Goal: Task Accomplishment & Management: Manage account settings

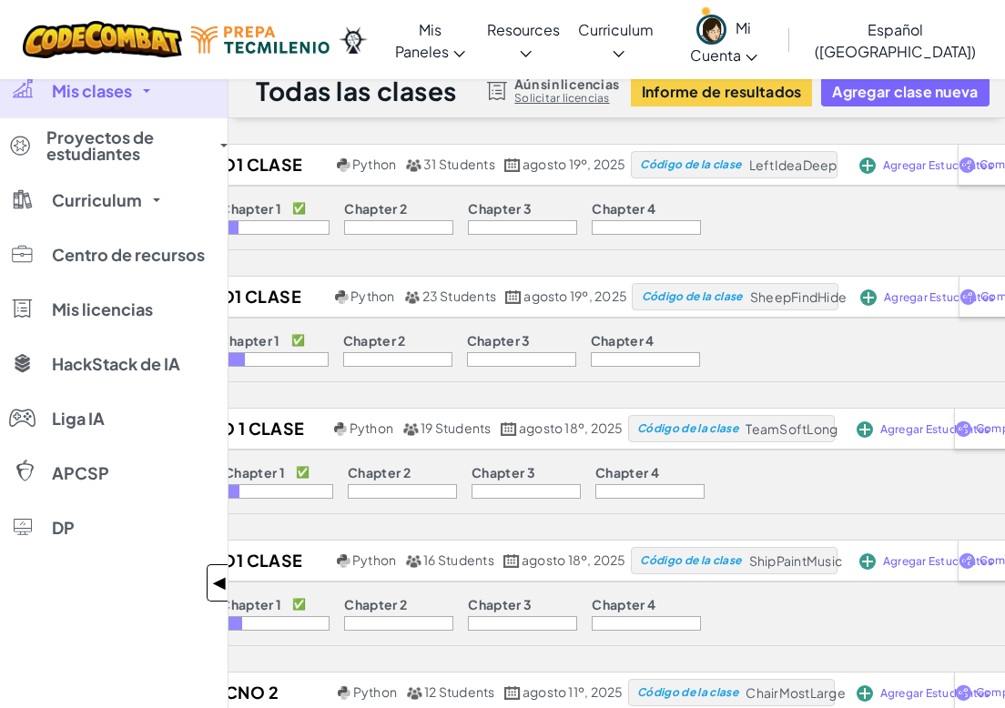
click at [219, 573] on span "◀" at bounding box center [219, 583] width 15 height 26
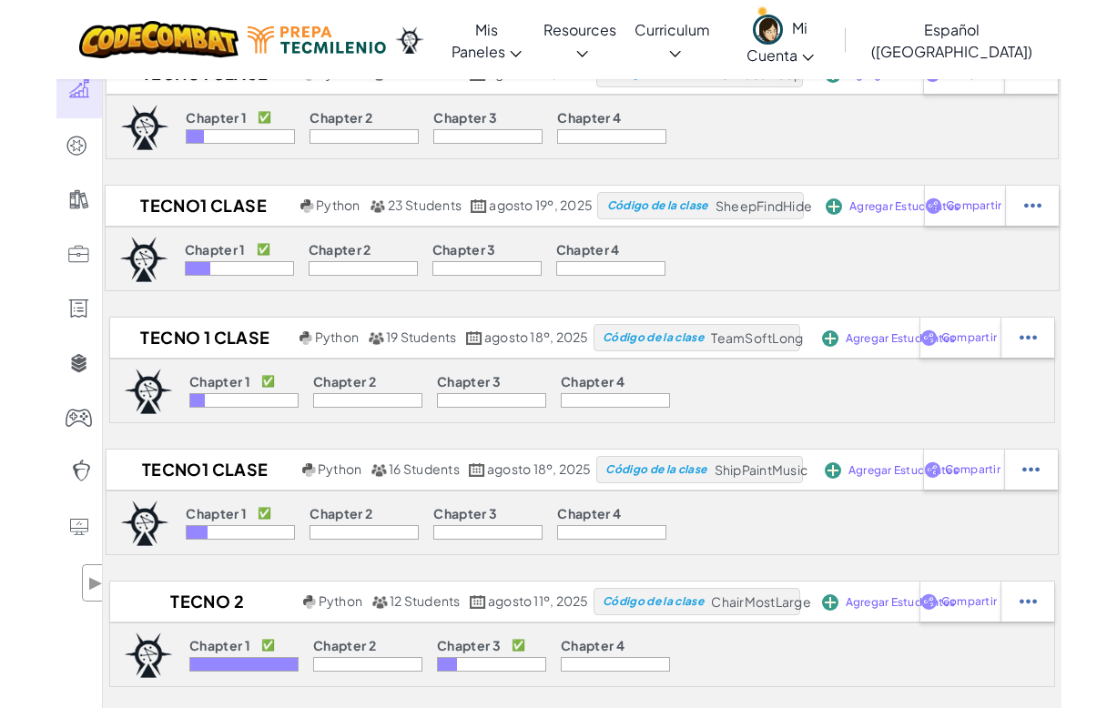
scroll to position [455, 0]
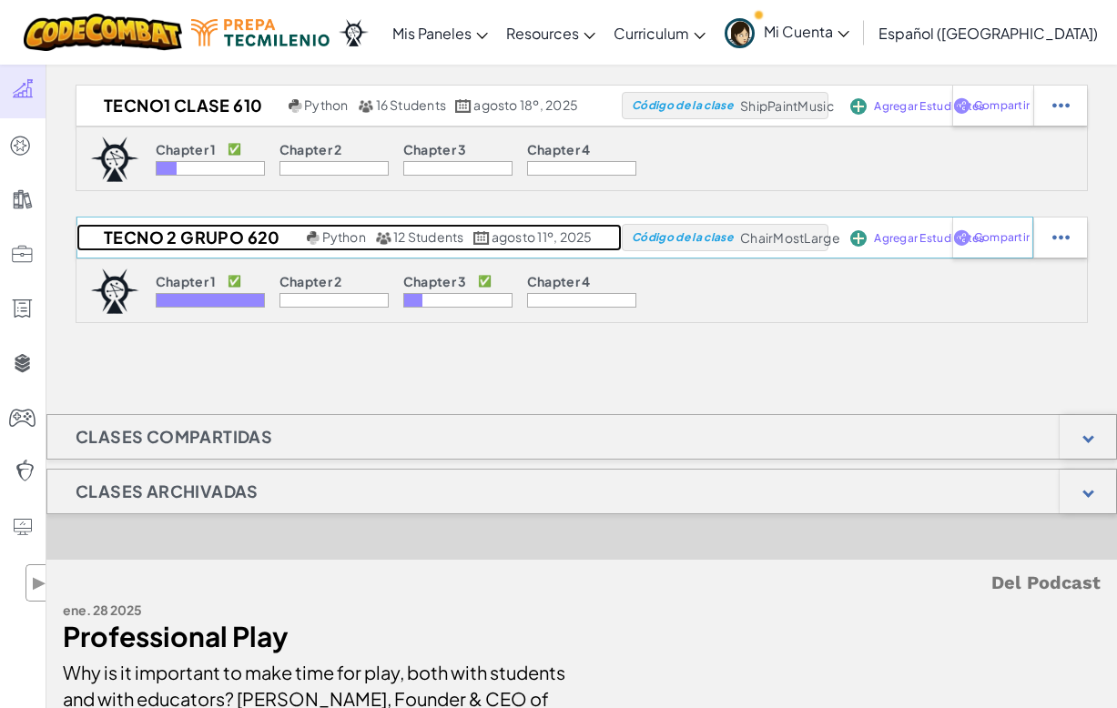
click at [248, 245] on h2 "Tecno 2 Grupo 620" at bounding box center [189, 237] width 226 height 27
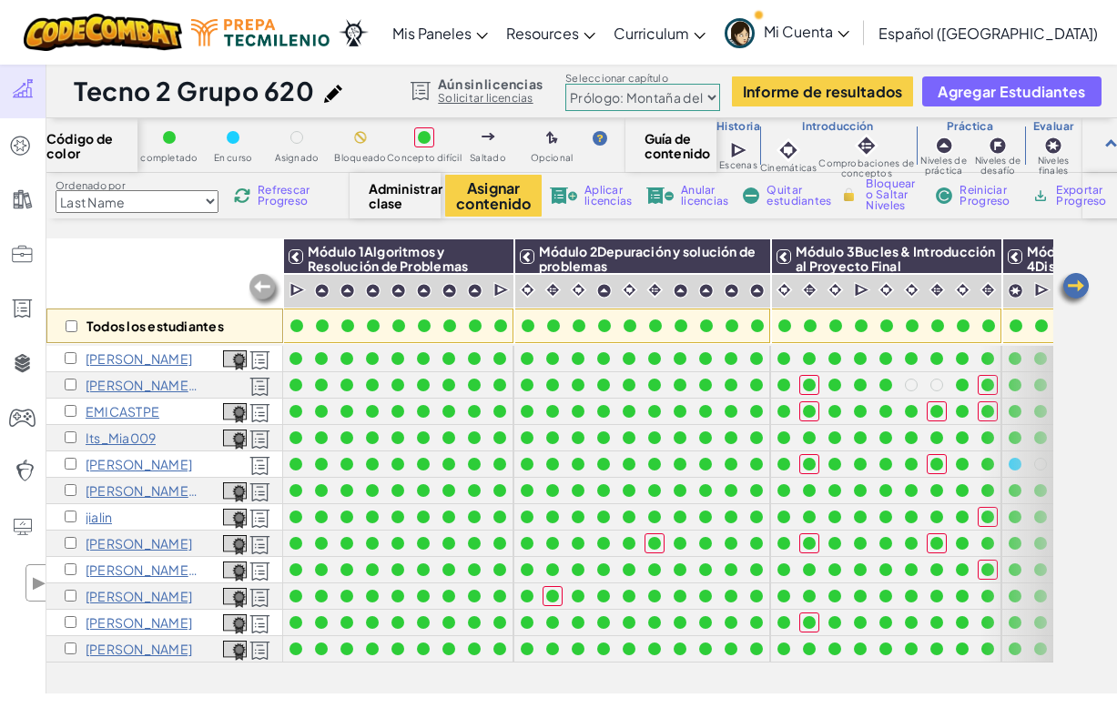
click at [683, 90] on select "Prólogo: Montaña del cielo Capítulo 2: Los Bailarines de [PERSON_NAME] Capítulo…" at bounding box center [642, 97] width 155 height 27
select select "5e27600d1c9d440000ac3ee7"
click at [565, 84] on select "Prólogo: Montaña del cielo Capítulo 2: Los Bailarines de [PERSON_NAME] Capítulo…" at bounding box center [642, 97] width 155 height 27
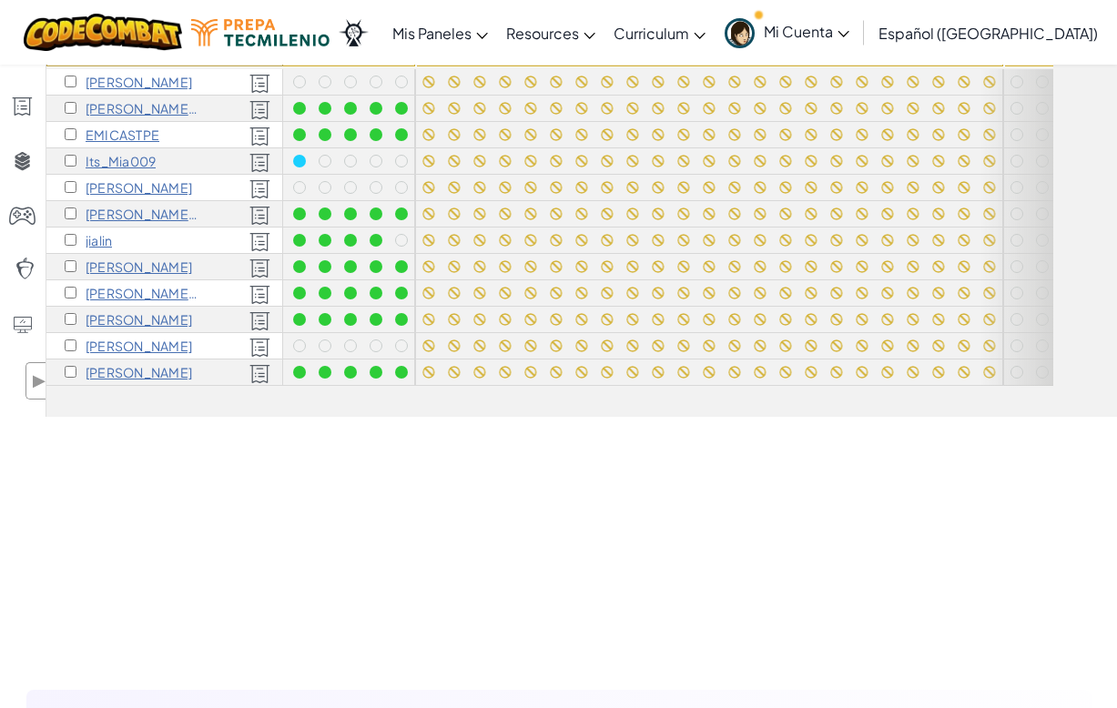
scroll to position [189, 0]
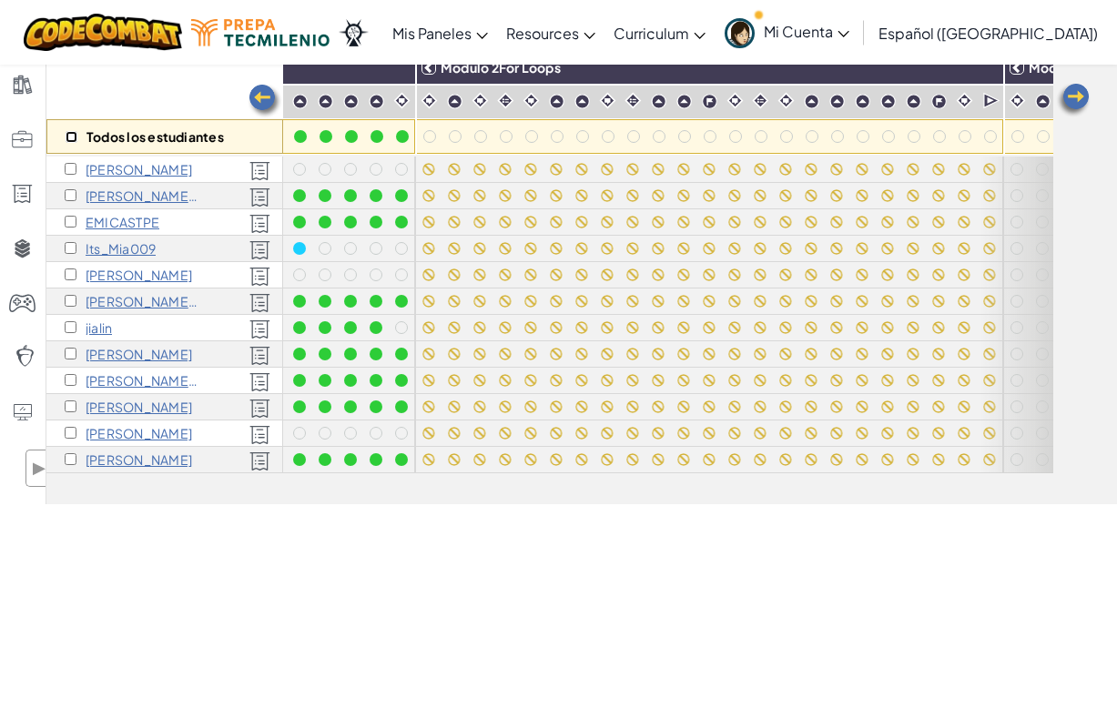
click at [76, 135] on input "checkbox" at bounding box center [72, 137] width 12 height 12
checkbox input "true"
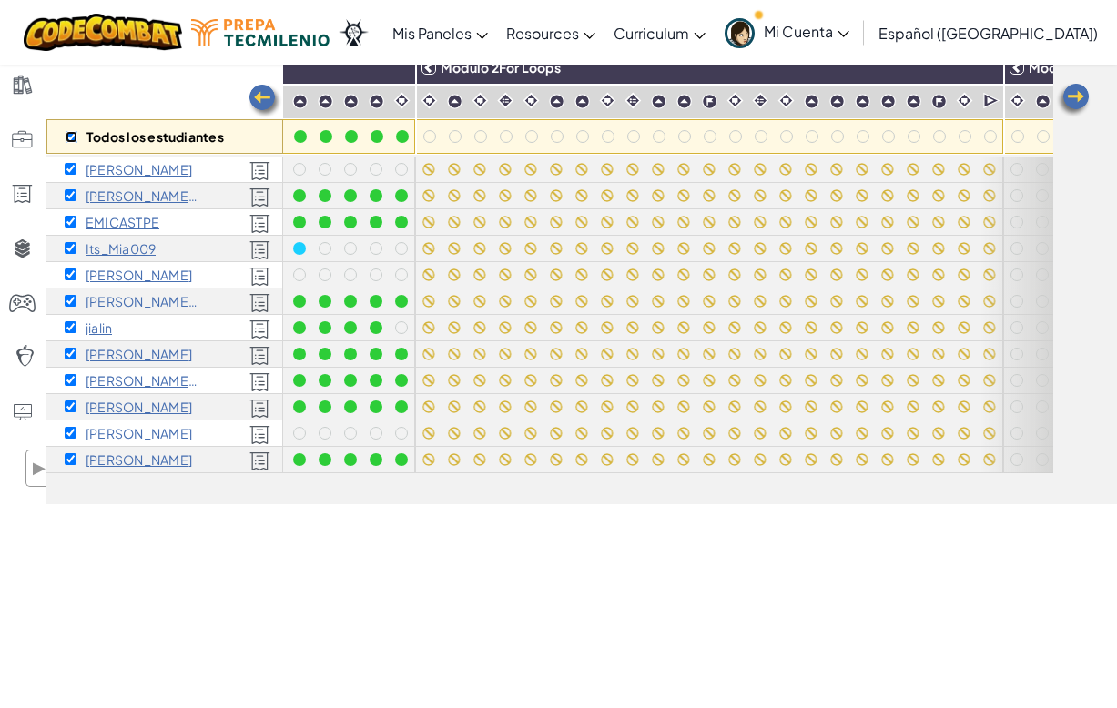
checkbox input "true"
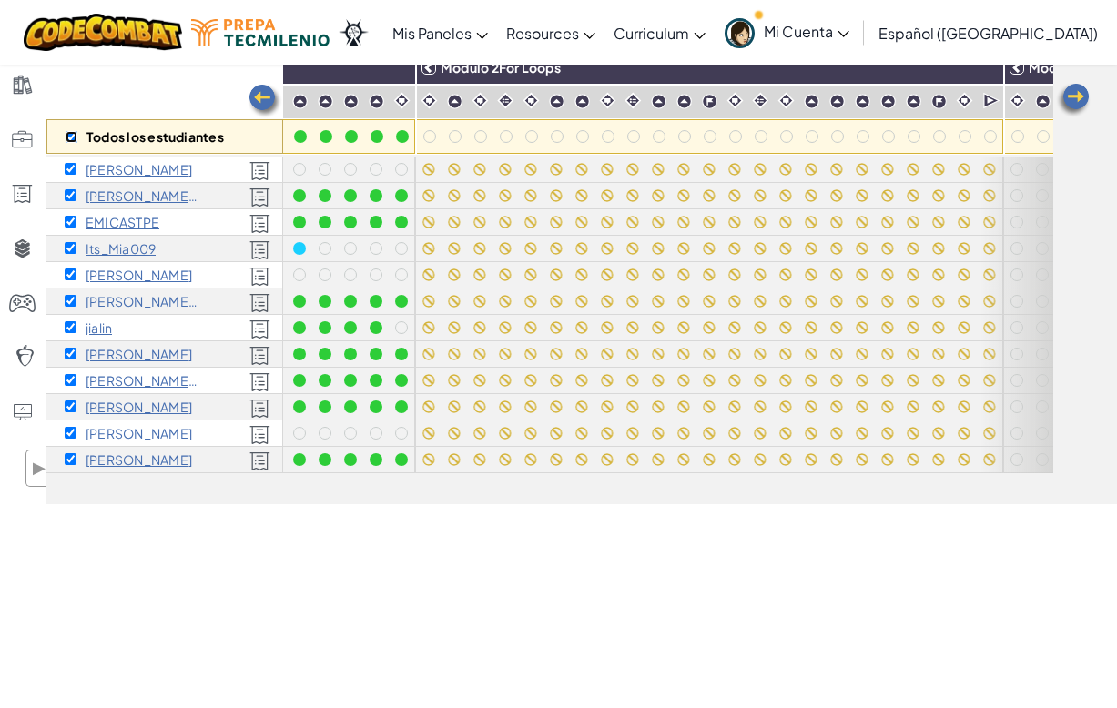
checkbox input "true"
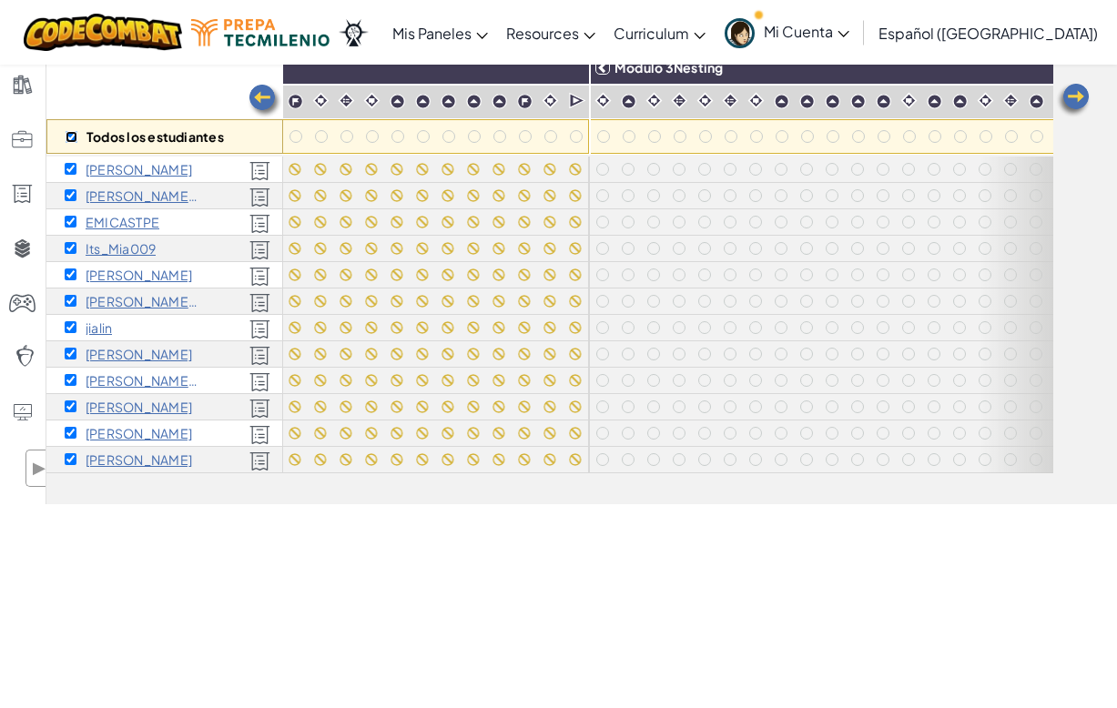
scroll to position [3, 877]
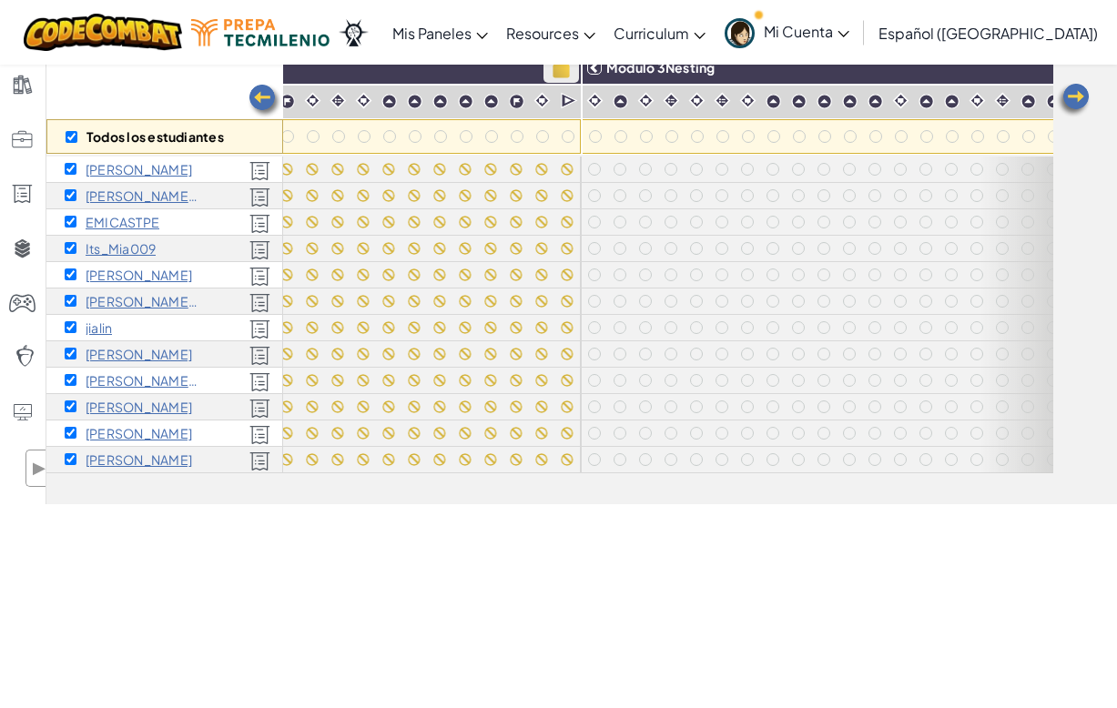
click at [561, 74] on img at bounding box center [561, 67] width 32 height 27
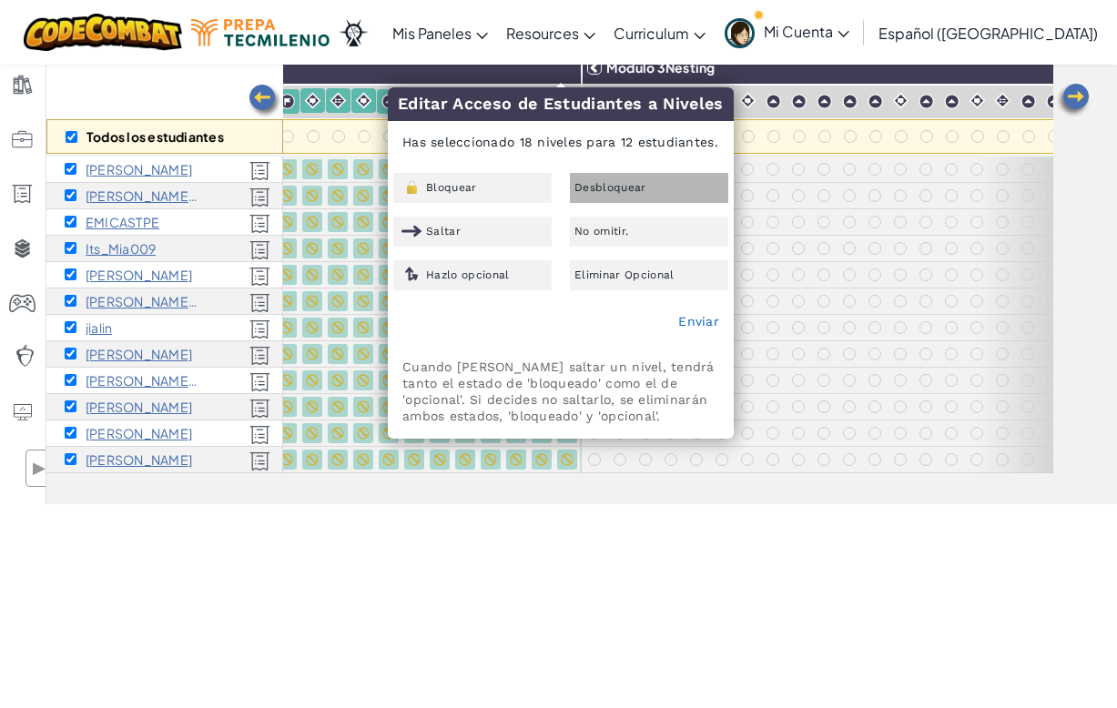
click at [606, 185] on span "Desbloquear" at bounding box center [610, 187] width 72 height 11
click at [701, 321] on link "Enviar" at bounding box center [698, 321] width 41 height 15
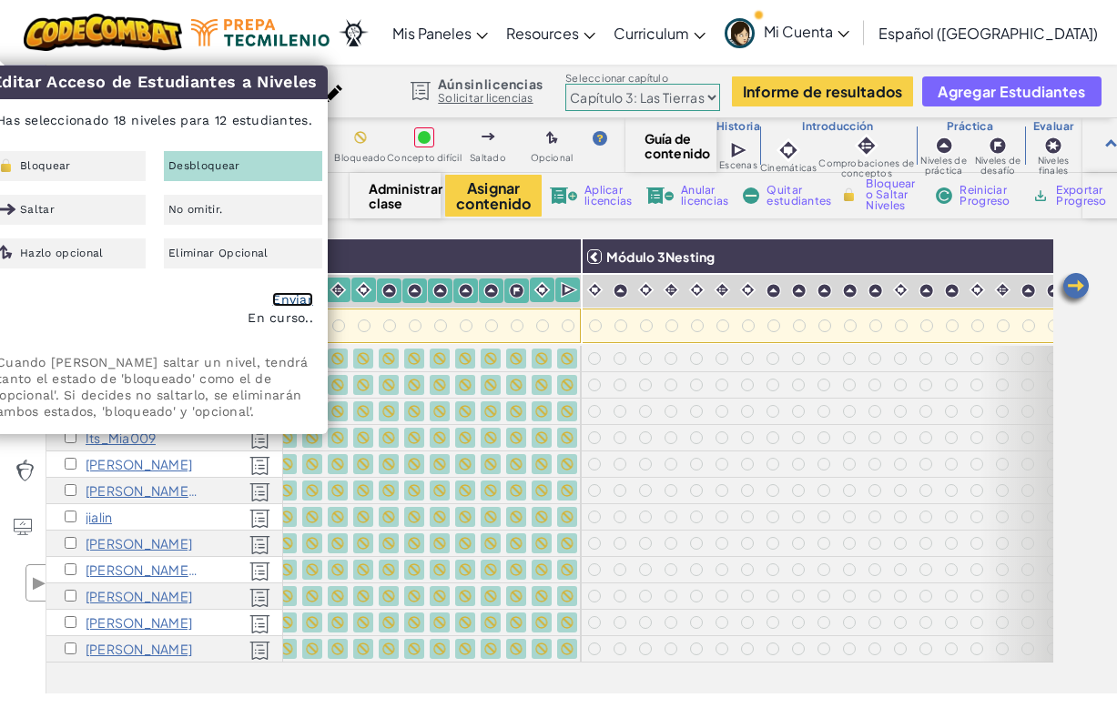
checkbox input "false"
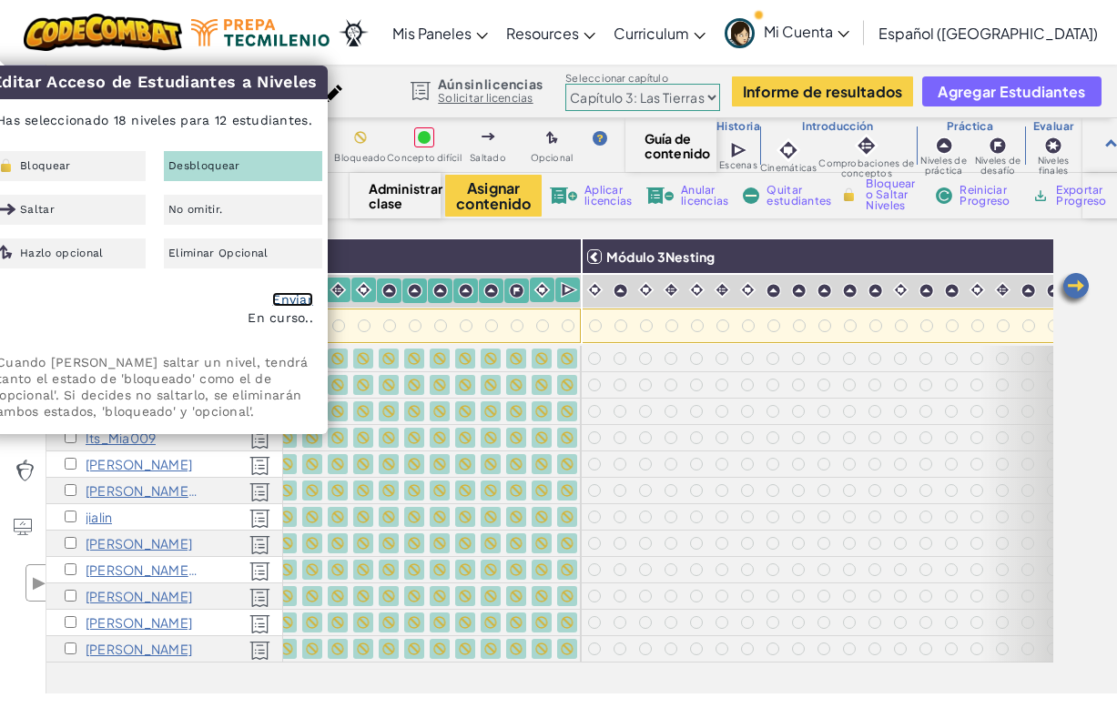
checkbox input "false"
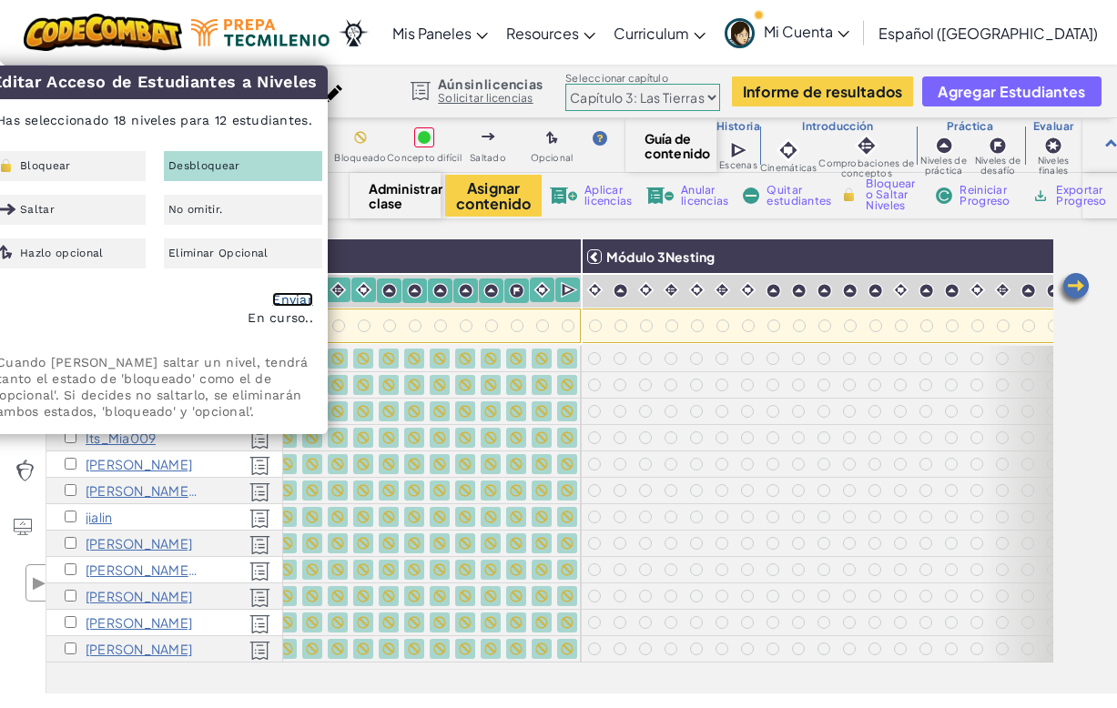
checkbox input "false"
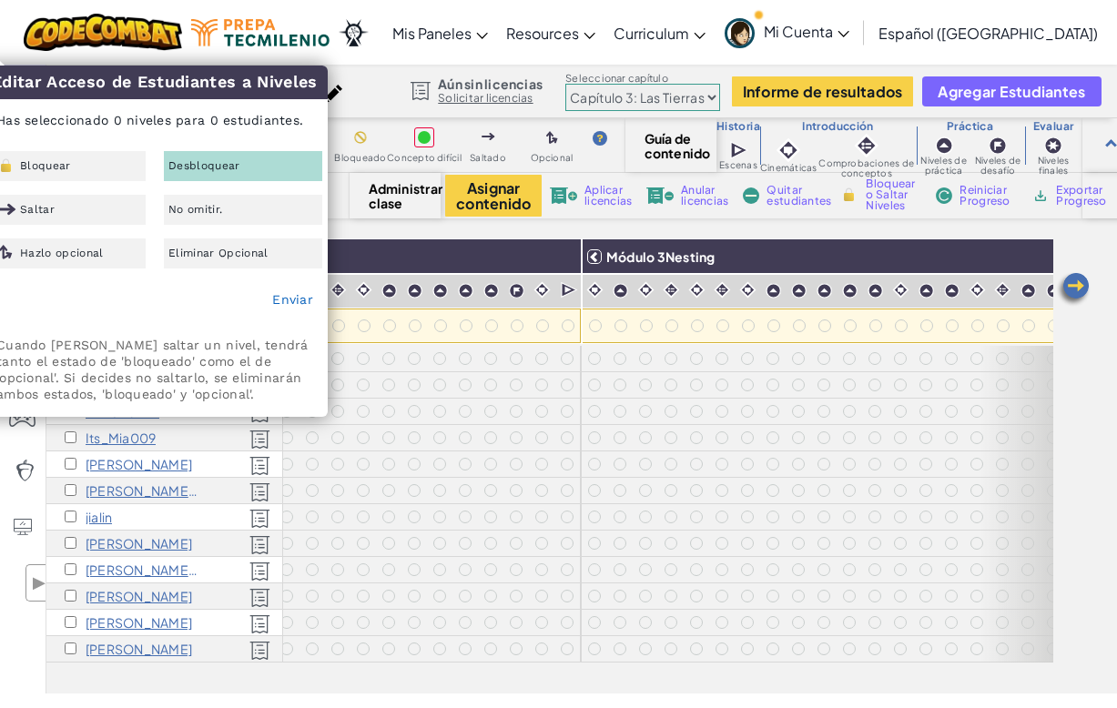
click at [593, 302] on div at bounding box center [595, 291] width 25 height 27
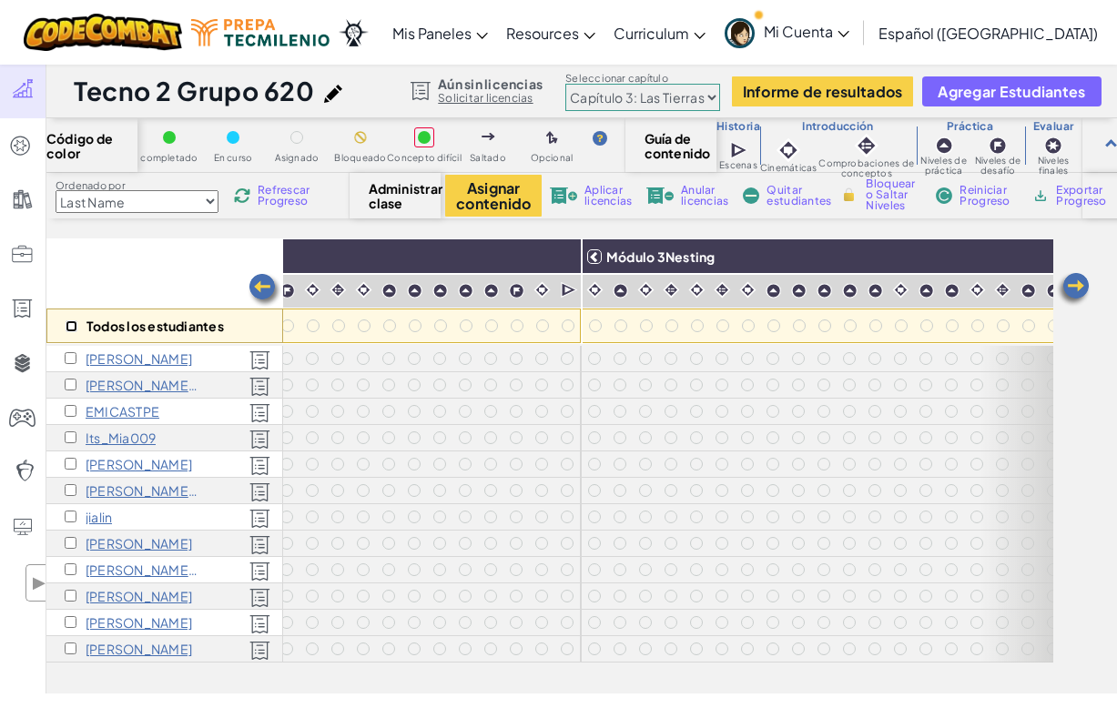
click at [74, 322] on input "checkbox" at bounding box center [72, 326] width 12 height 12
checkbox input "true"
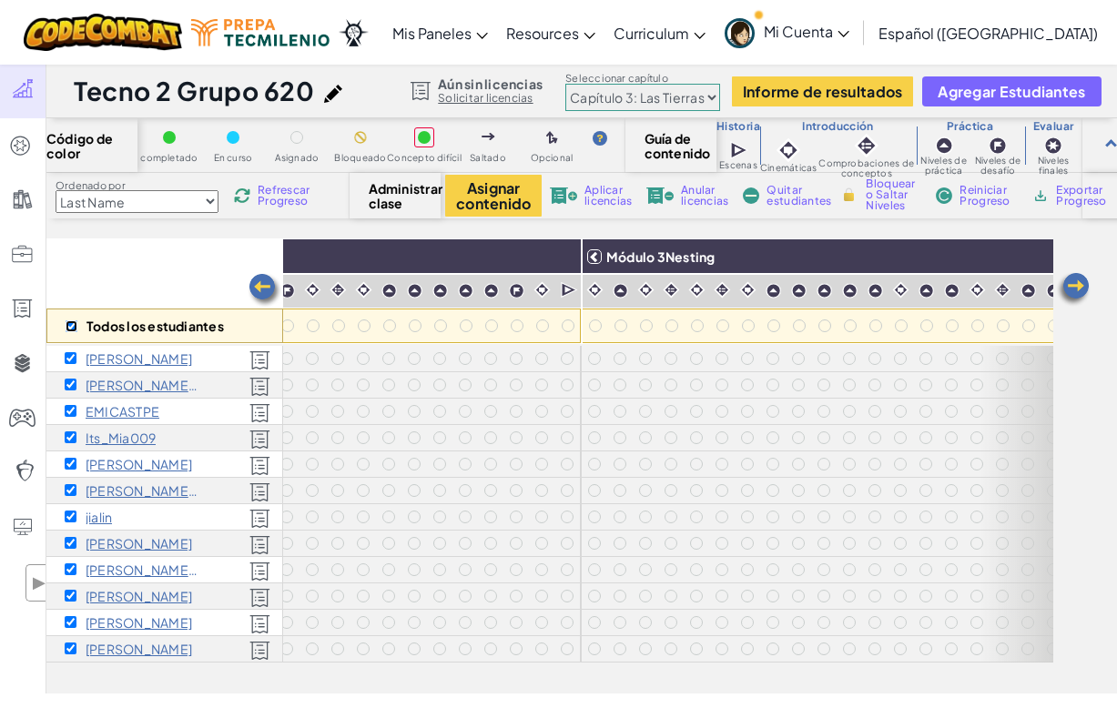
checkbox input "true"
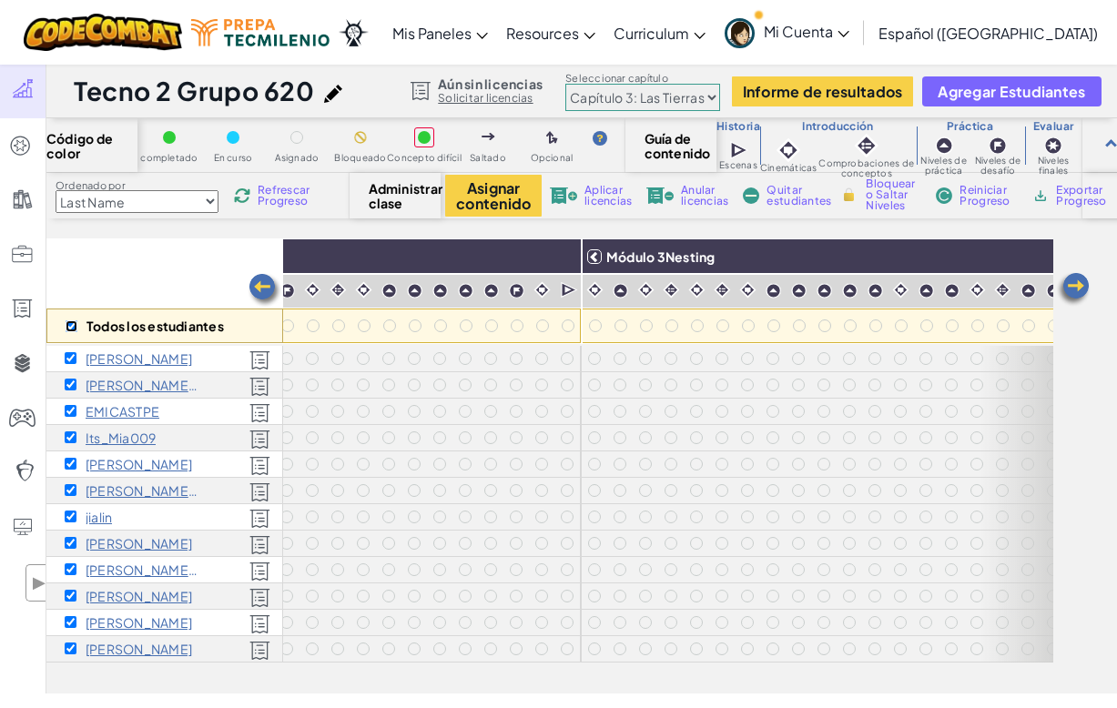
checkbox input "true"
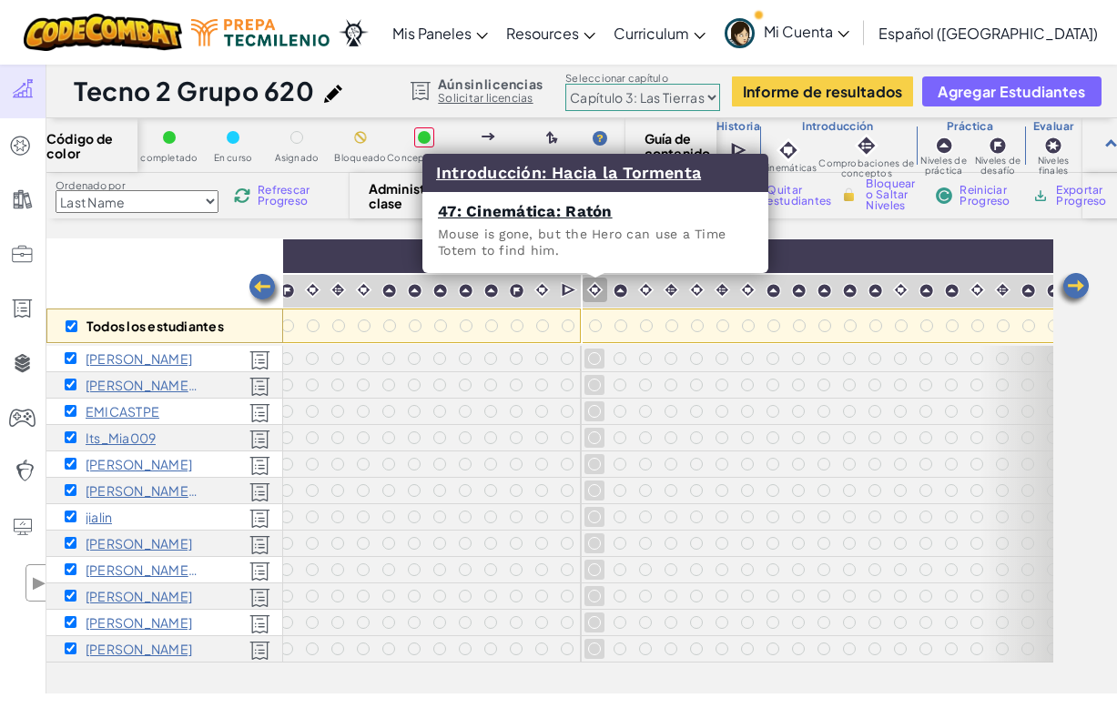
click at [584, 300] on div at bounding box center [595, 290] width 25 height 25
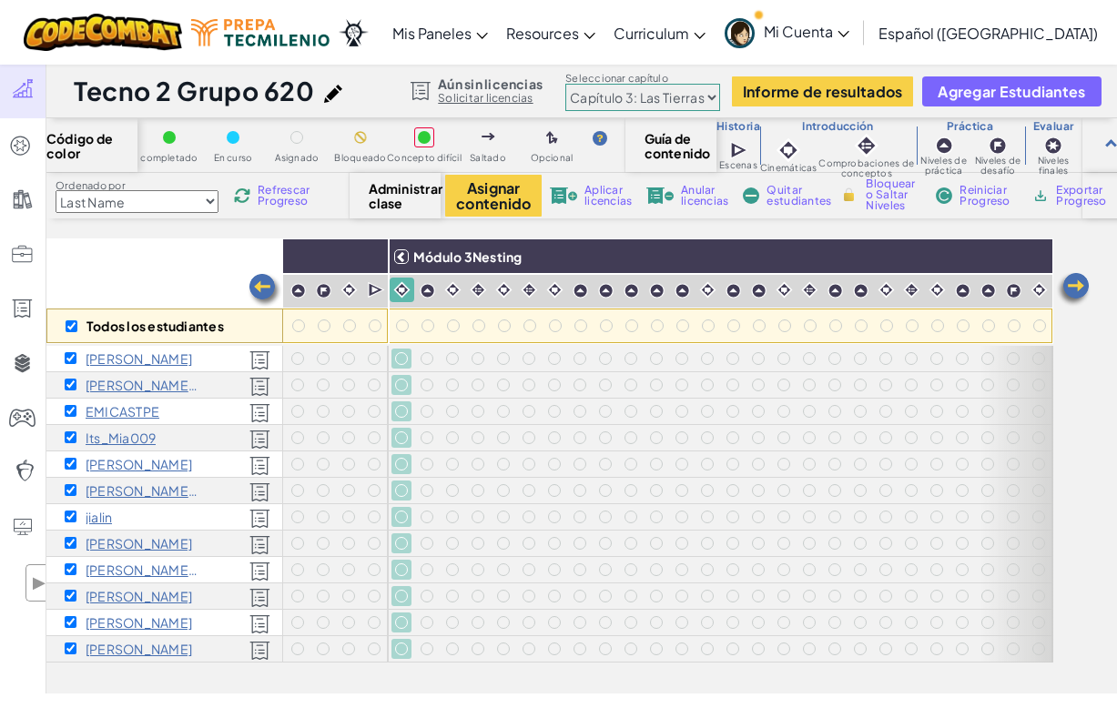
scroll to position [3, 1227]
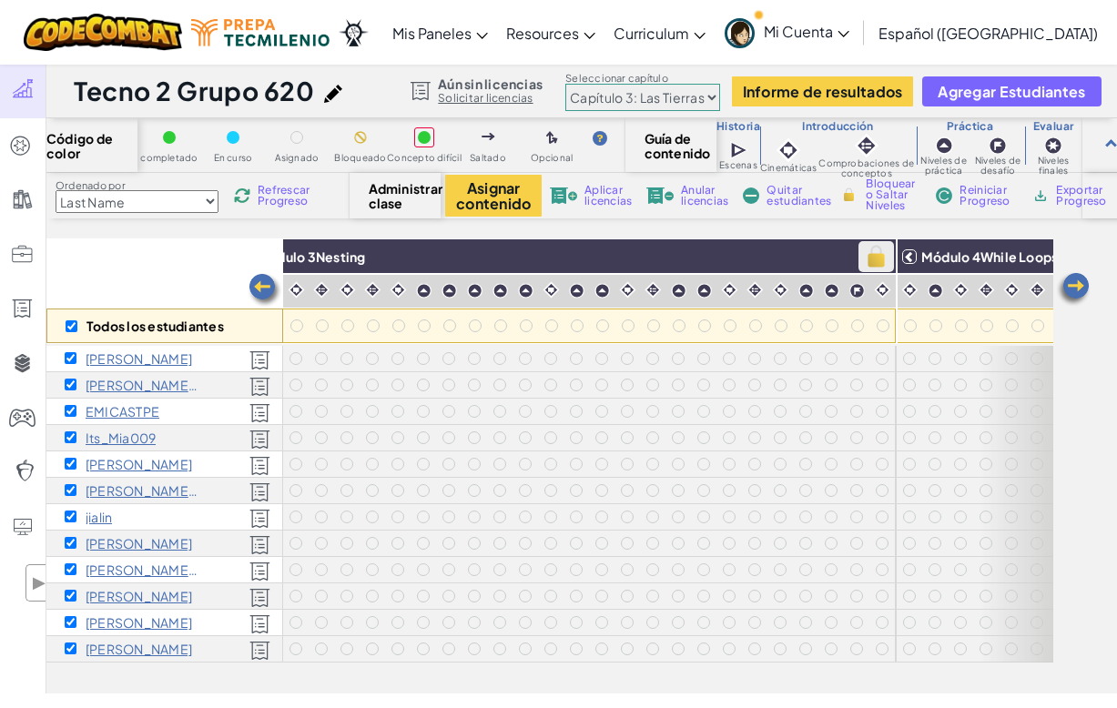
click at [871, 254] on img at bounding box center [876, 256] width 32 height 27
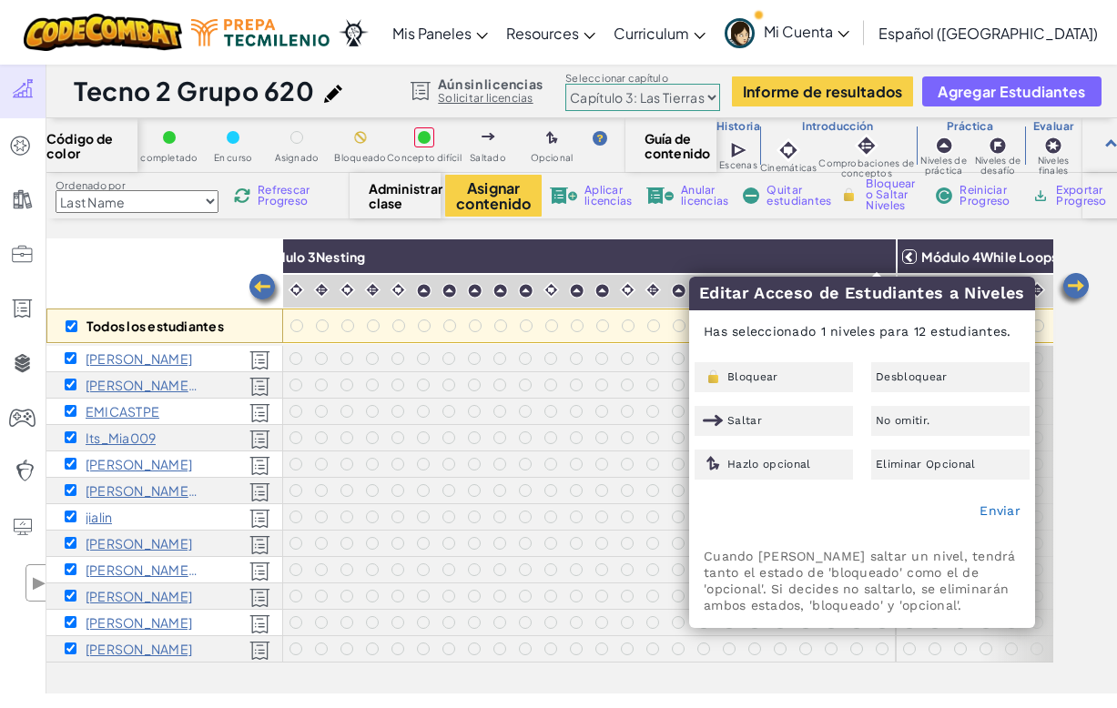
click at [765, 360] on div "Editar Acceso de Estudiantes a Niveles Has seleccionado 1 niveles para 12 estud…" at bounding box center [862, 452] width 344 height 350
click at [774, 379] on span "Bloquear" at bounding box center [752, 376] width 51 height 11
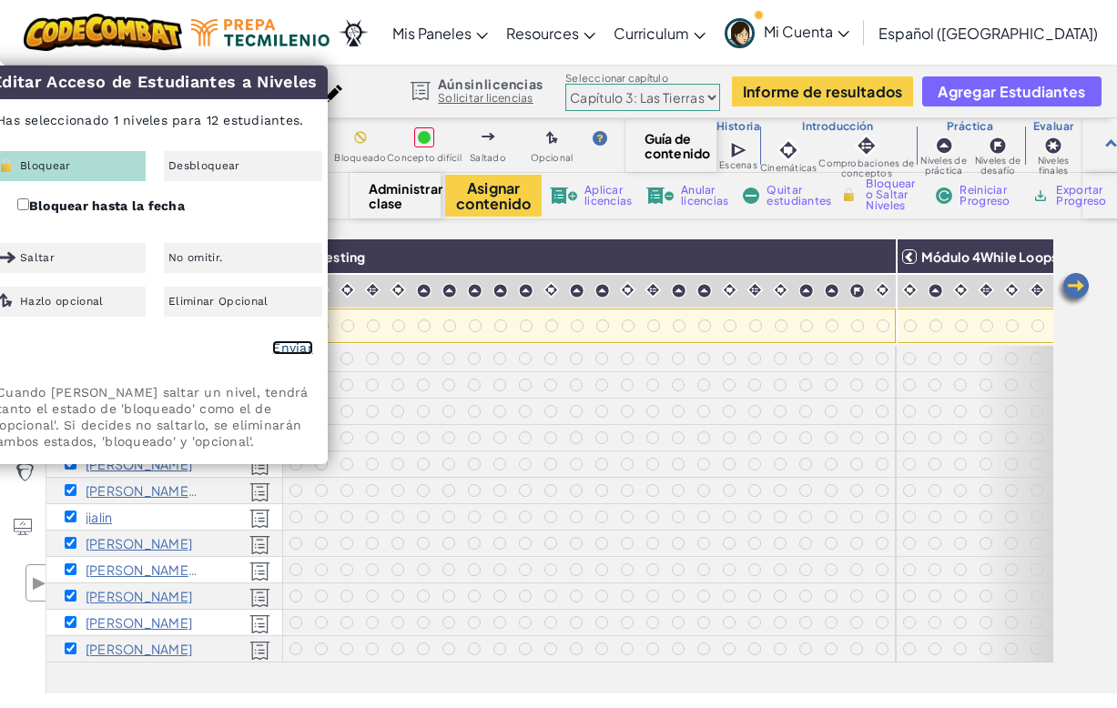
click at [309, 351] on link "Enviar" at bounding box center [292, 347] width 41 height 15
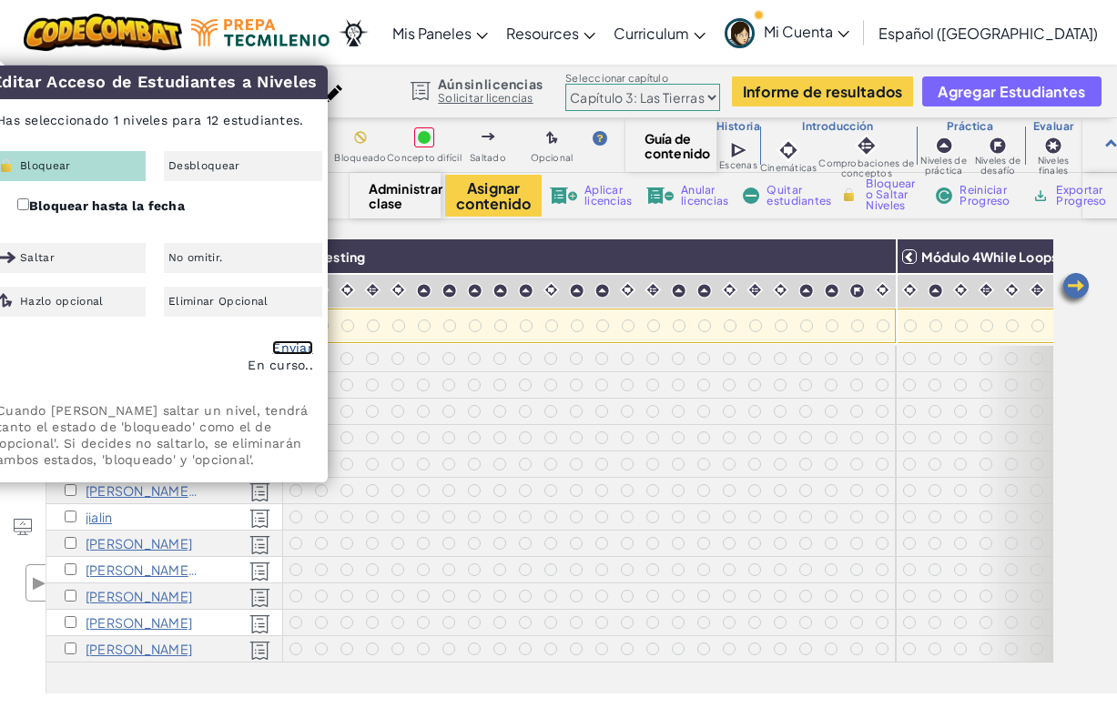
checkbox input "false"
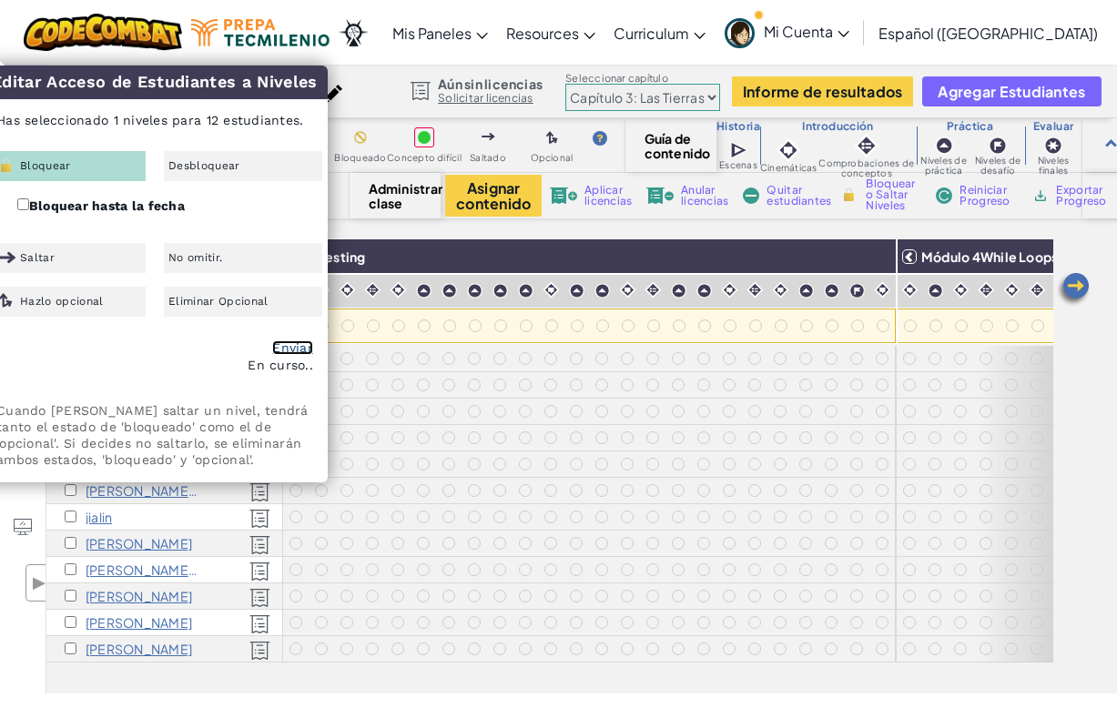
checkbox input "false"
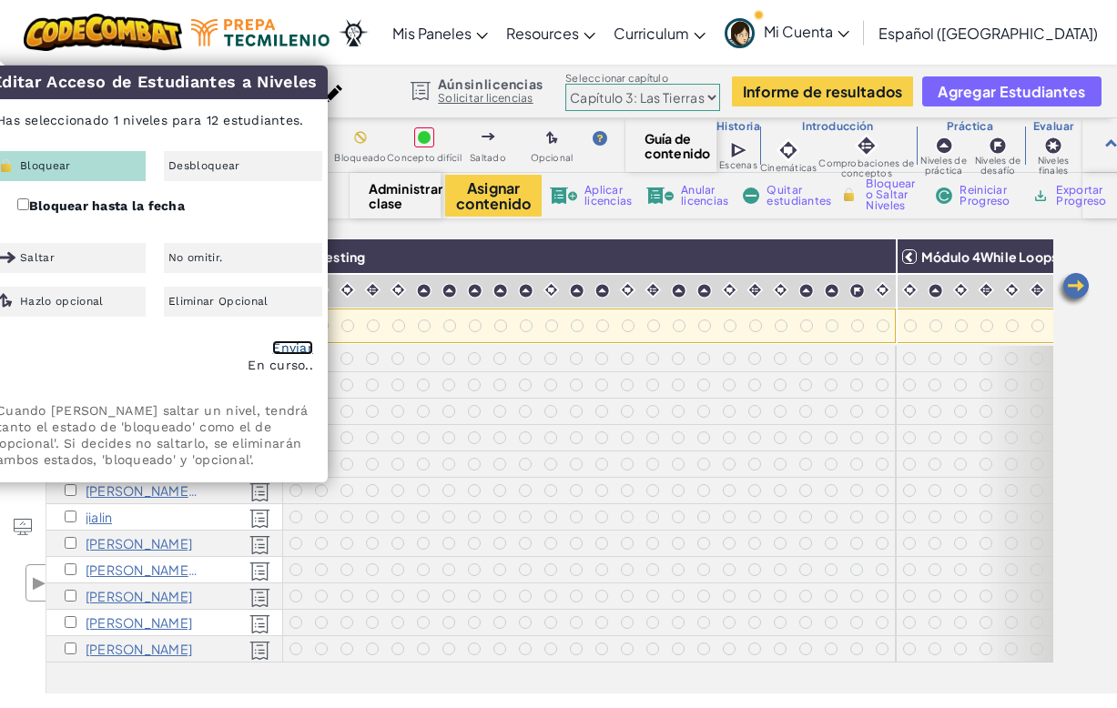
checkbox input "false"
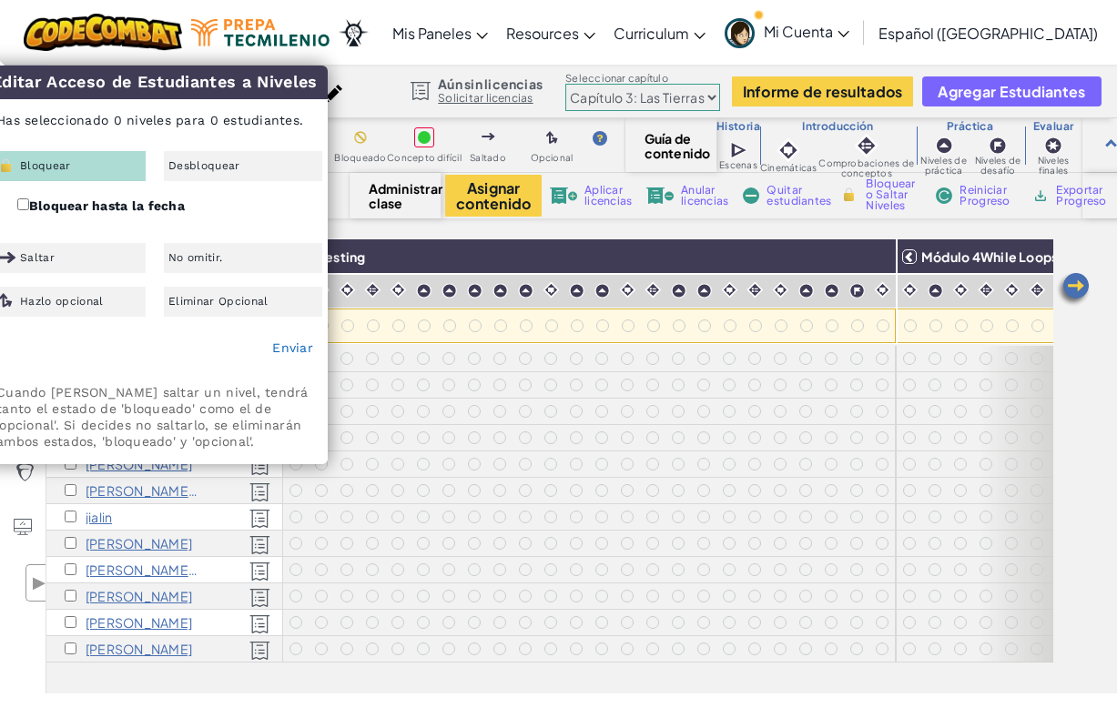
drag, startPoint x: 1060, startPoint y: 481, endPoint x: 1010, endPoint y: 481, distance: 49.2
click at [1004, 481] on div "Todos los estudiantes Módulo 1Review Módulo 2For Loops Módulo 3Nesting Módulo 4…" at bounding box center [581, 465] width 1070 height 455
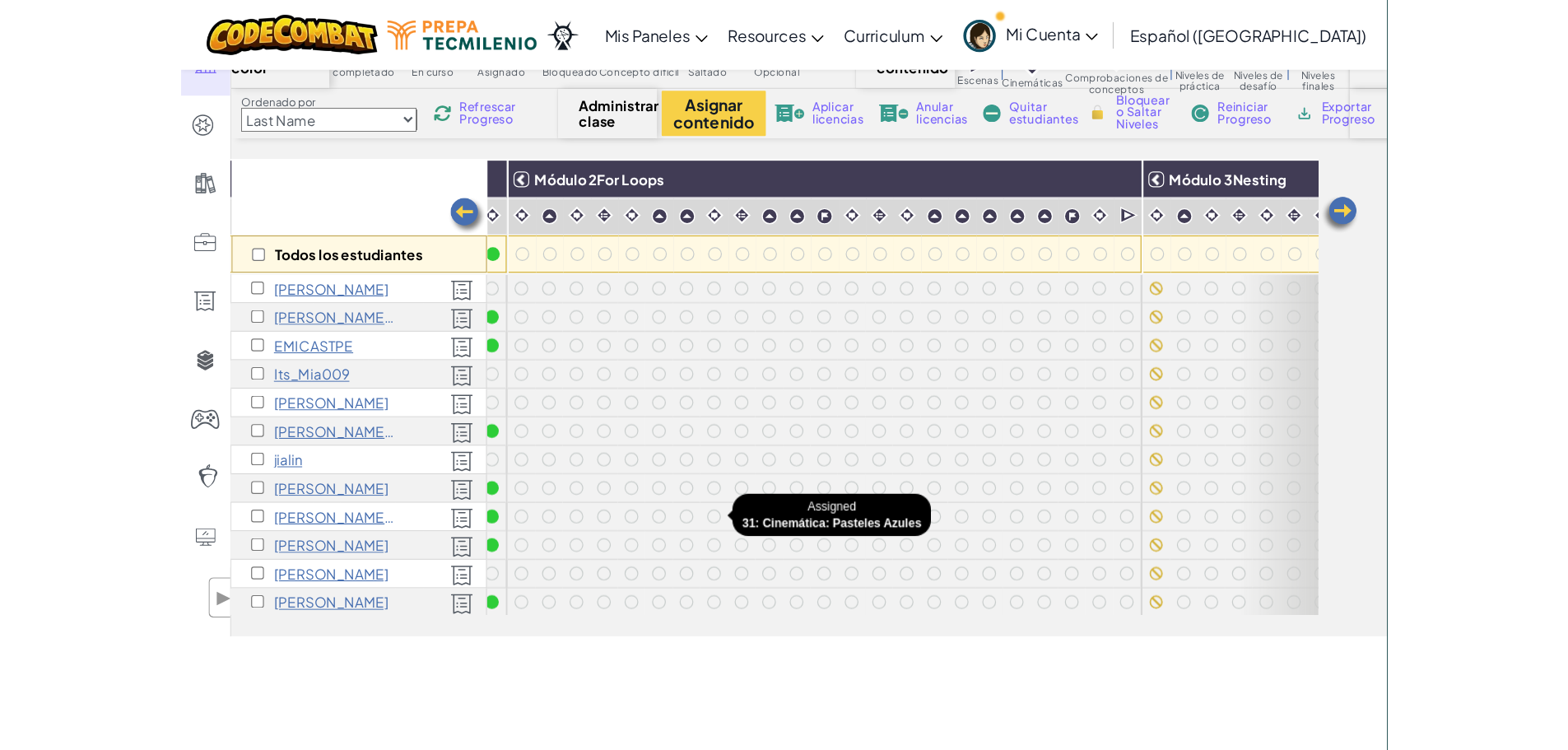
scroll to position [0, 515]
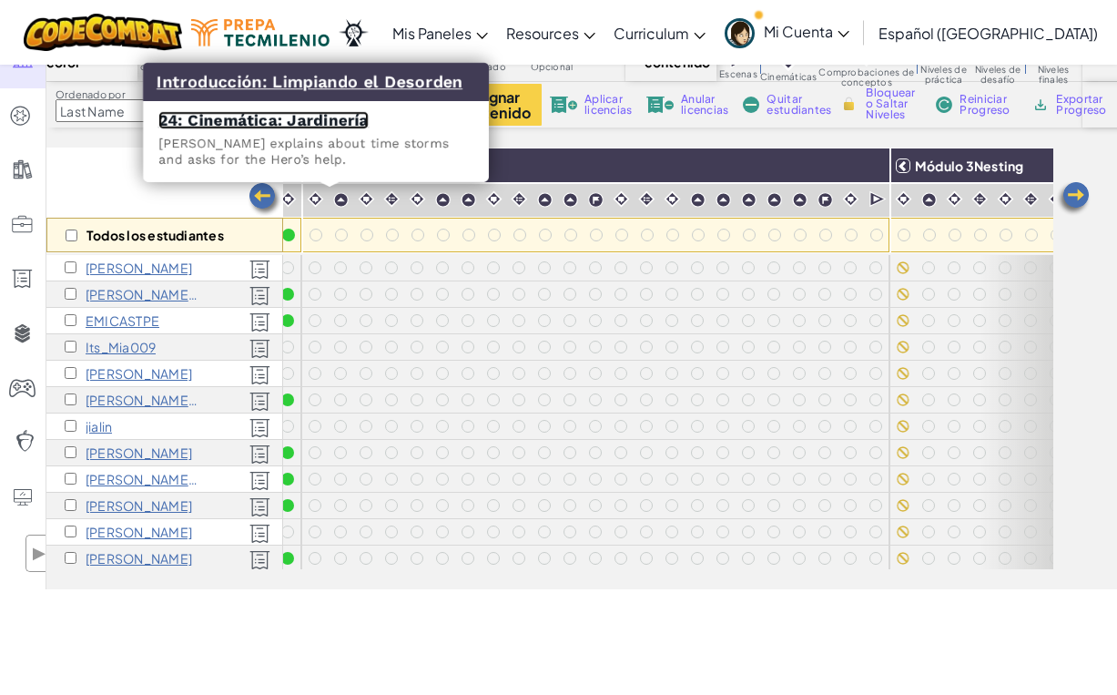
click at [294, 123] on link "24: Cinemática: Jardinería" at bounding box center [263, 120] width 210 height 18
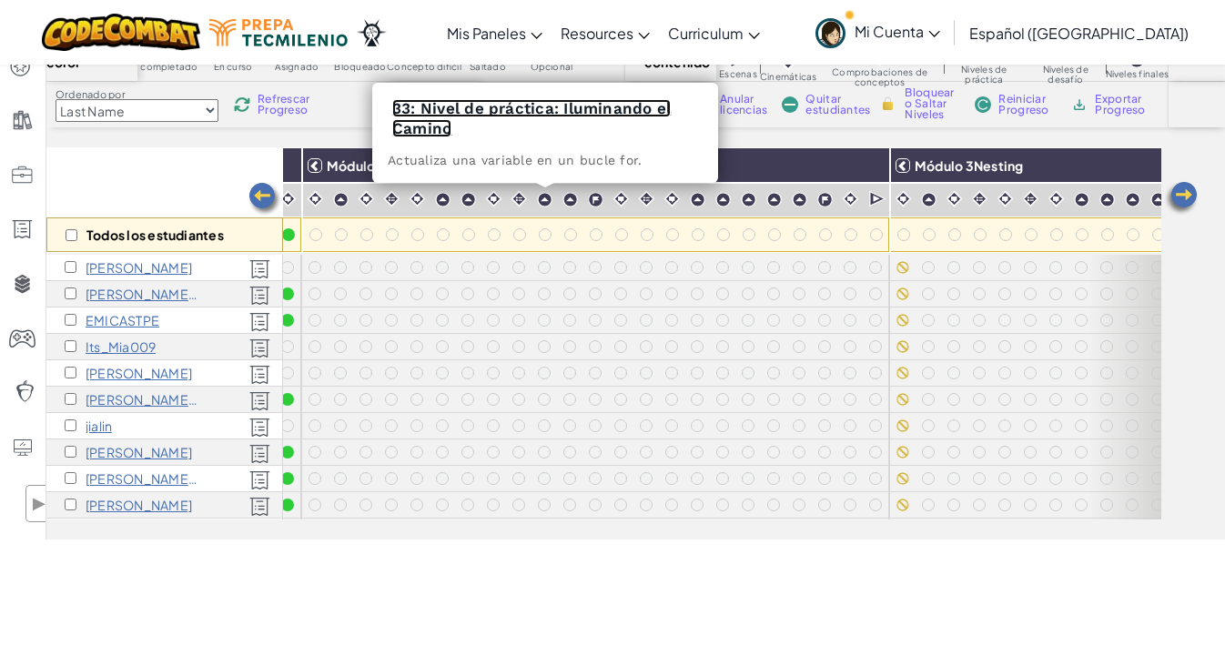
click at [520, 104] on link "33: Nivel de práctica: Iluminando el Camino" at bounding box center [531, 118] width 279 height 38
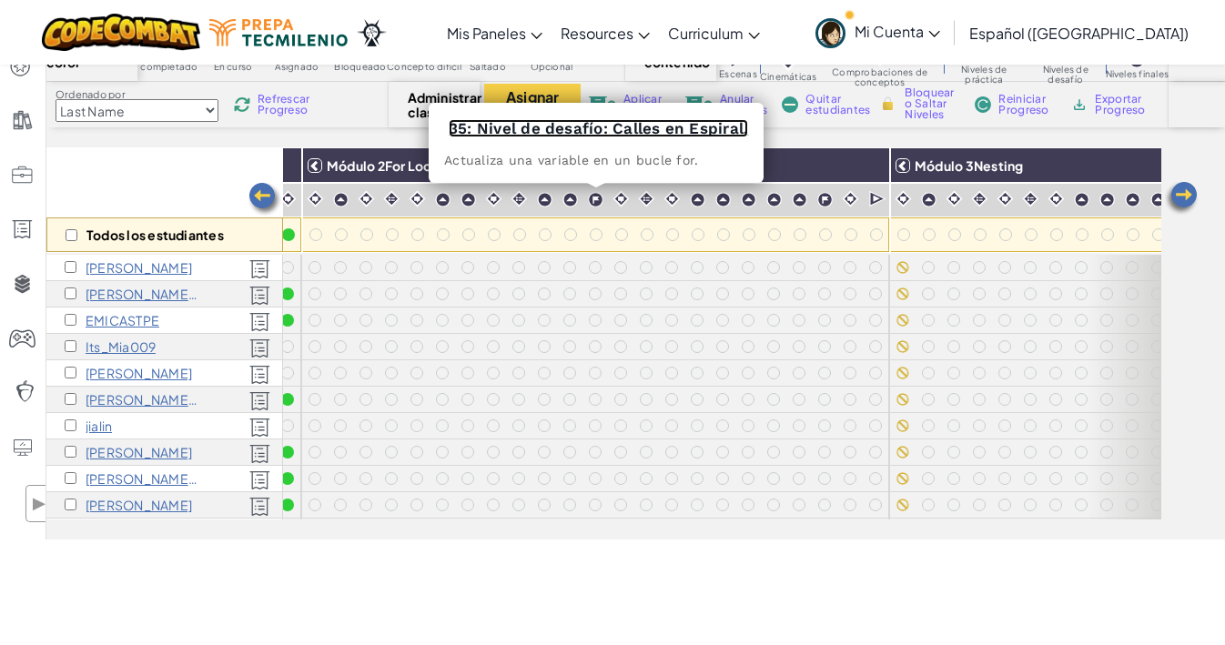
click at [588, 130] on link "35: Nivel de desafío: Calles en Espiral." at bounding box center [598, 128] width 299 height 18
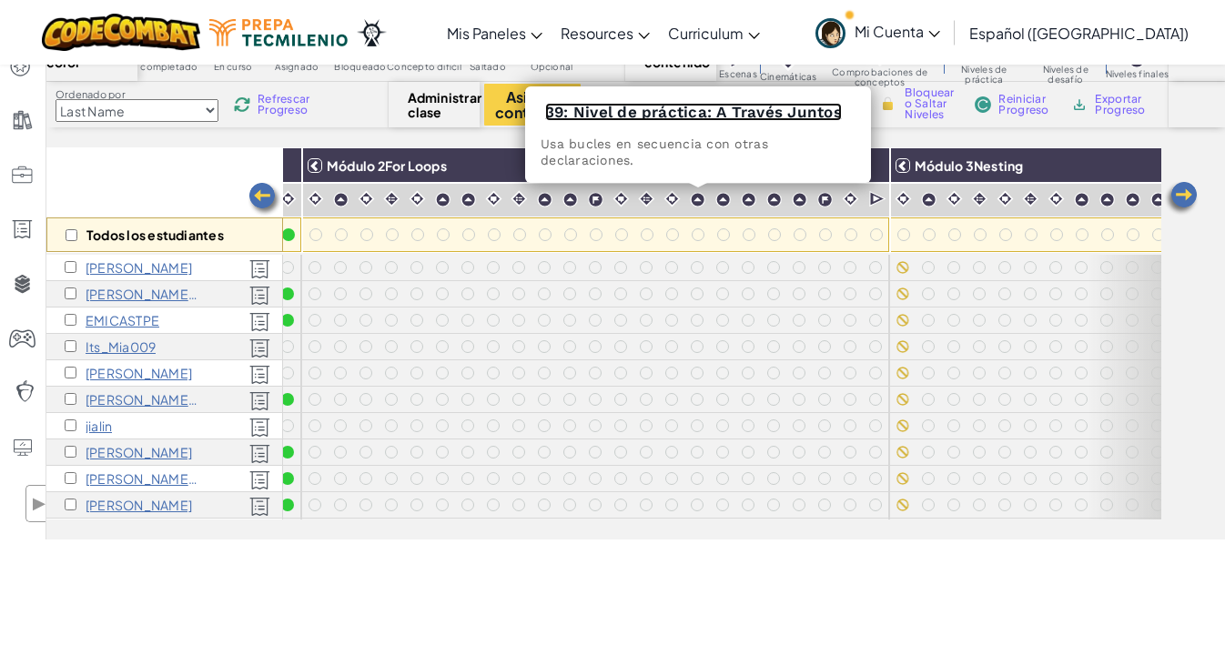
click at [690, 110] on link "39: Nivel de práctica: A Través Juntos" at bounding box center [693, 112] width 297 height 18
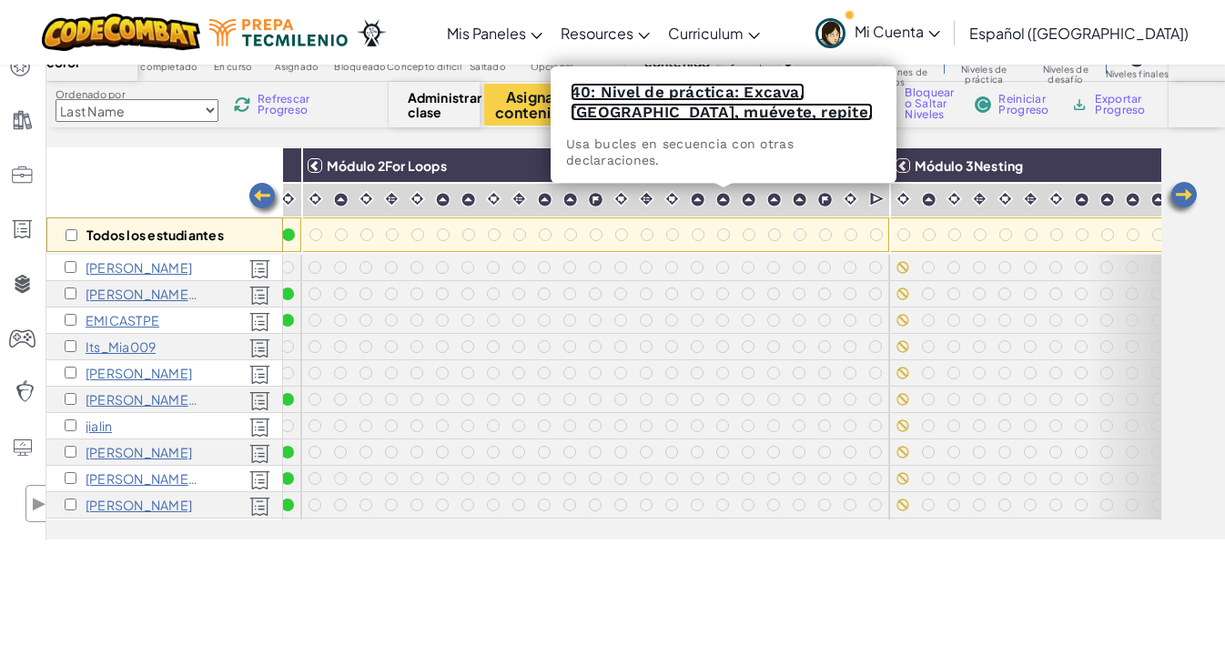
click at [708, 98] on link "40: Nivel de práctica: Excava, [GEOGRAPHIC_DATA], muévete, repite." at bounding box center [722, 102] width 302 height 38
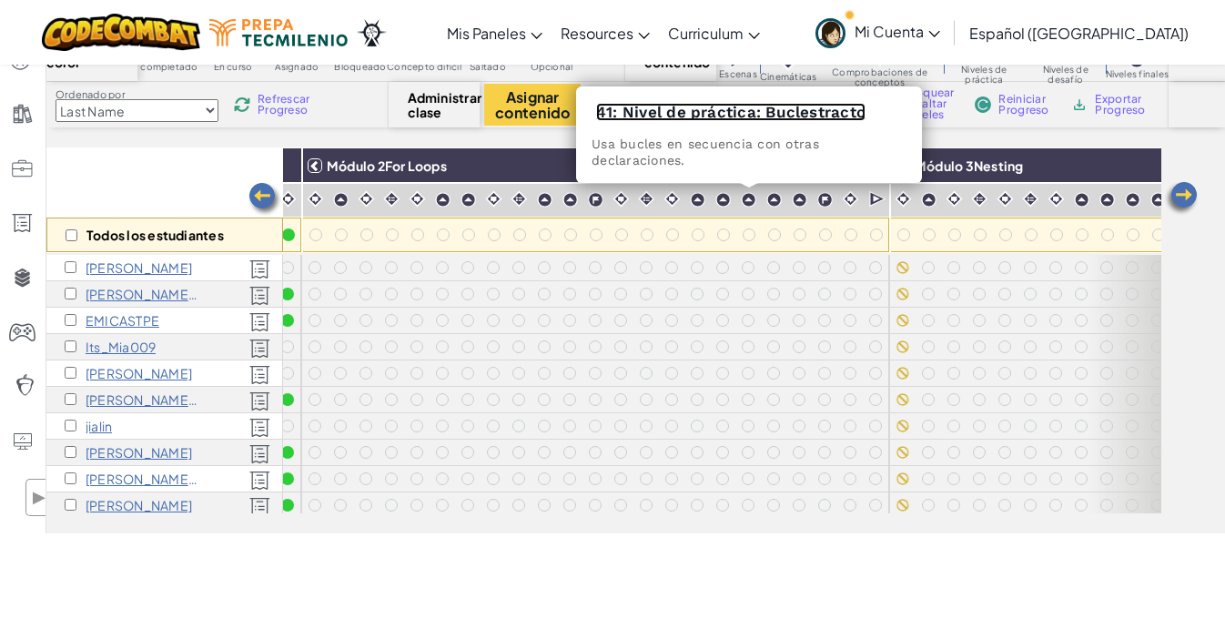
click at [741, 116] on link "41: Nivel de práctica: Buclestracto" at bounding box center [730, 112] width 269 height 18
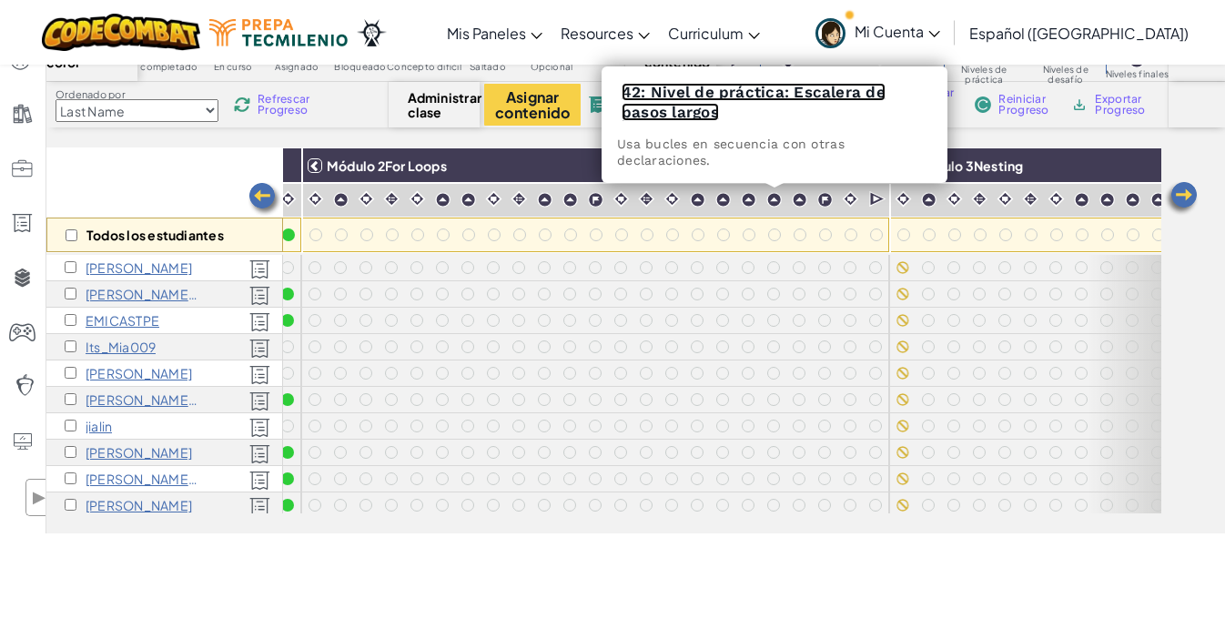
click at [768, 91] on link "42: Nivel de práctica: Escalera de pasos largos" at bounding box center [754, 102] width 264 height 38
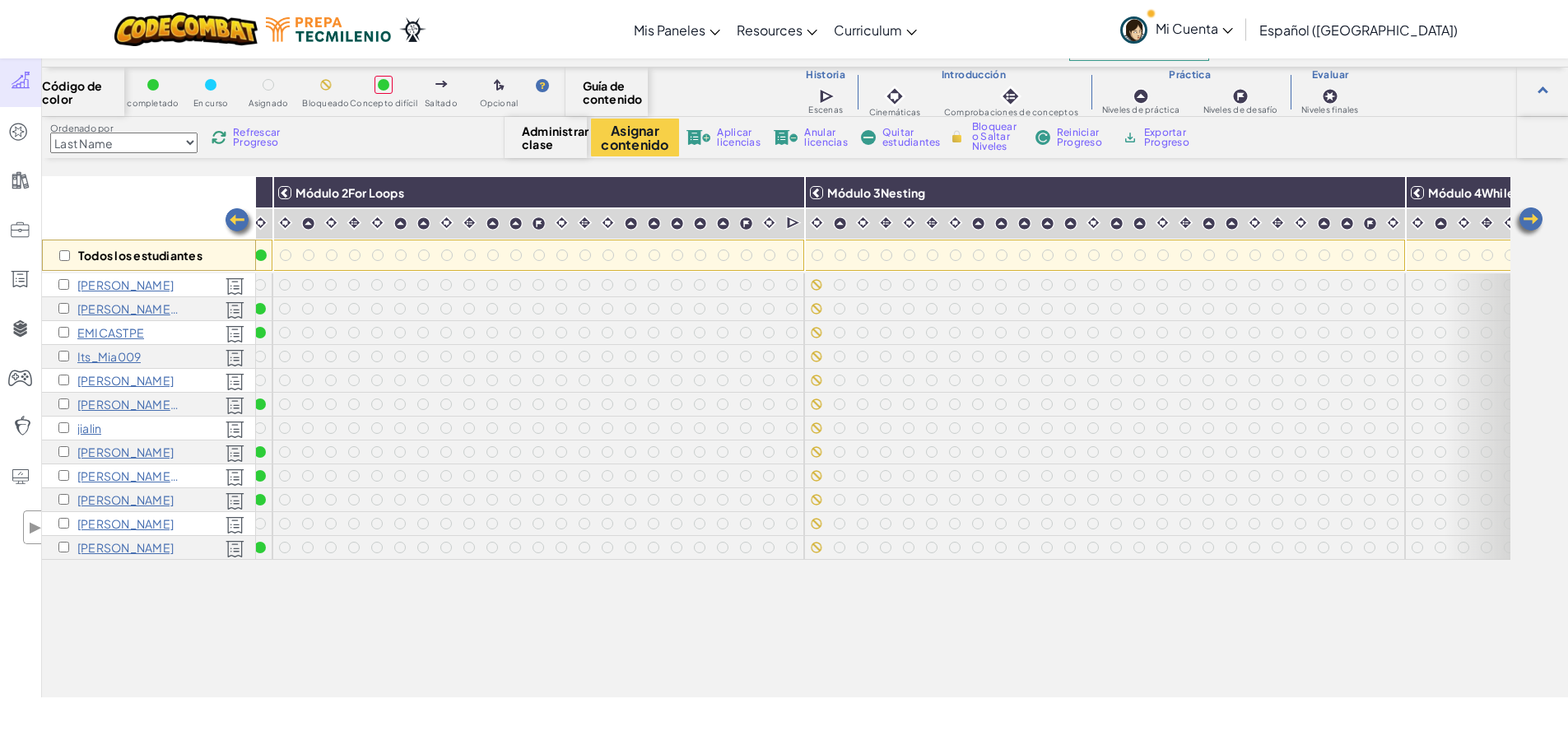
scroll to position [0, 0]
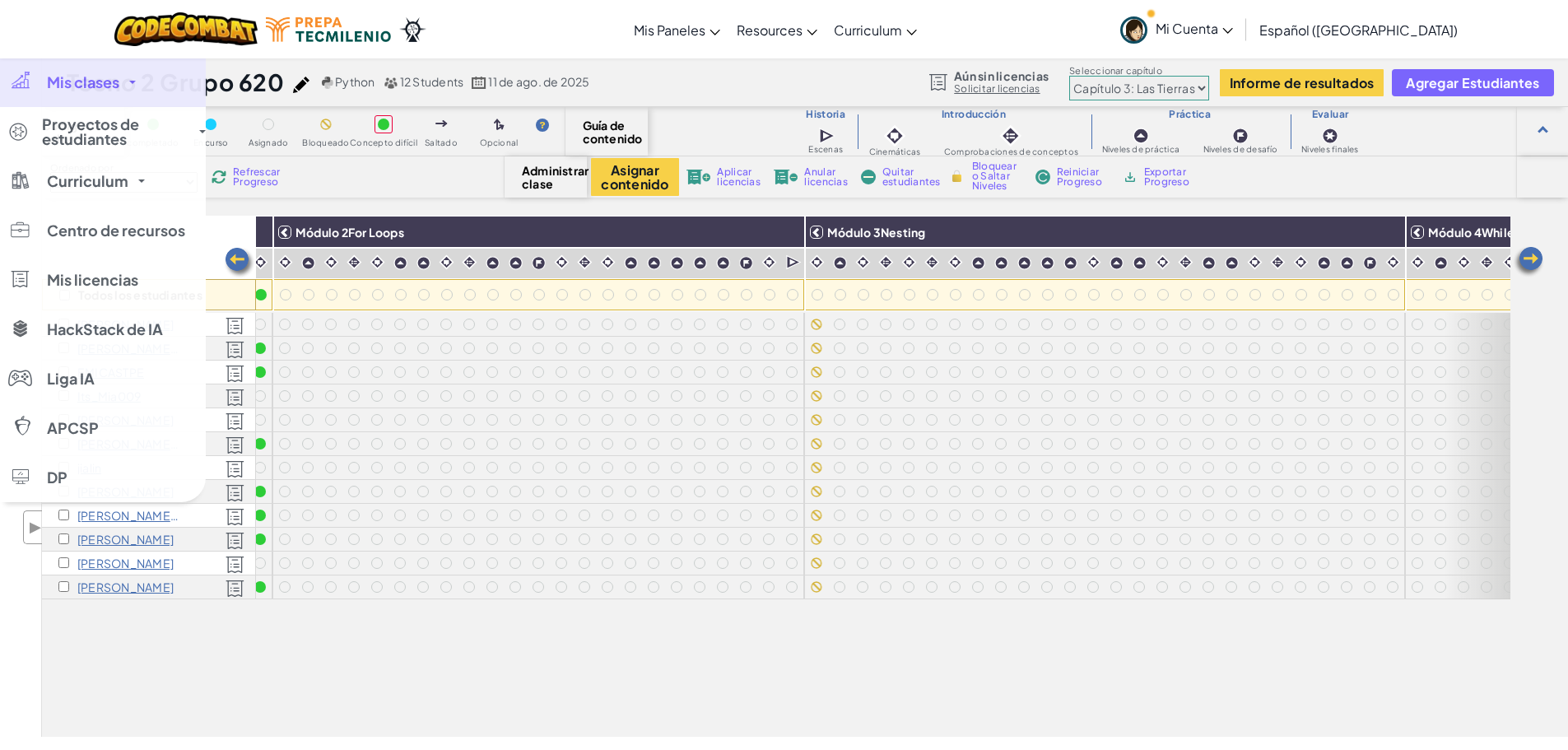
click at [108, 71] on link "Mis clases" at bounding box center [103, 82] width 206 height 50
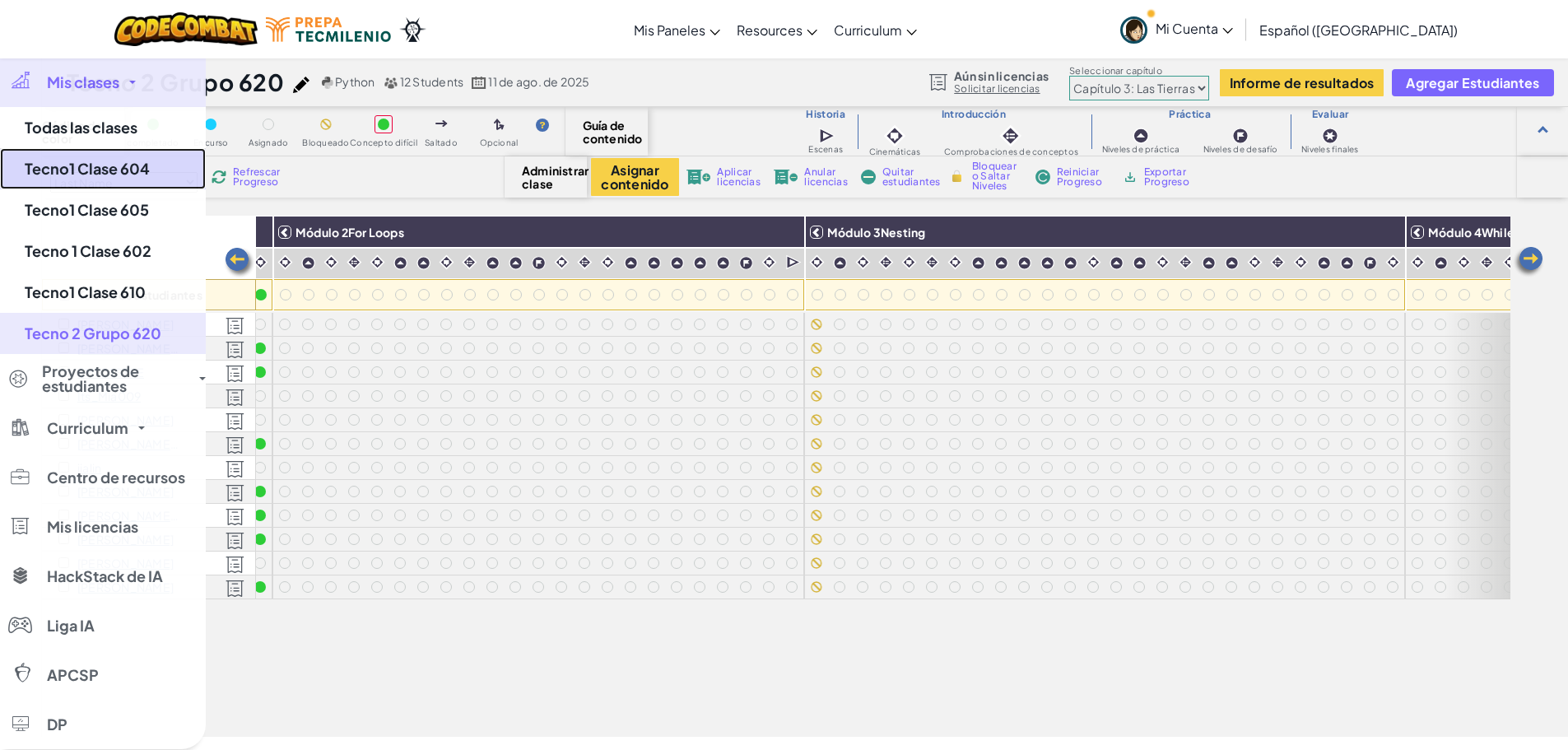
click at [118, 168] on link "Tecno1 Clase 604" at bounding box center [103, 169] width 206 height 42
select select "5d41d731a8d1836b5aa3cba1"
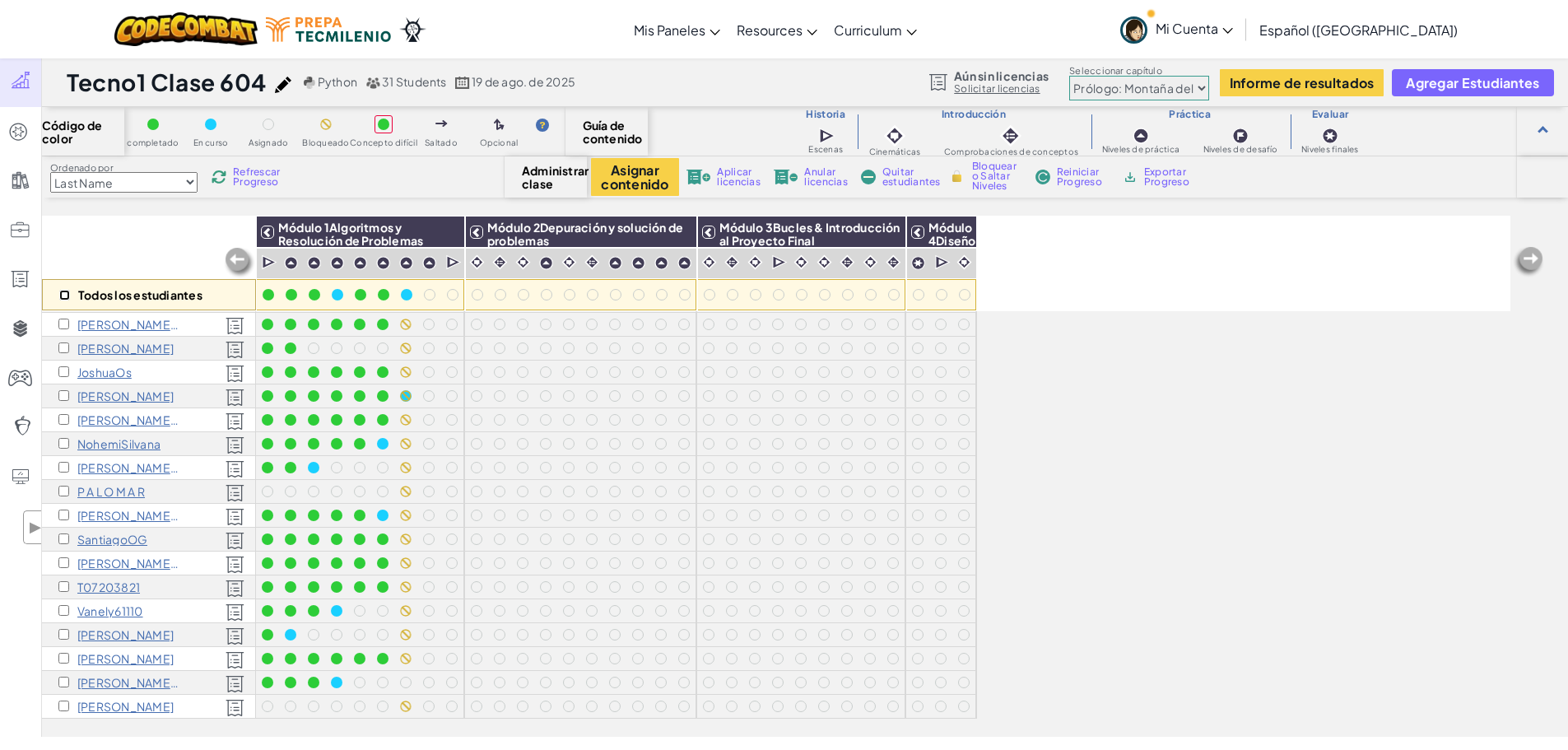
click at [61, 293] on input "checkbox" at bounding box center [65, 295] width 11 height 11
checkbox input "true"
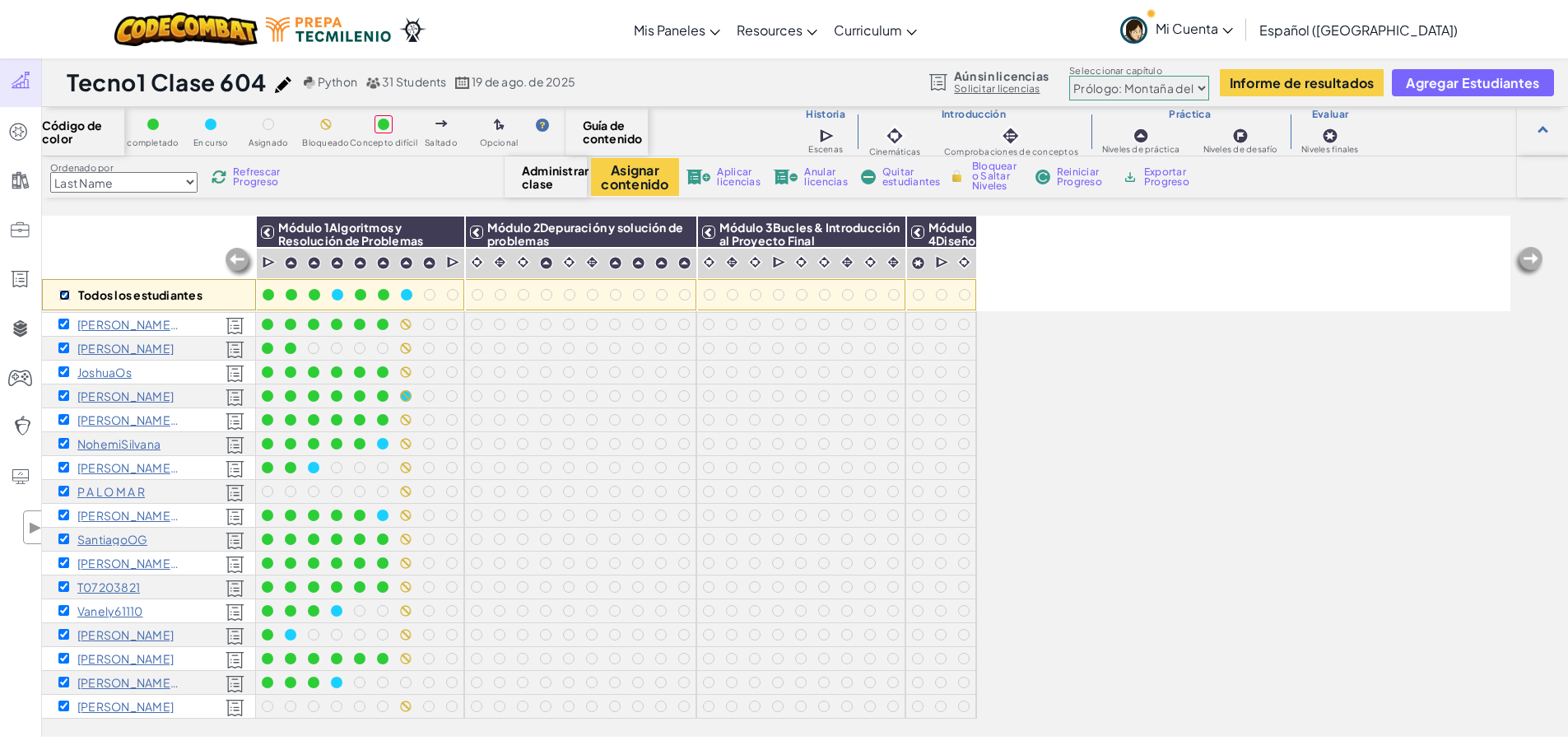
checkbox input "true"
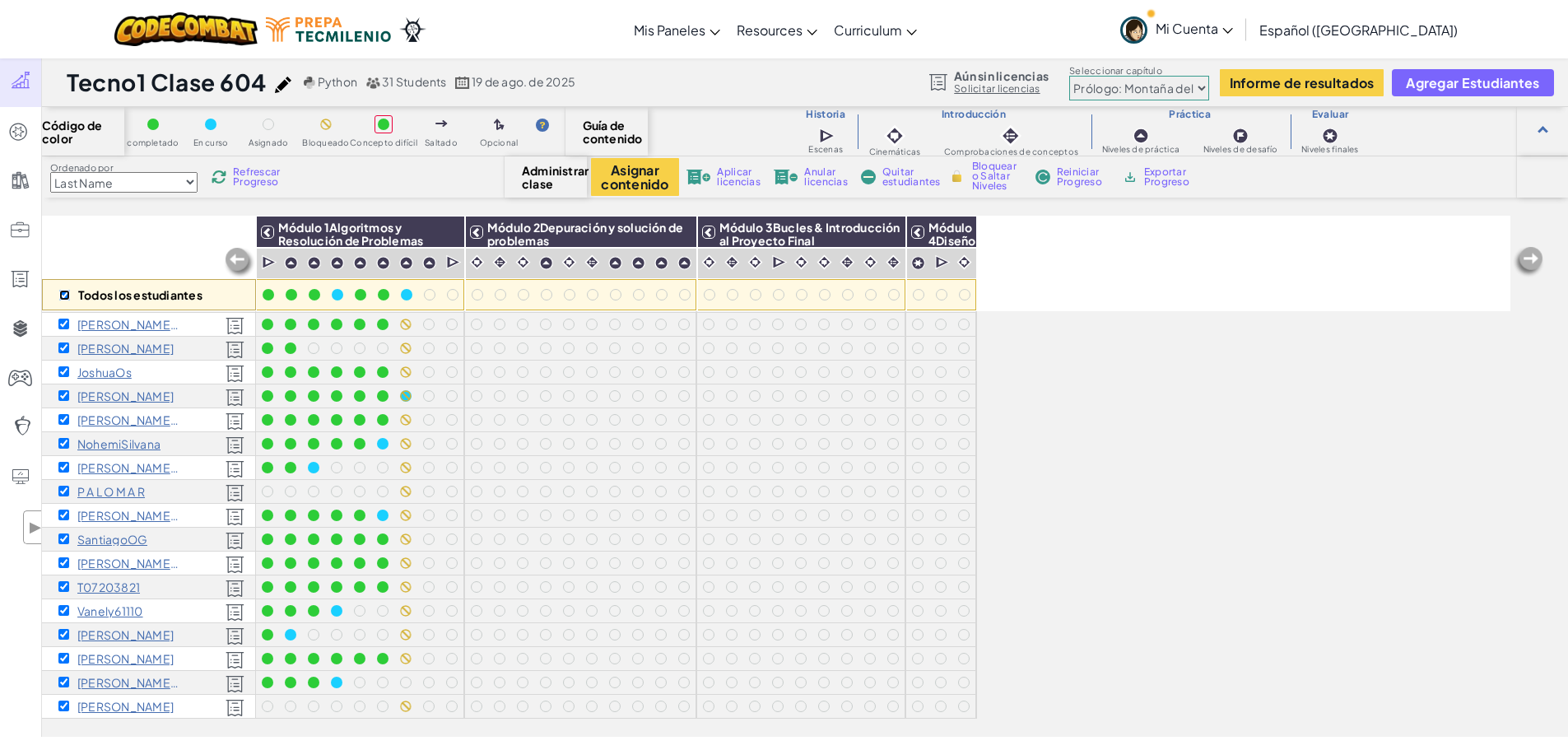
checkbox input "true"
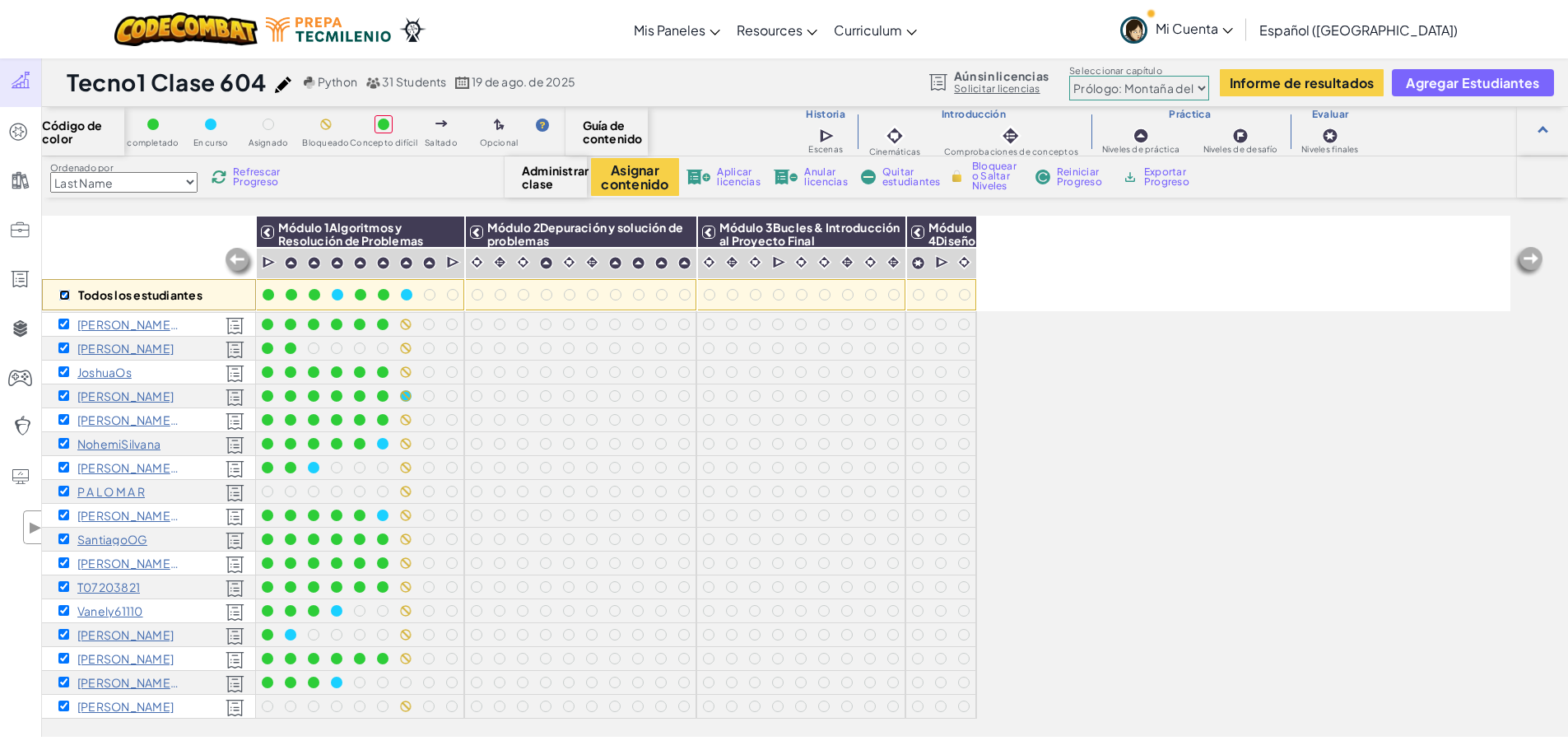
checkbox input "true"
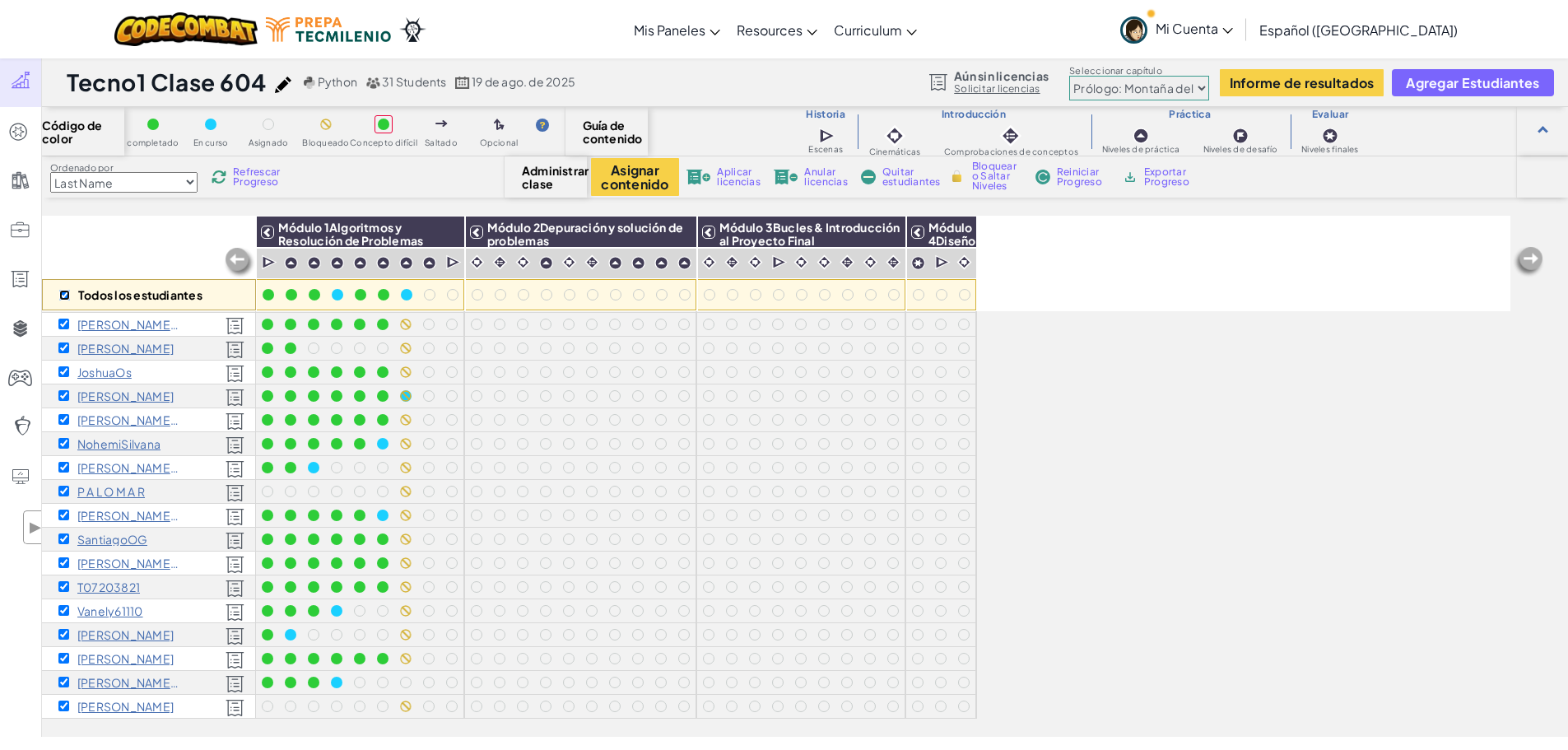
checkbox input "true"
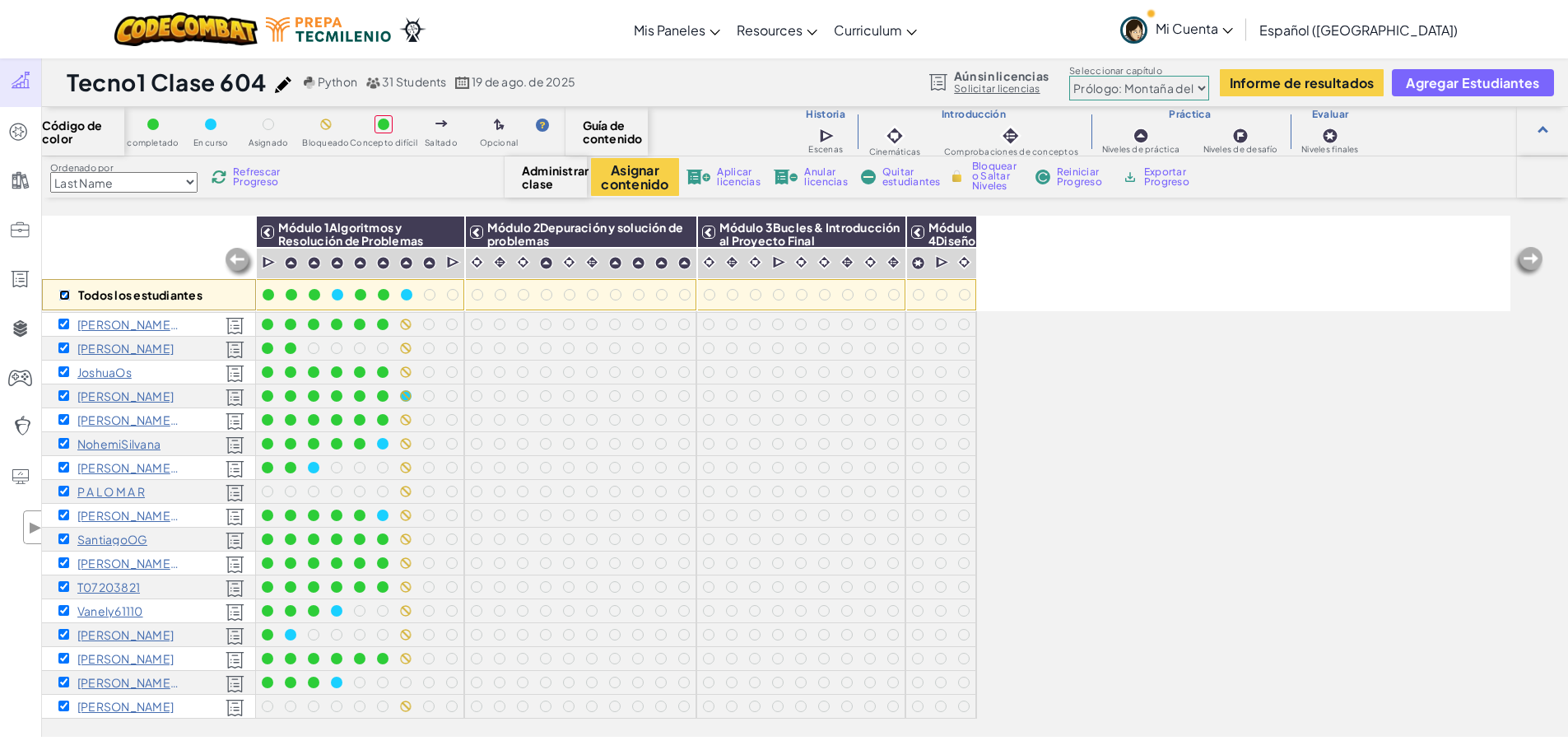
checkbox input "true"
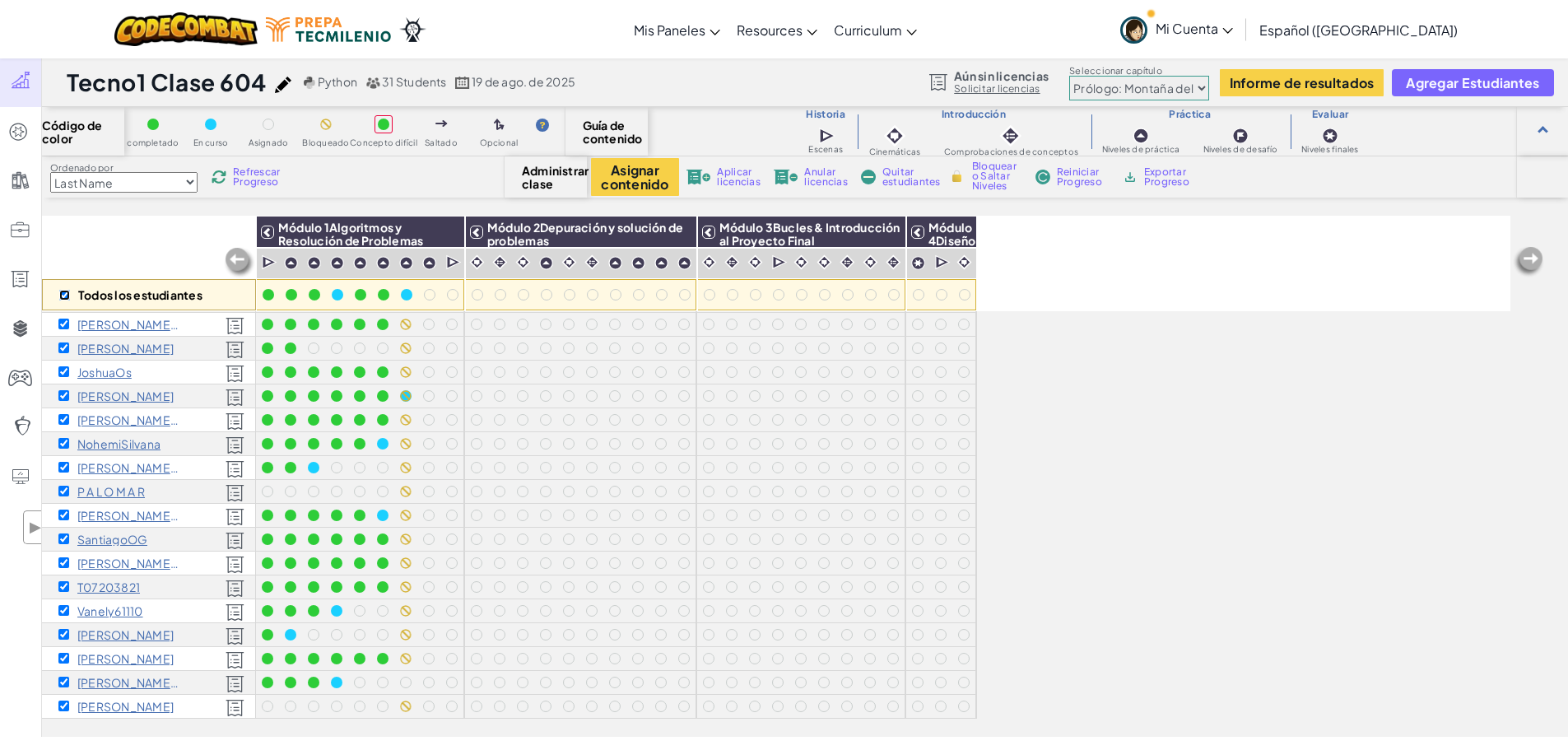
checkbox input "true"
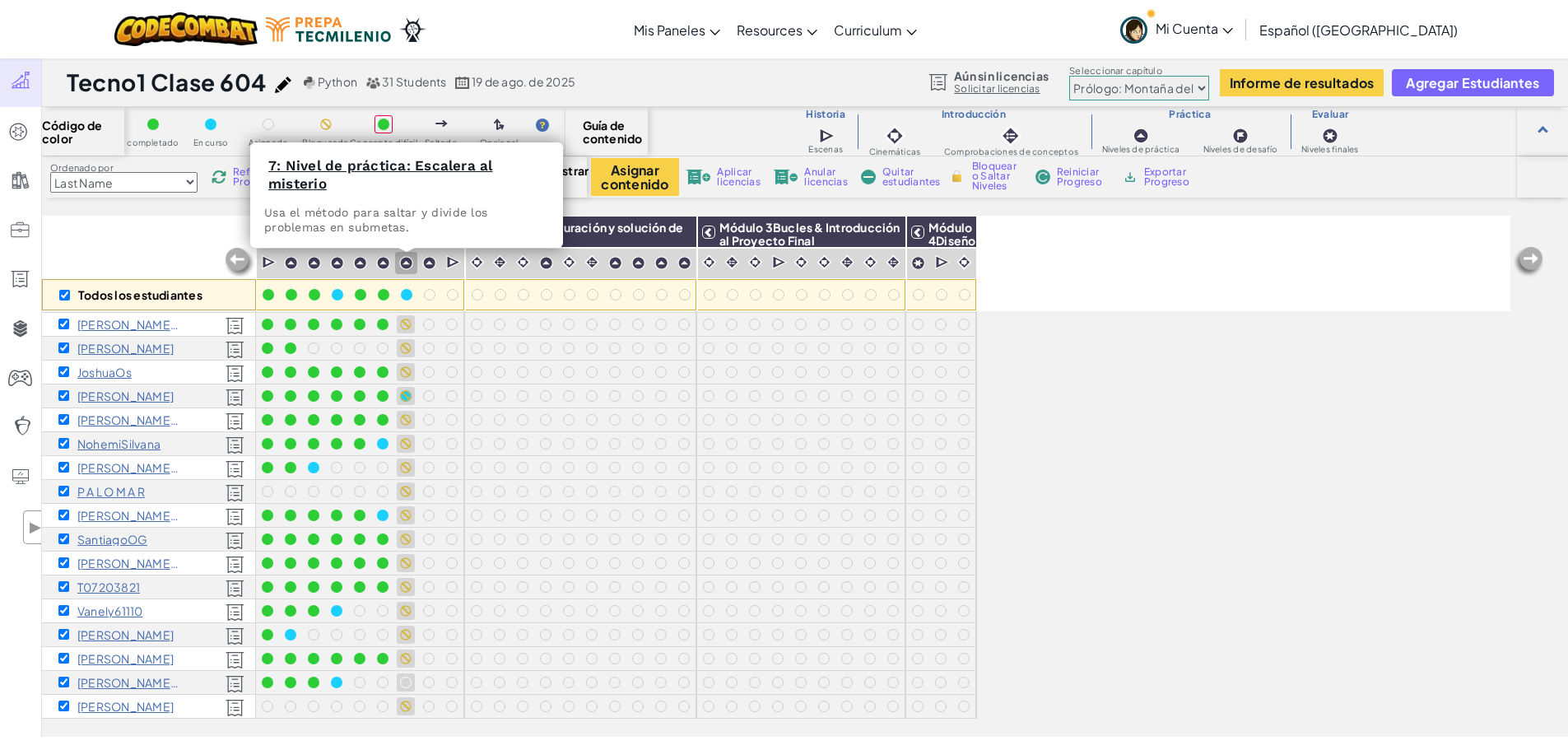
click at [408, 271] on div at bounding box center [406, 263] width 23 height 23
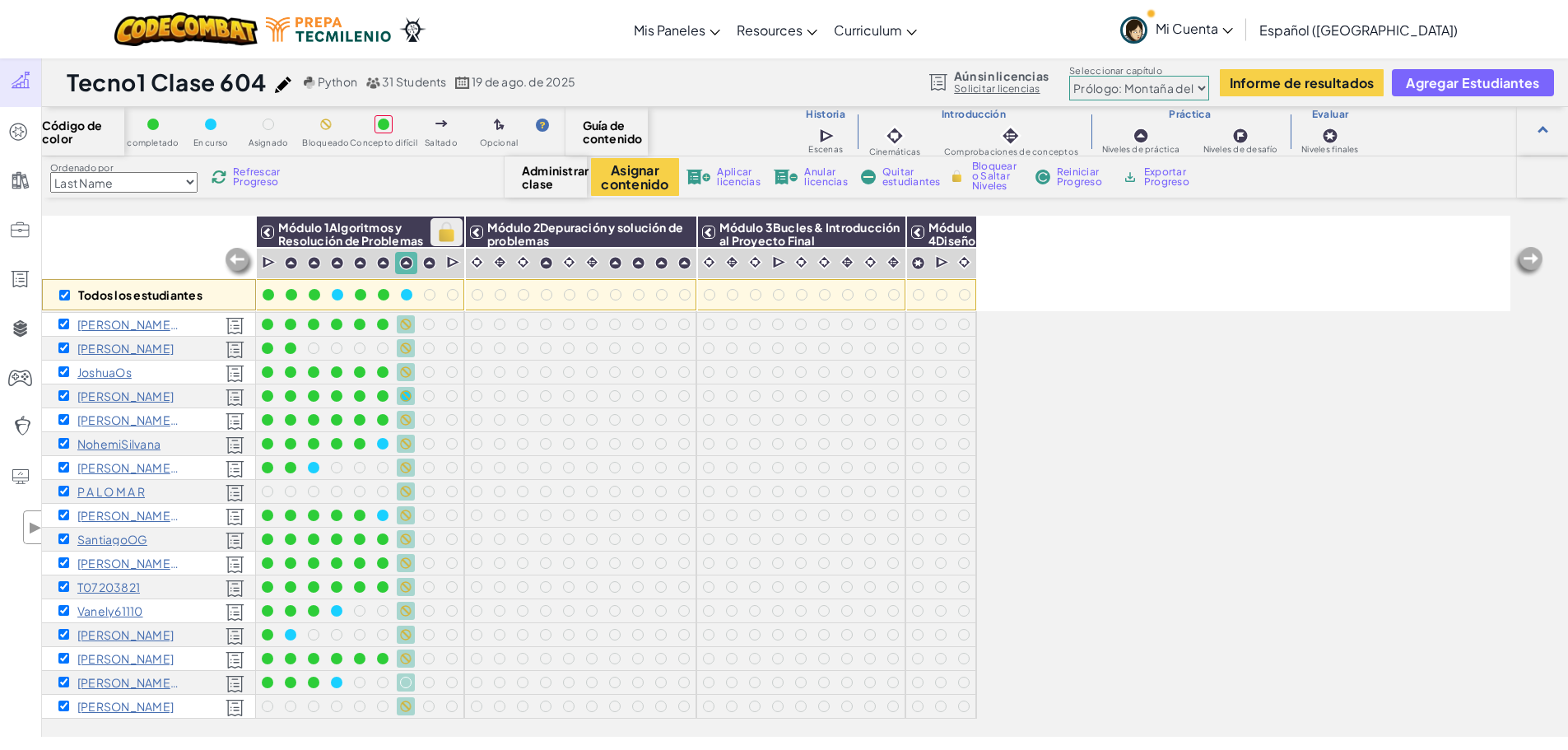
click at [449, 233] on img at bounding box center [447, 232] width 29 height 24
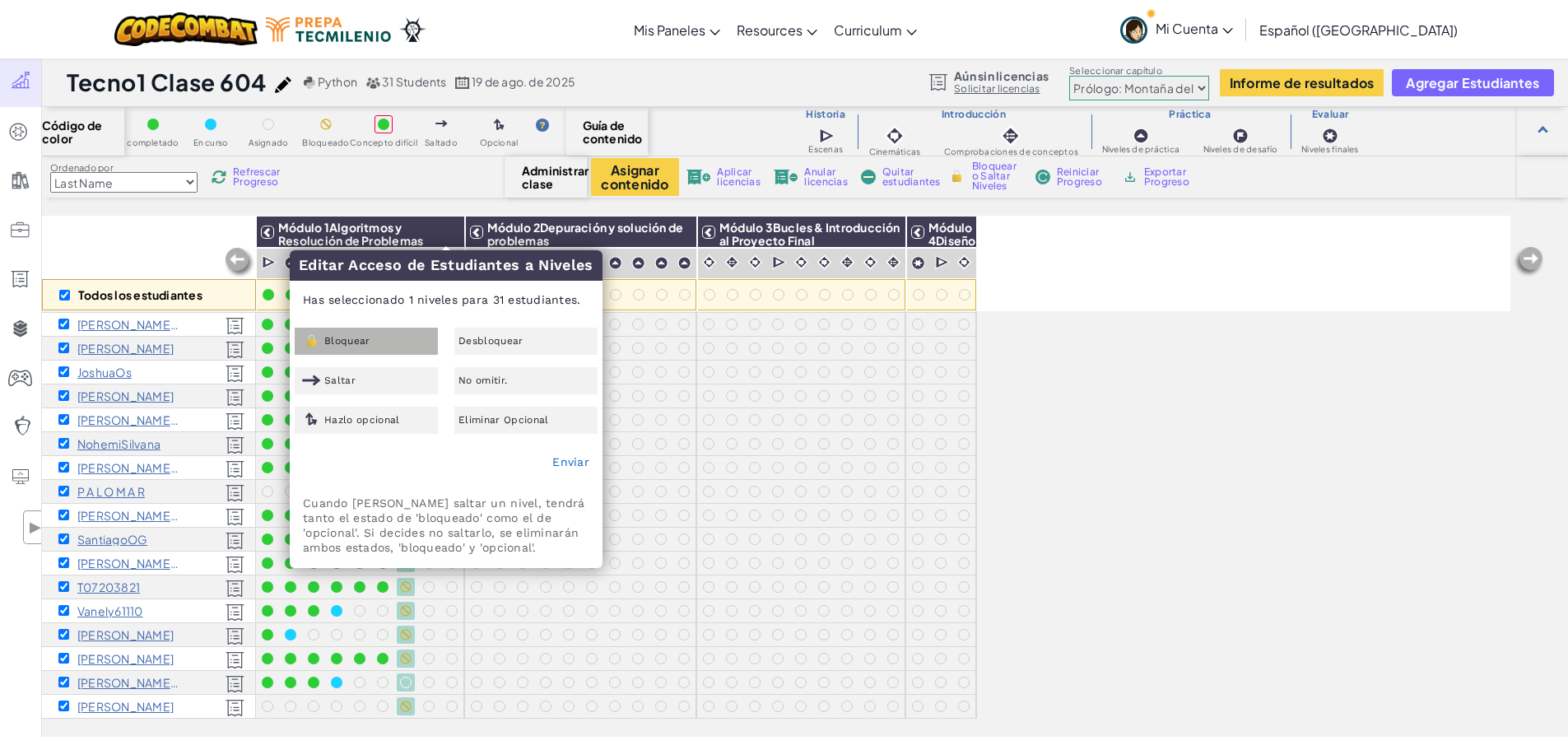
click at [387, 338] on div "Bloquear" at bounding box center [366, 341] width 143 height 27
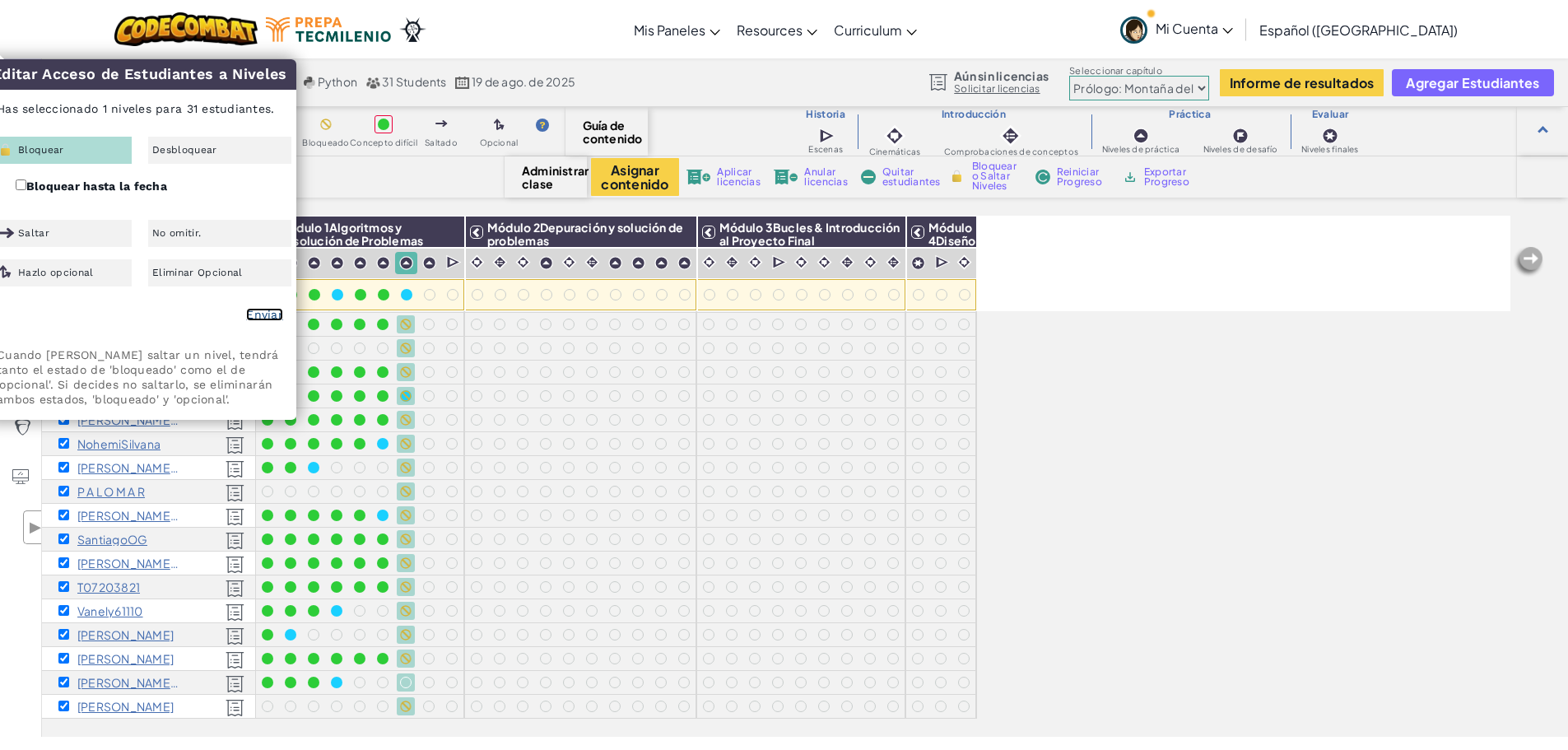
click at [255, 317] on link "Enviar" at bounding box center [264, 314] width 37 height 14
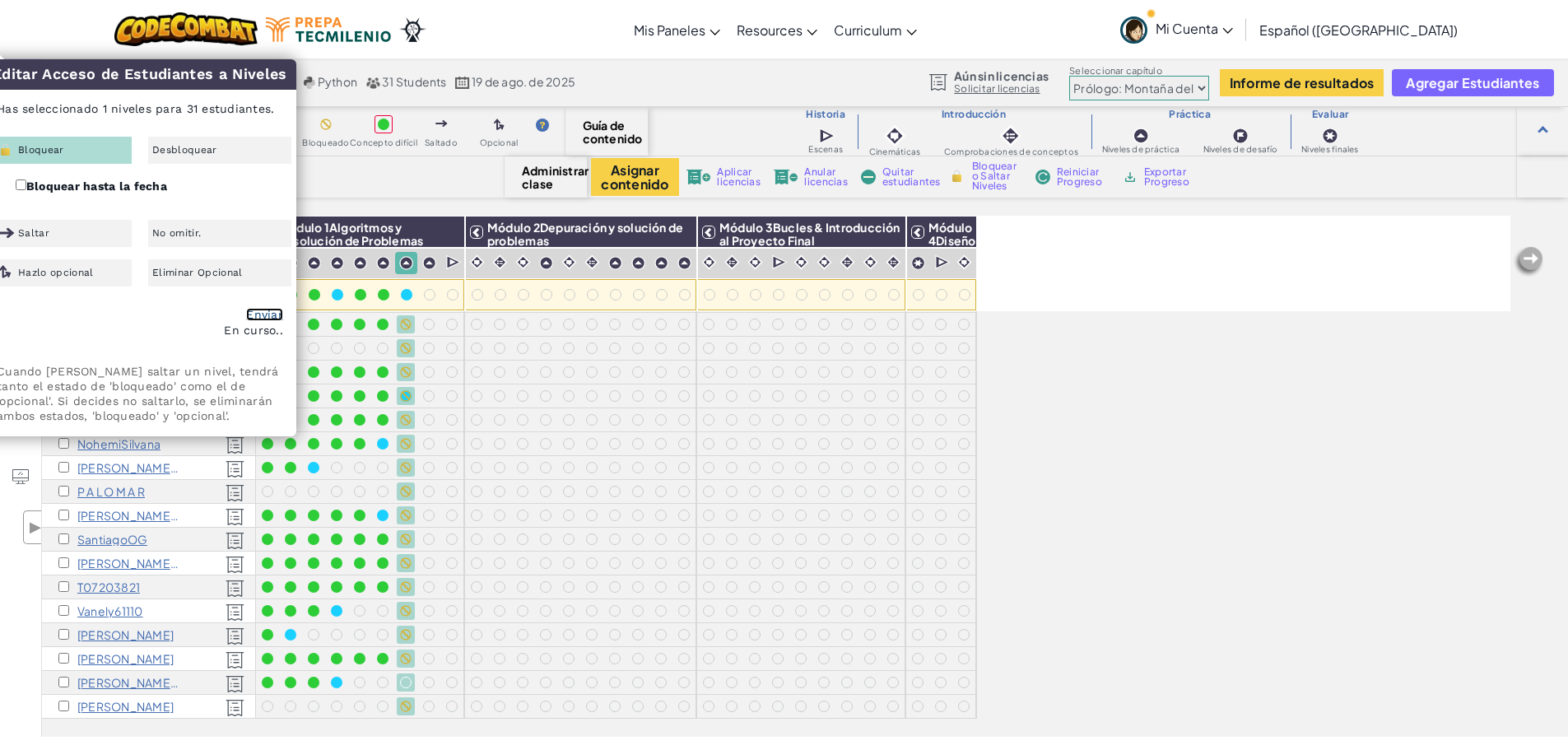
checkbox input "false"
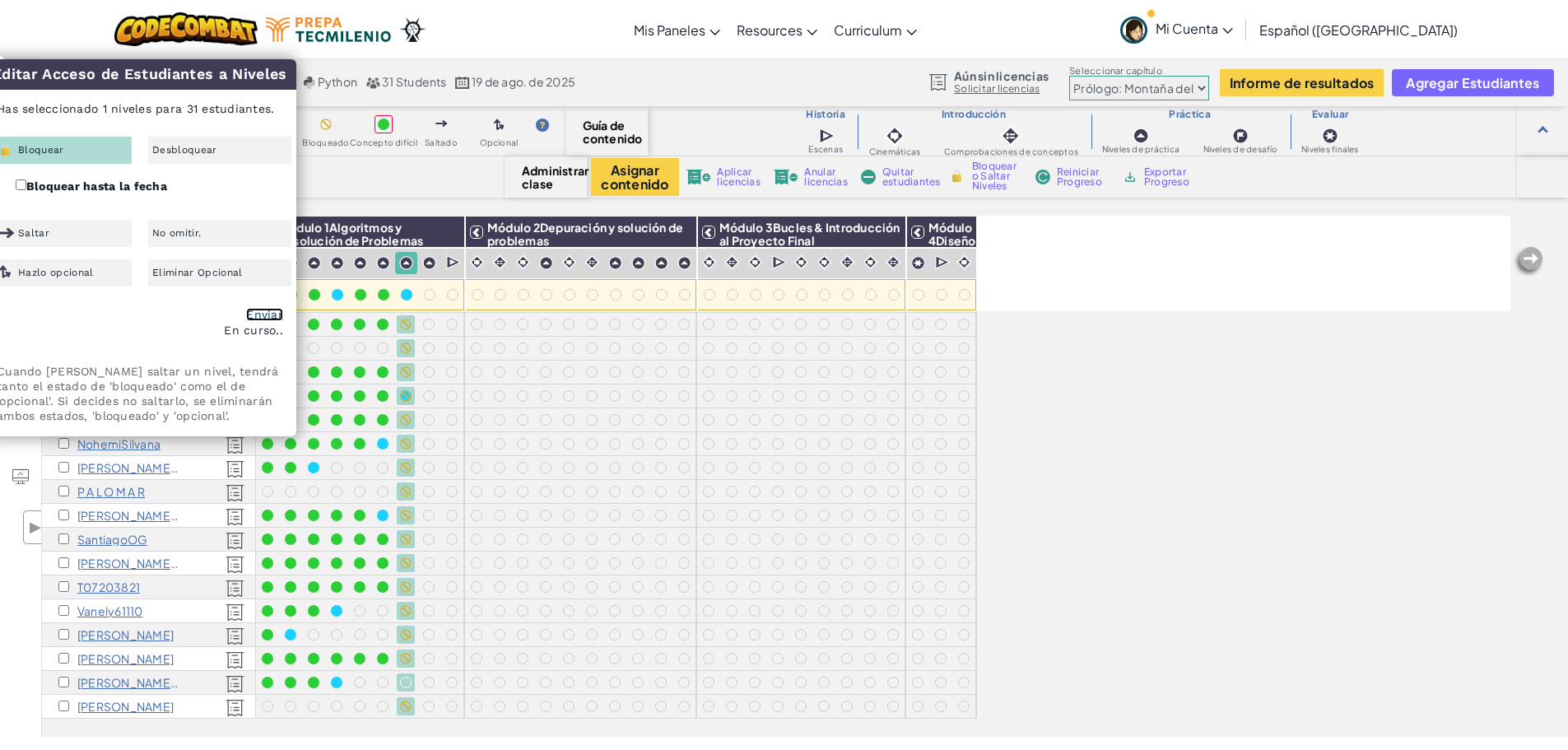
checkbox input "false"
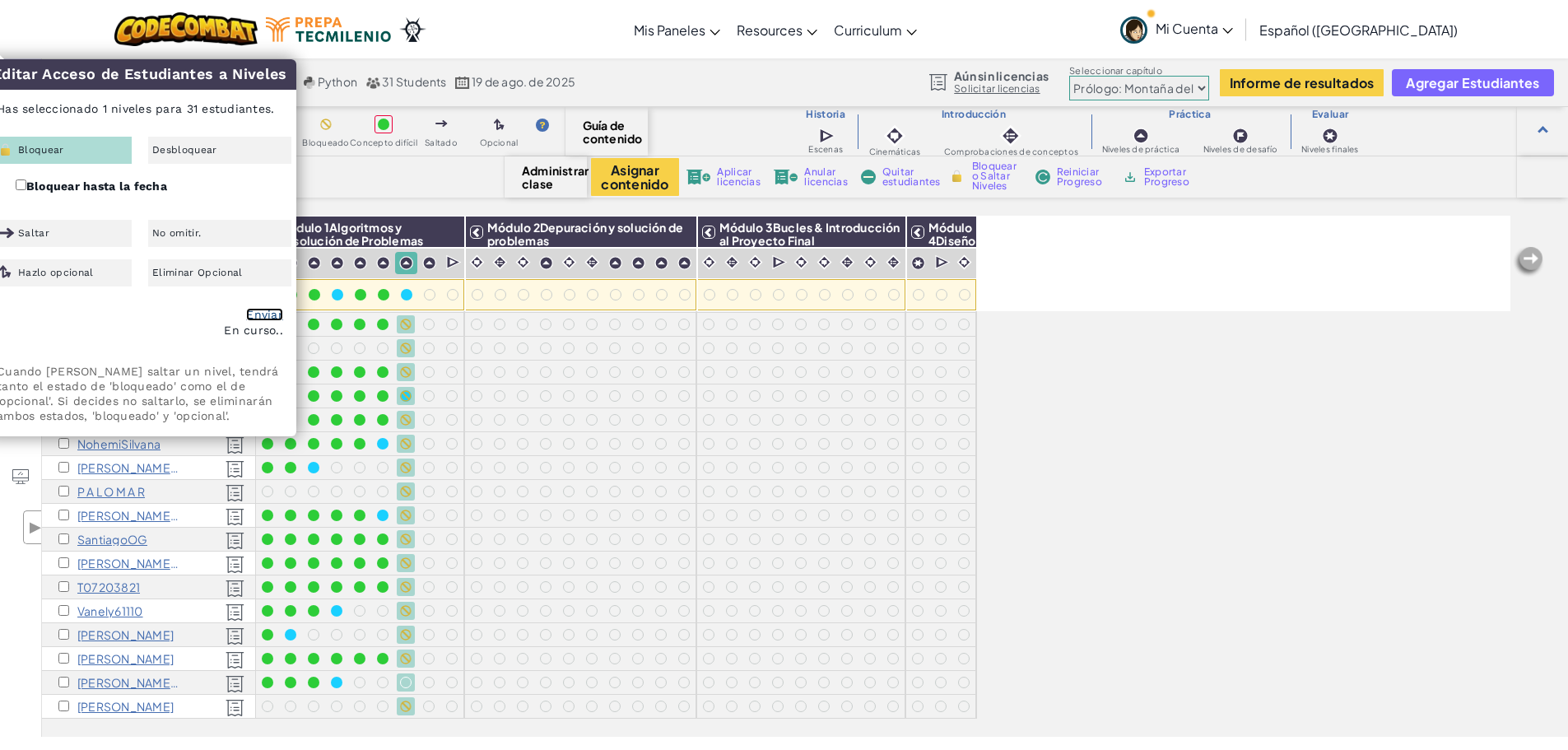
checkbox input "false"
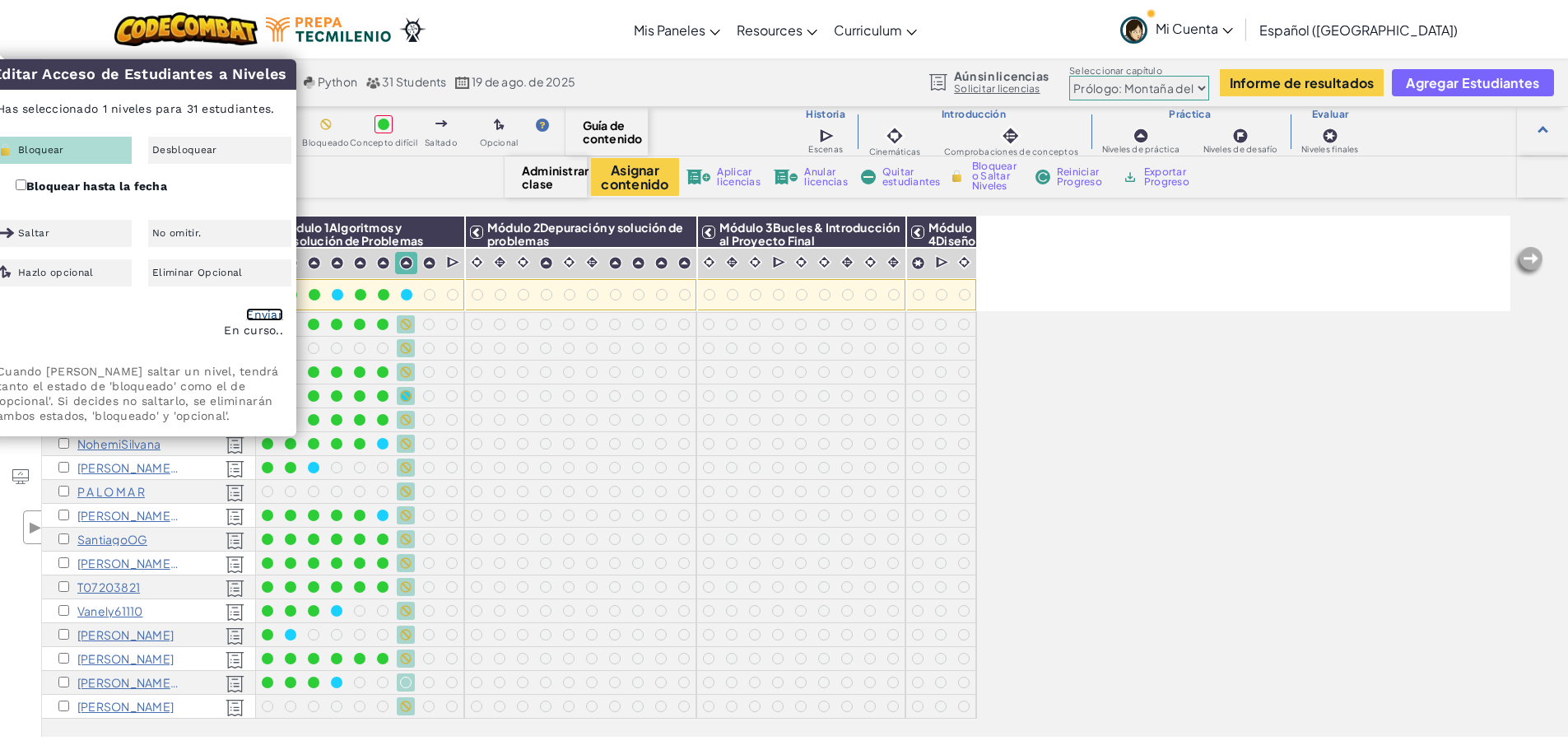
checkbox input "false"
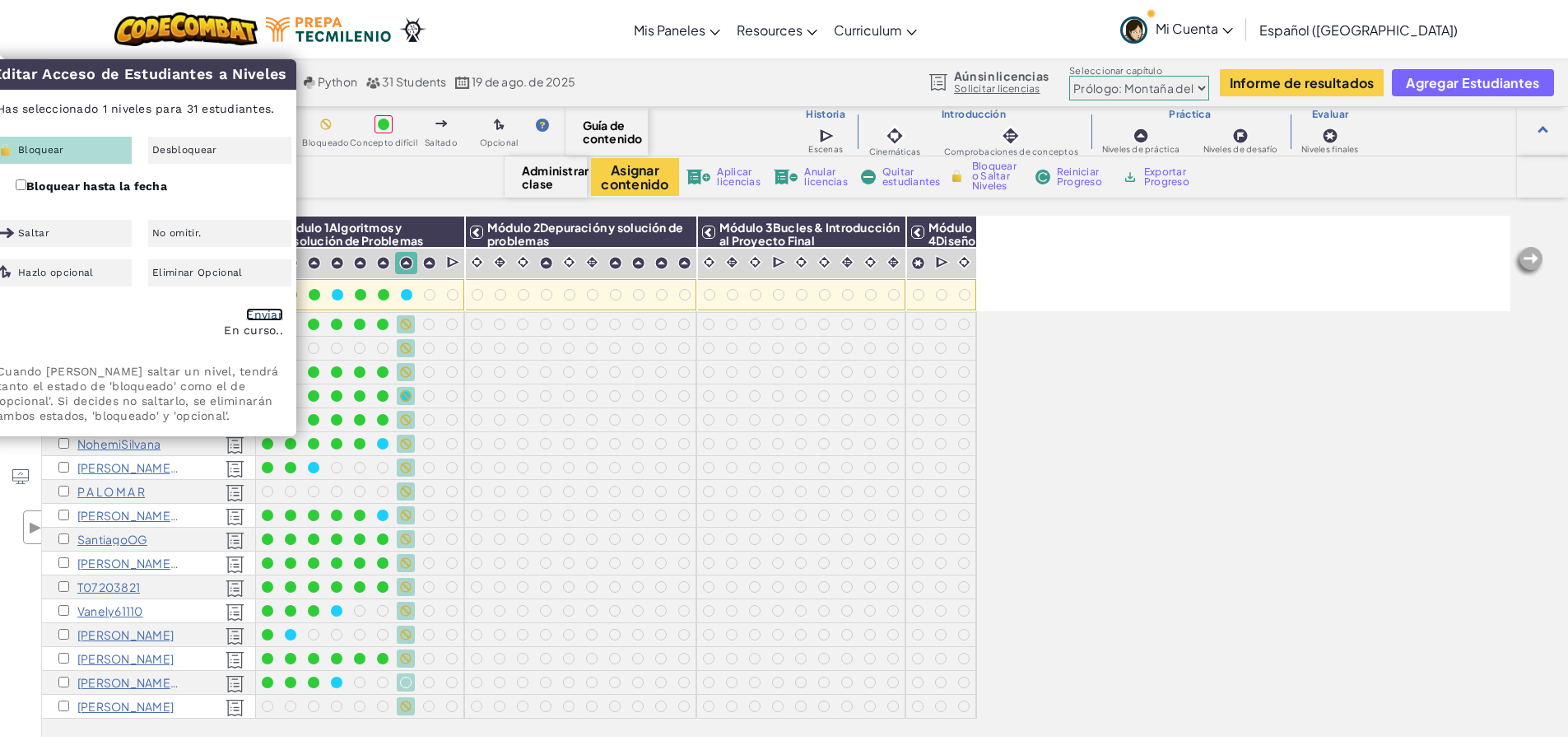
checkbox input "false"
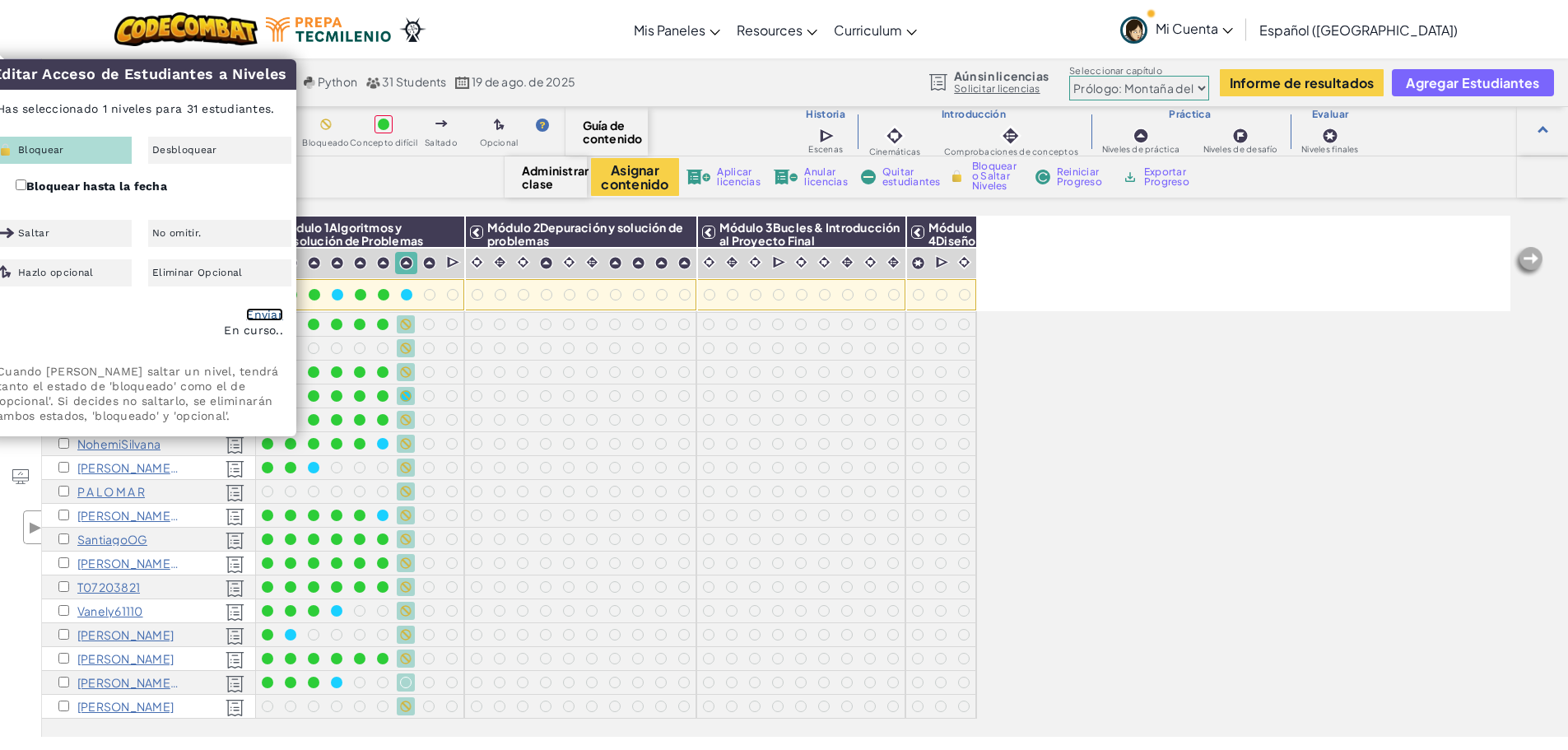
checkbox input "false"
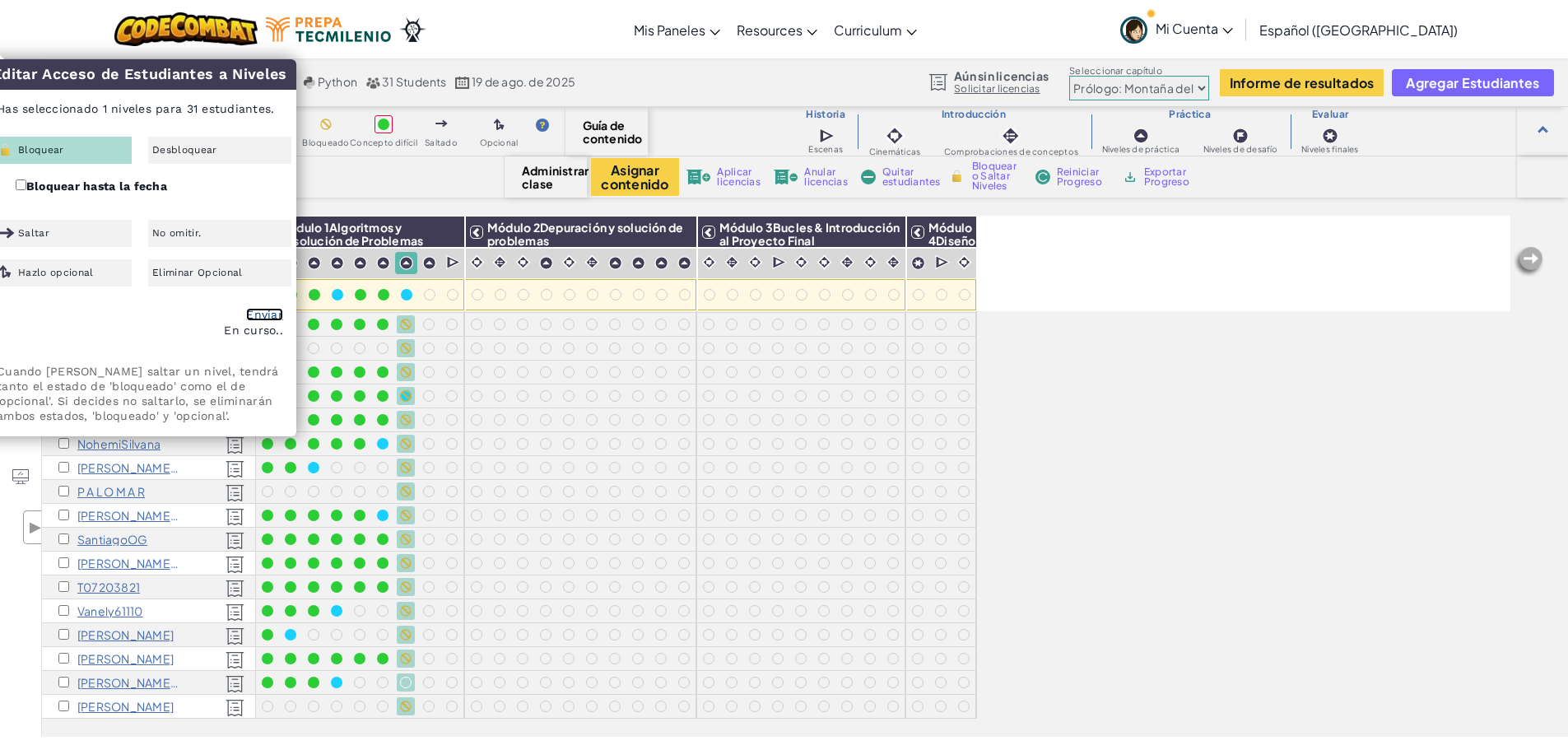
checkbox input "false"
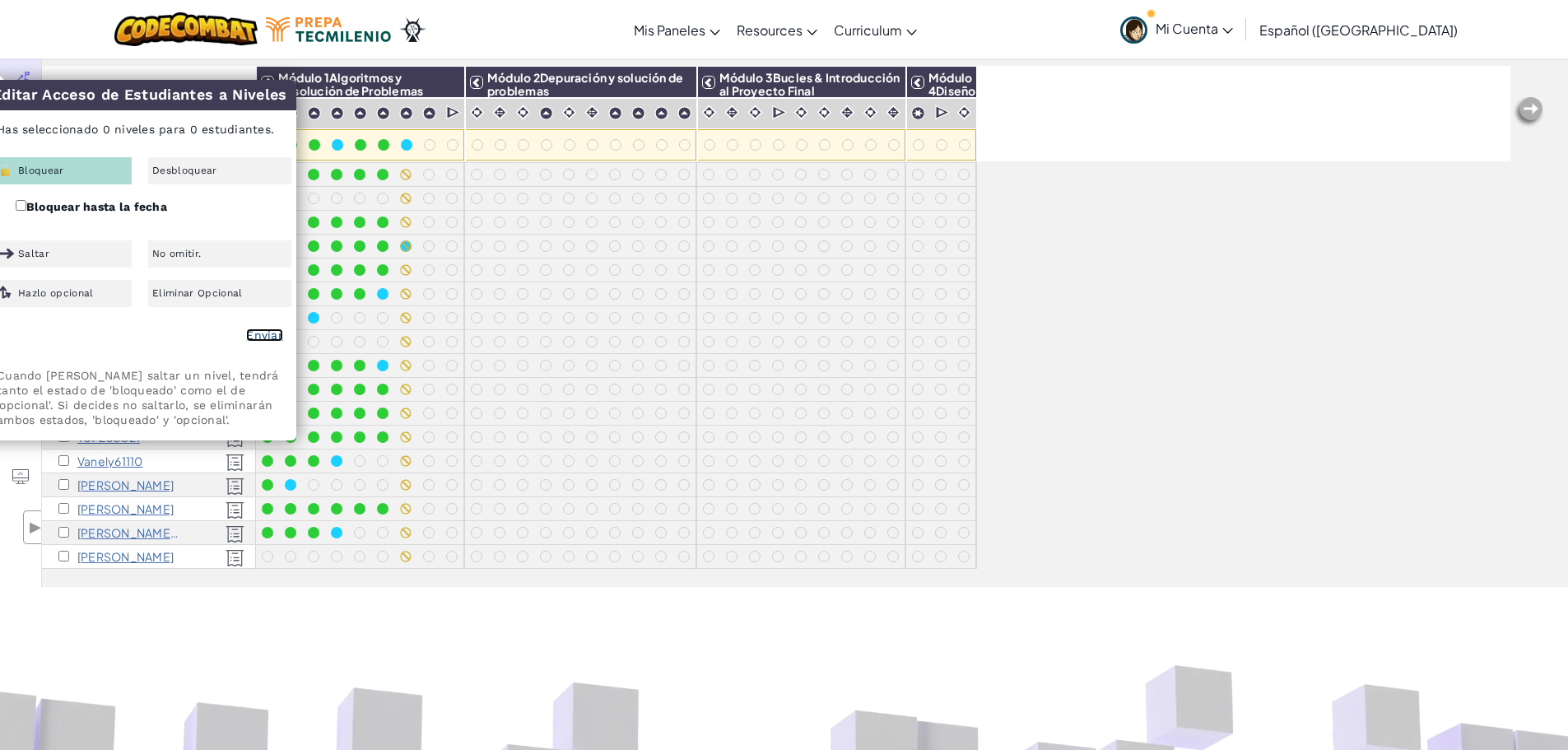
scroll to position [247, 0]
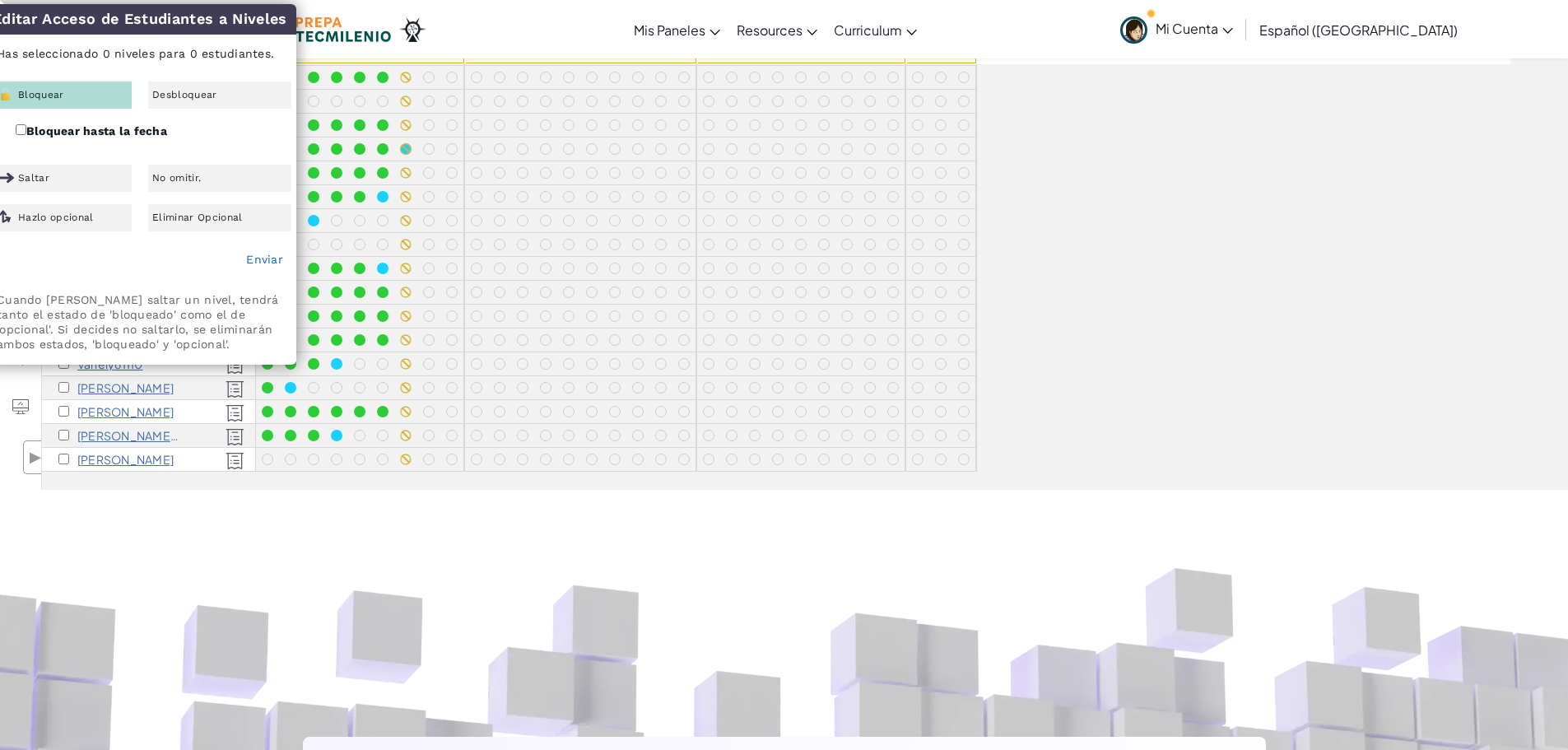
click at [908, 354] on div "Todos los estudiantes Módulo 1Algoritmos y Resolución de Problemas Módulo 2Depu…" at bounding box center [776, 138] width 1469 height 668
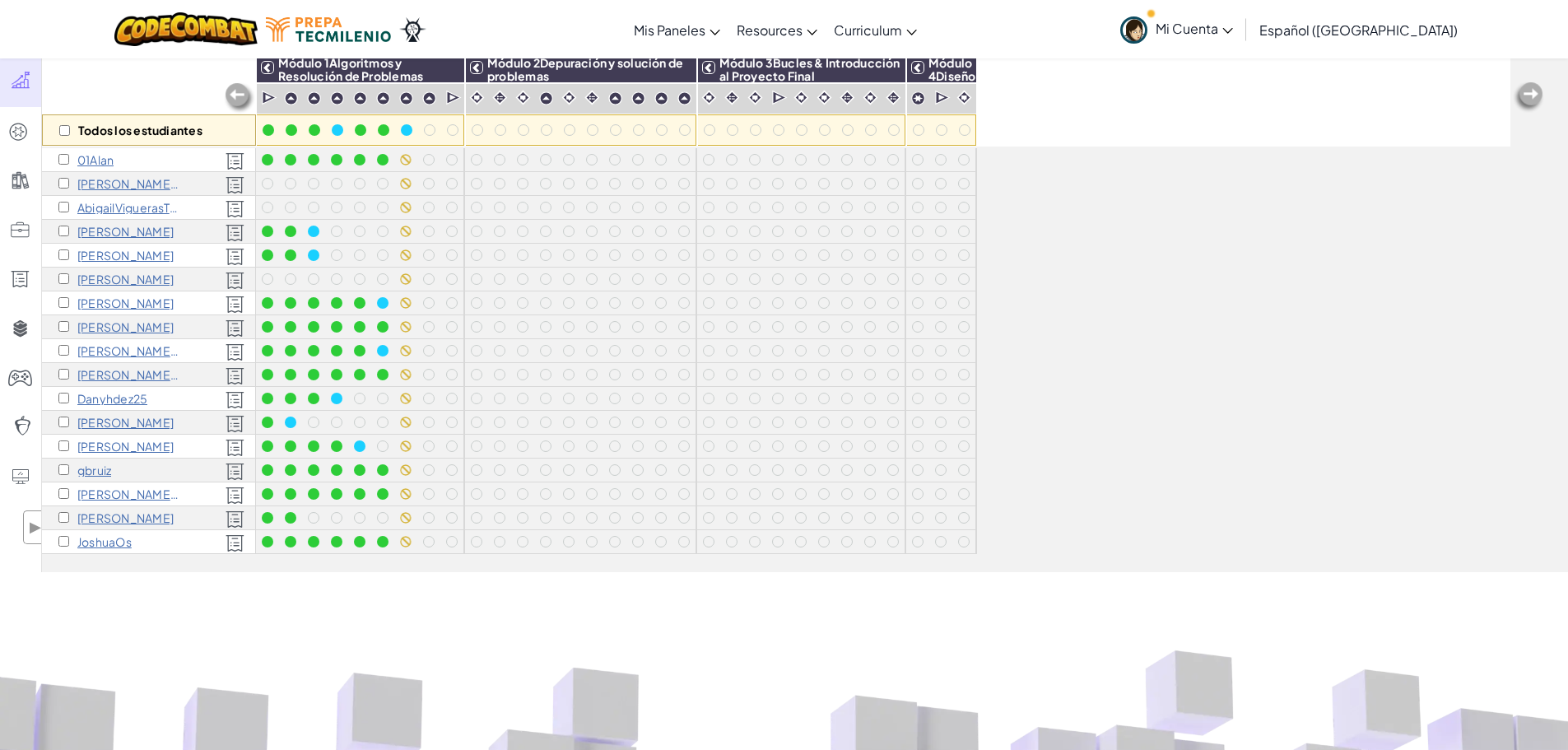
scroll to position [82, 0]
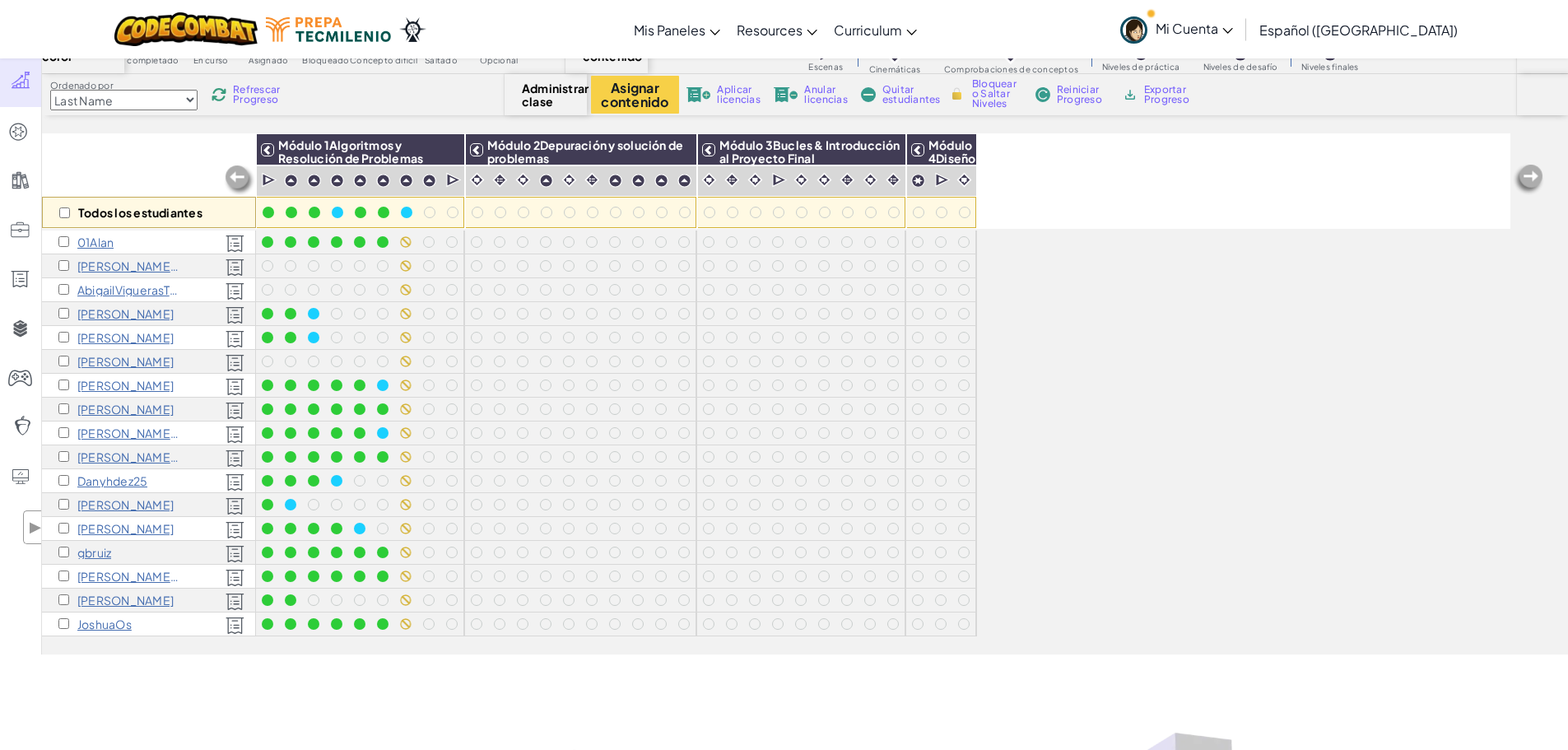
click at [93, 244] on p "01Alan" at bounding box center [96, 242] width 36 height 14
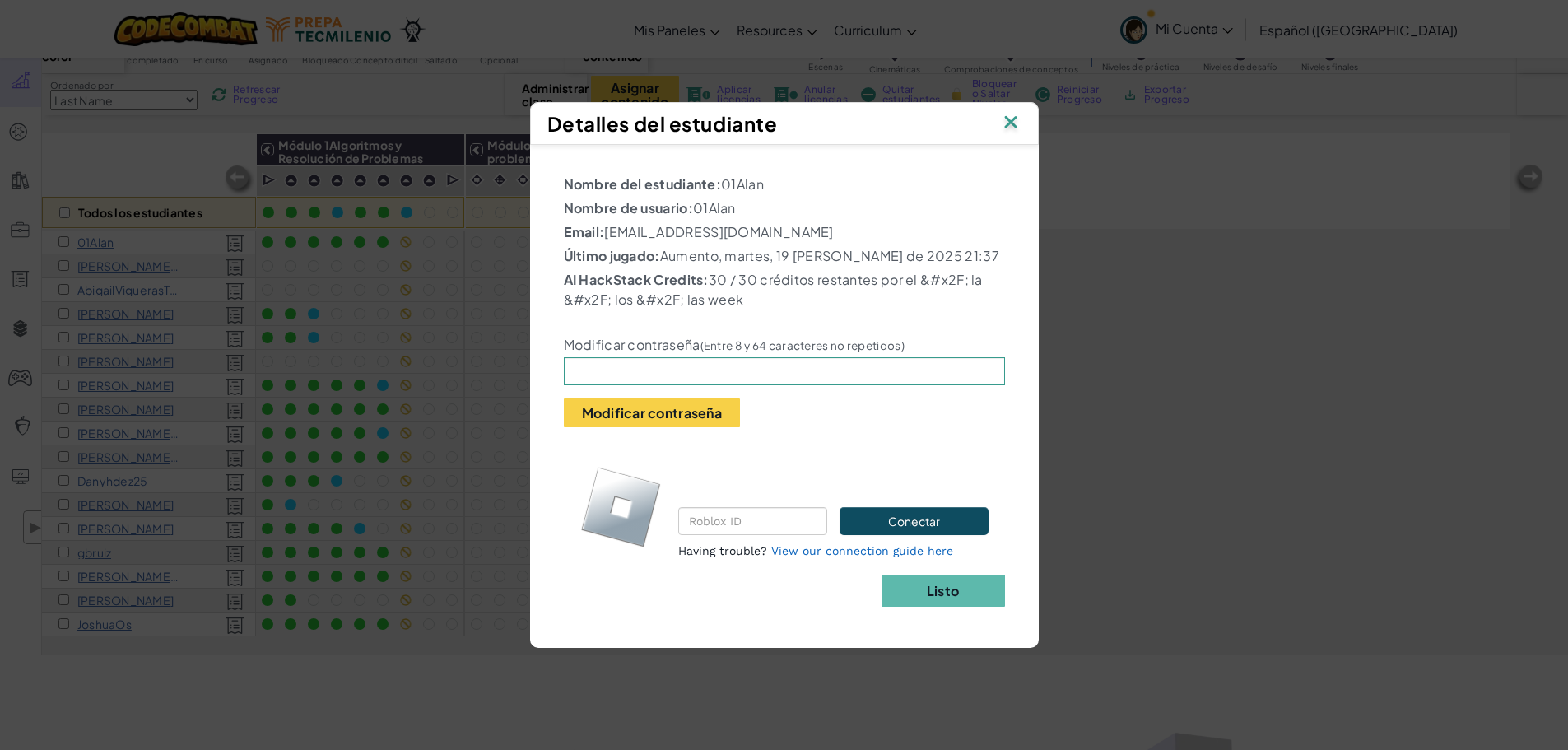
click at [908, 126] on img at bounding box center [1011, 123] width 22 height 24
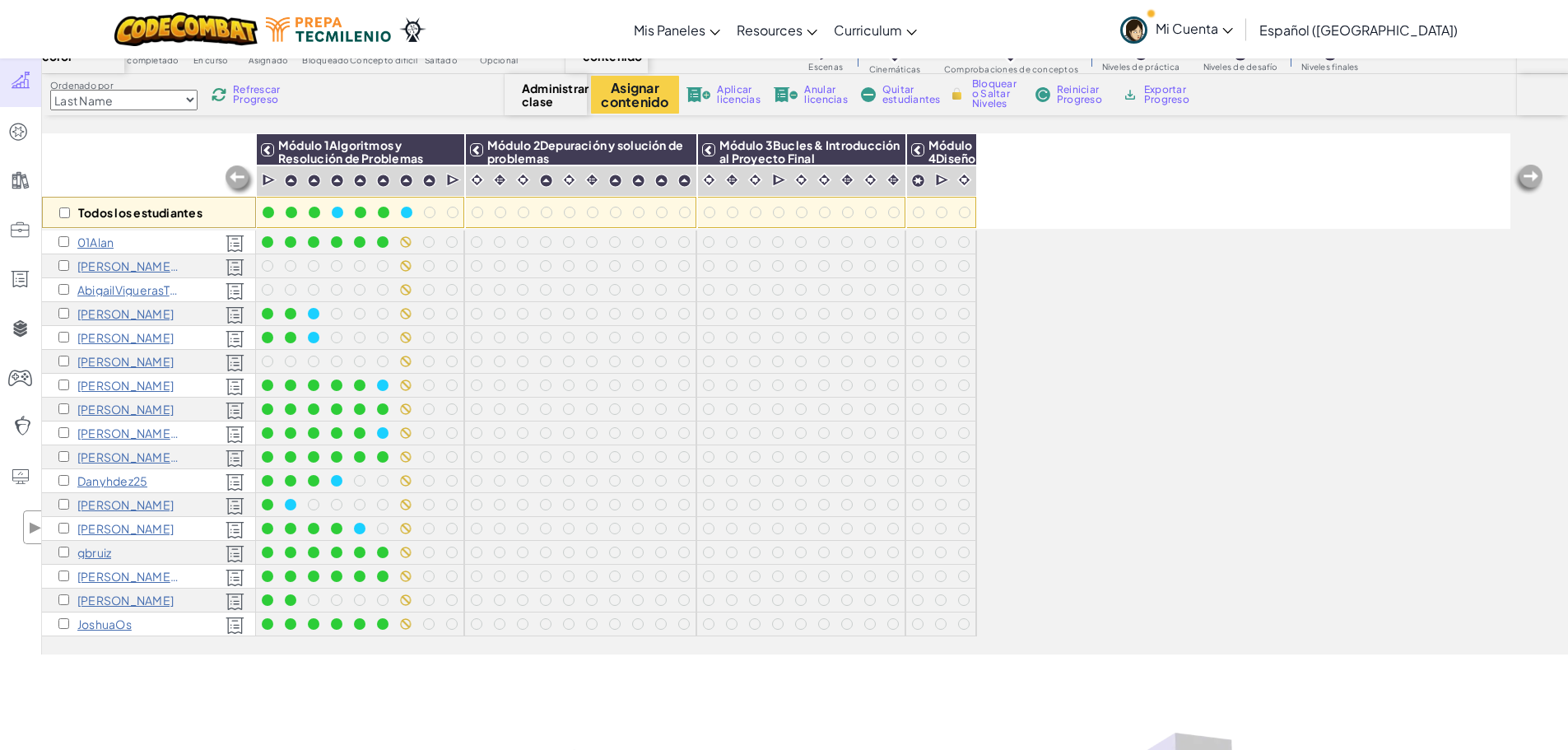
click at [171, 157] on div "Todos los estudiantes" at bounding box center [148, 181] width 214 height 96
click at [194, 99] on select "Last Name first Name Progress (High to Low) Progress (Low to Hight)" at bounding box center [124, 100] width 147 height 21
click at [51, 90] on select "Last Name first Name Progress (High to Low) Progress (Low to Hight)" at bounding box center [124, 100] width 147 height 21
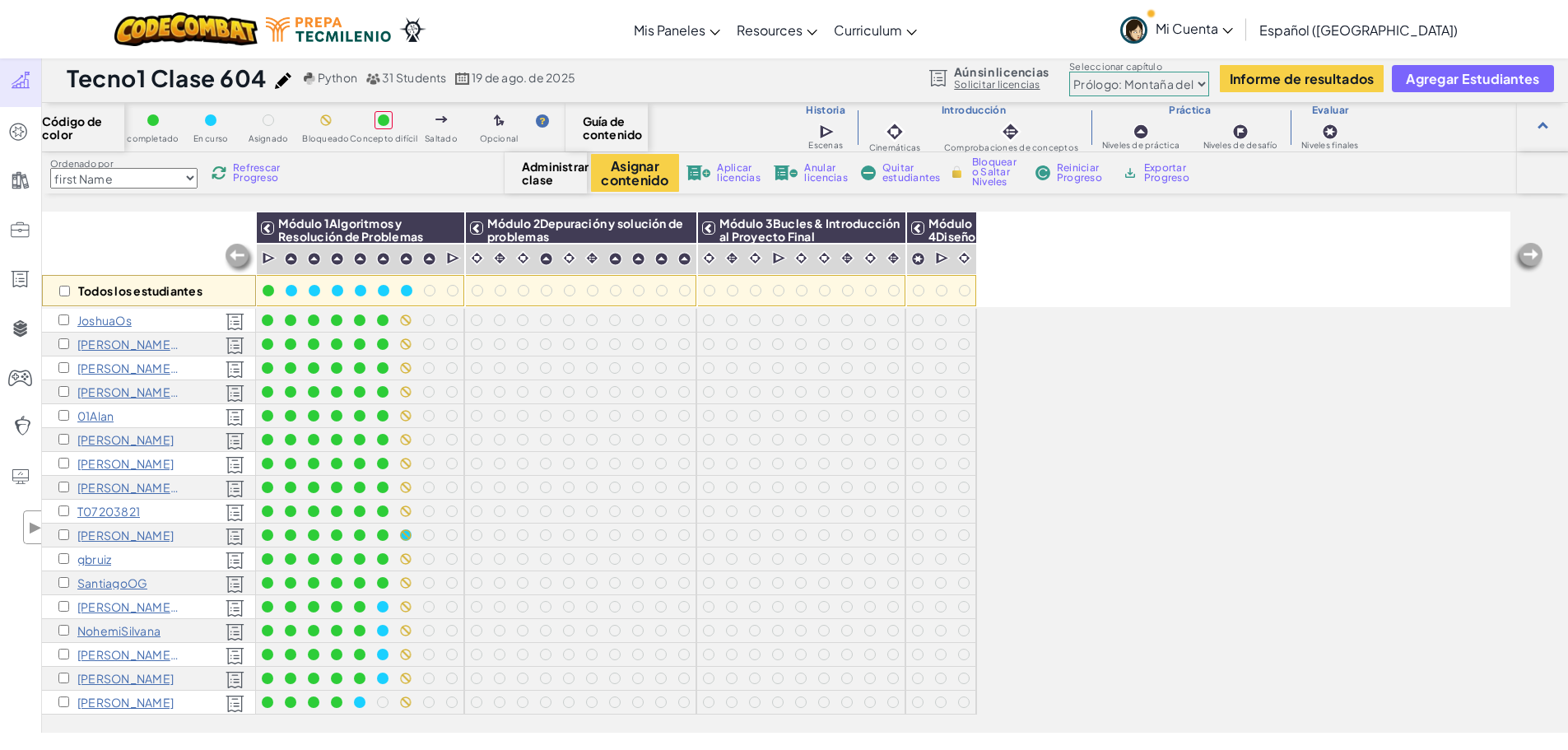
scroll to position [0, 0]
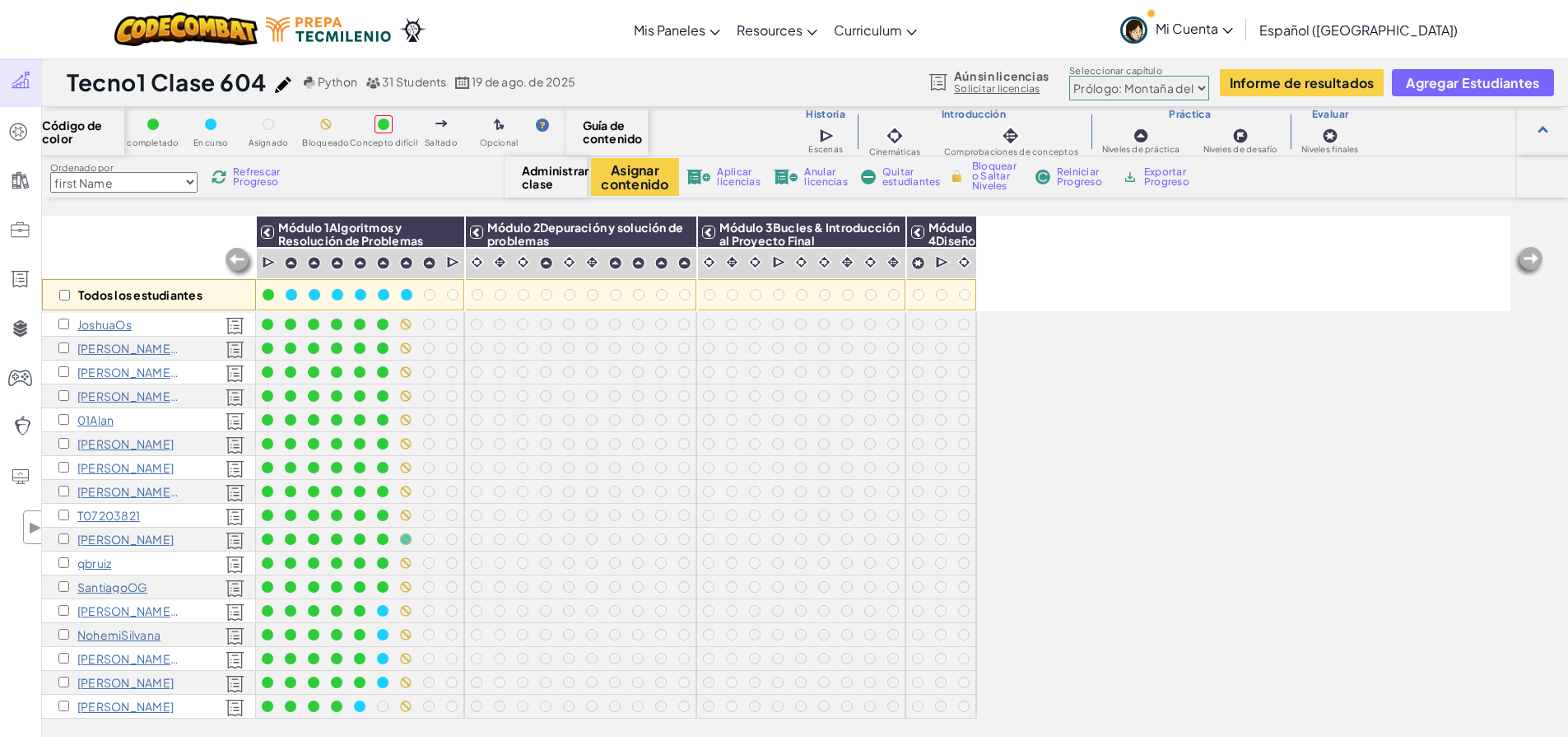
click at [160, 181] on select "Last Name first Name Progress (High to Low) Progress (Low to Hight)" at bounding box center [124, 182] width 147 height 21
select select "Last Name"
click at [51, 172] on select "Last Name first Name Progress (High to Low) Progress (Low to Hight)" at bounding box center [124, 182] width 147 height 21
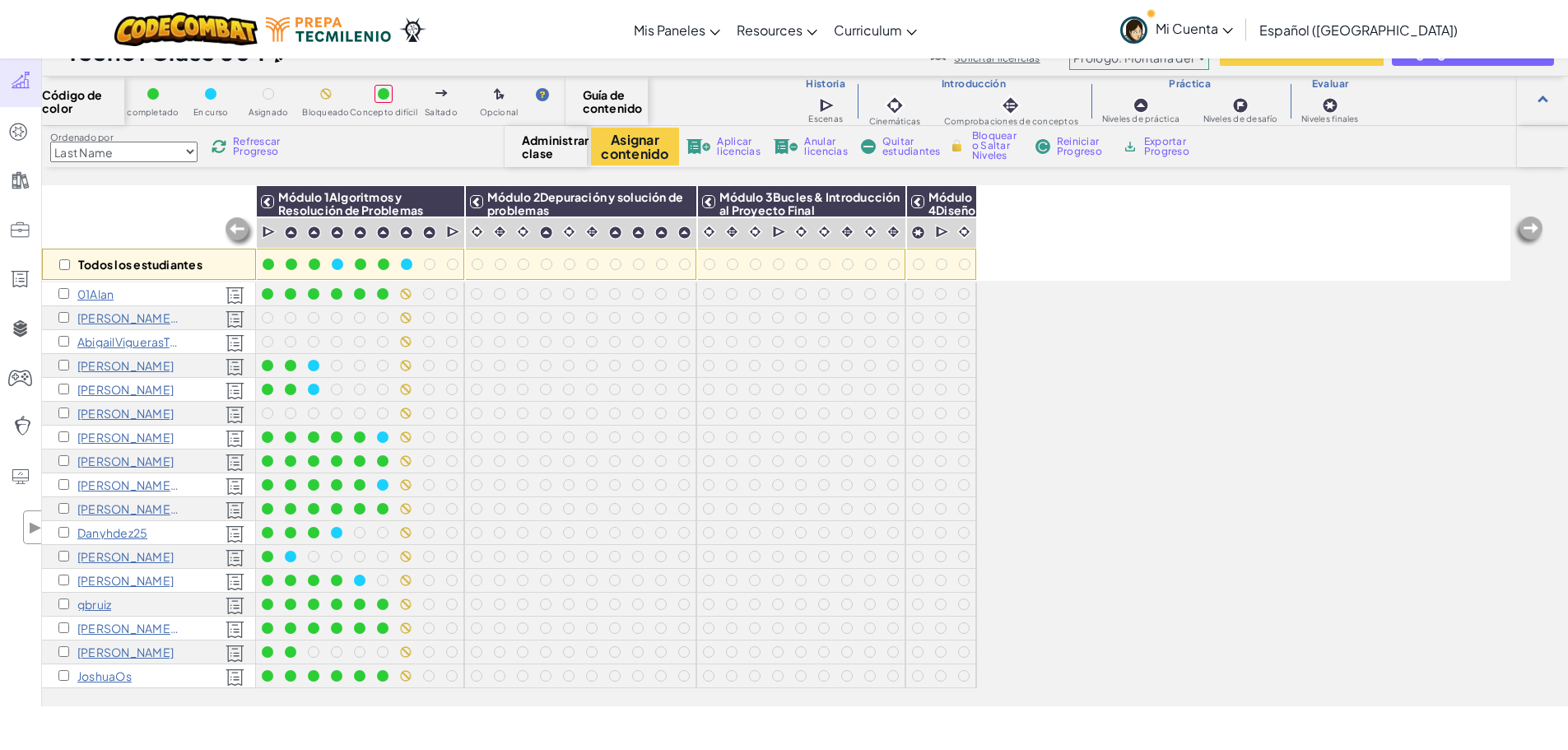
scroll to position [68, 0]
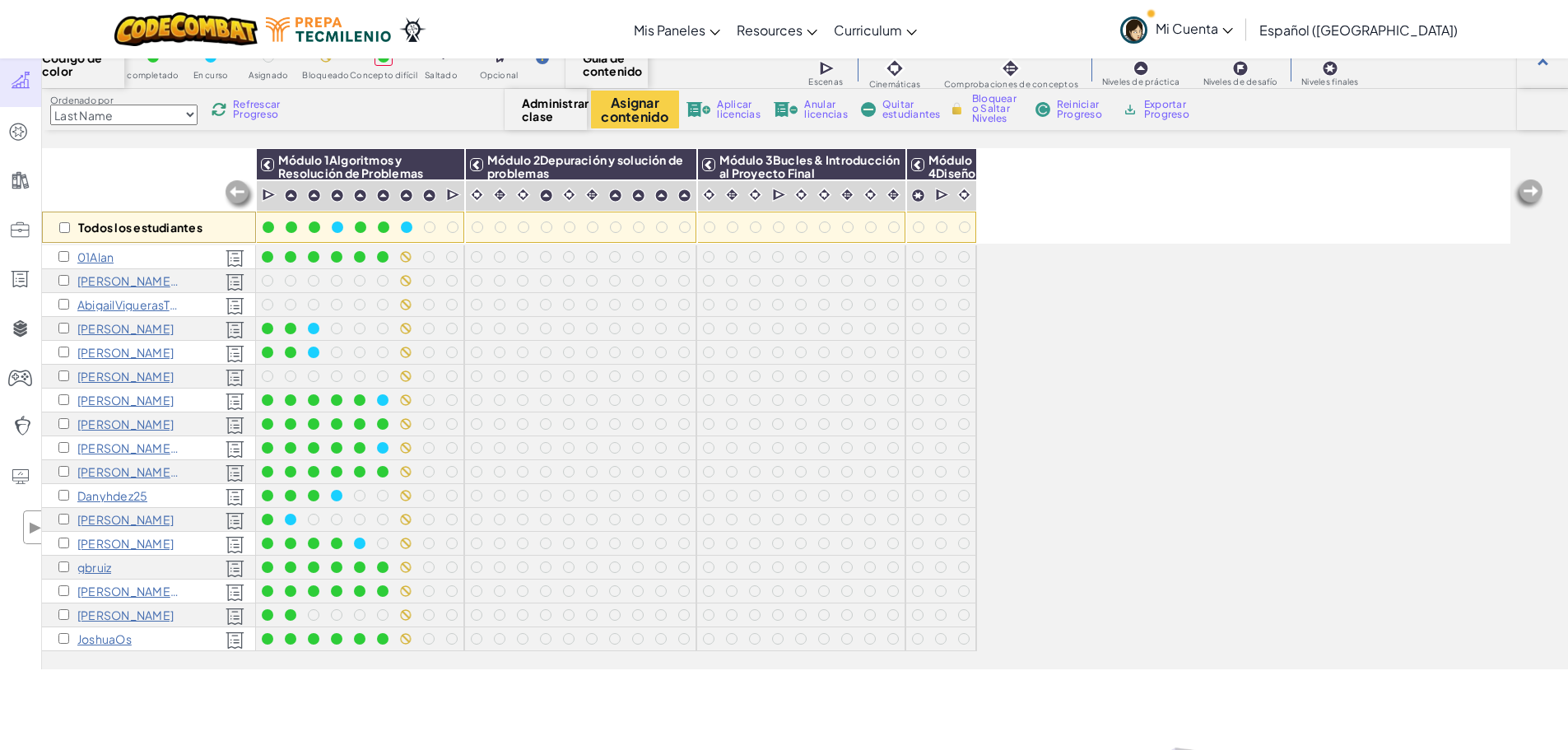
click at [125, 155] on div "Todos los estudiantes" at bounding box center [148, 196] width 214 height 96
click at [131, 308] on p "AbigailViguerasTorres" at bounding box center [129, 305] width 103 height 14
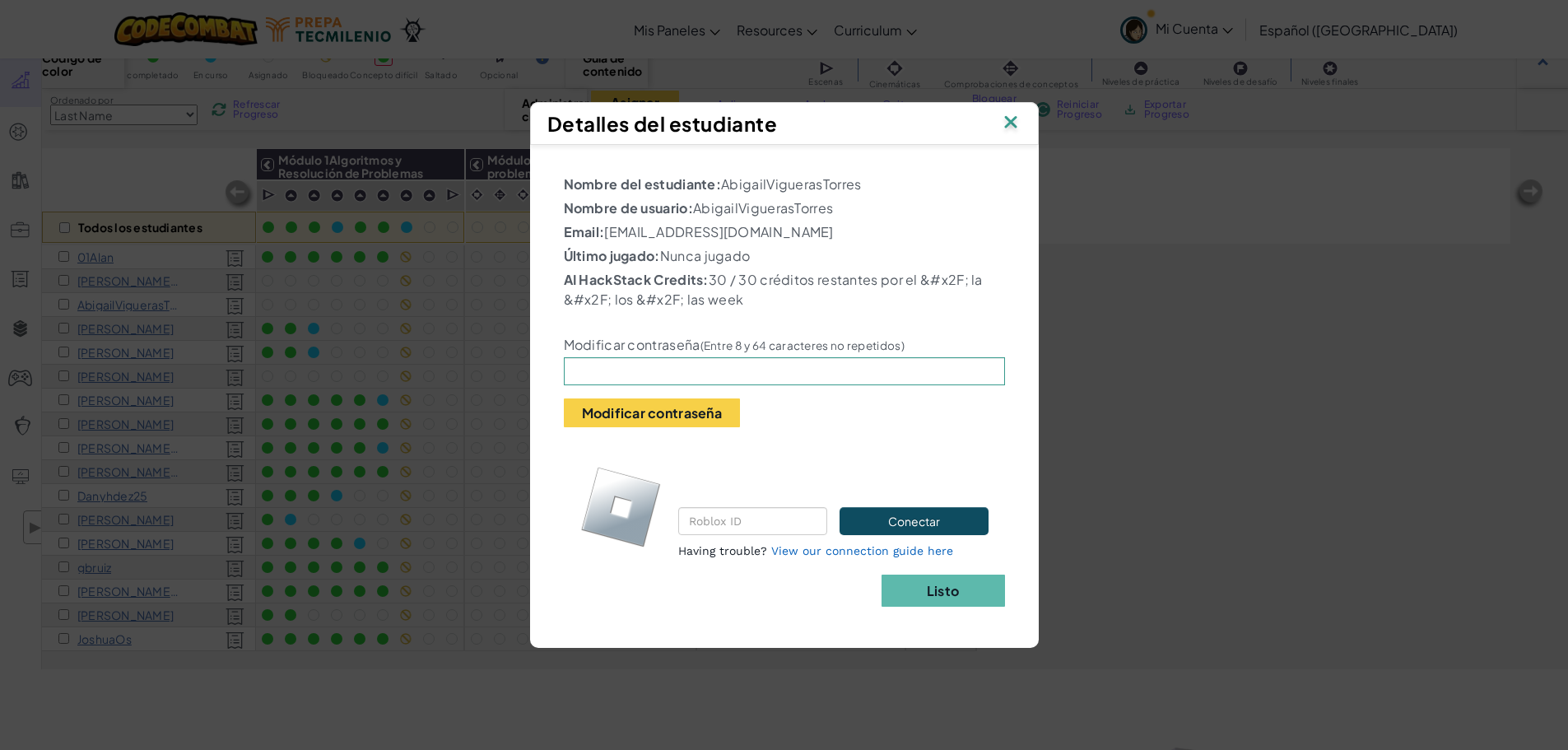
click at [908, 125] on img at bounding box center [1011, 123] width 22 height 24
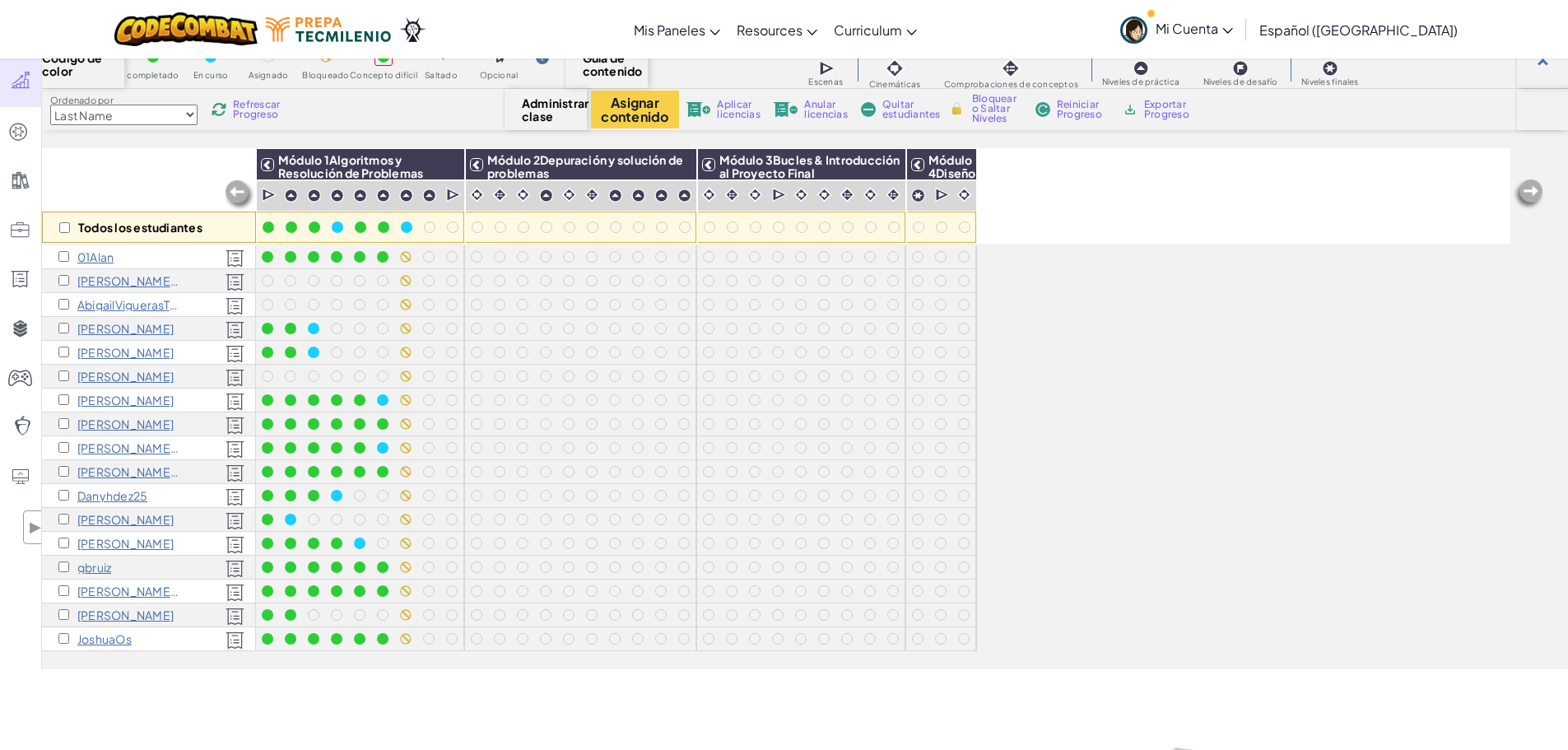
click at [93, 568] on p "gbruiz" at bounding box center [94, 567] width 33 height 14
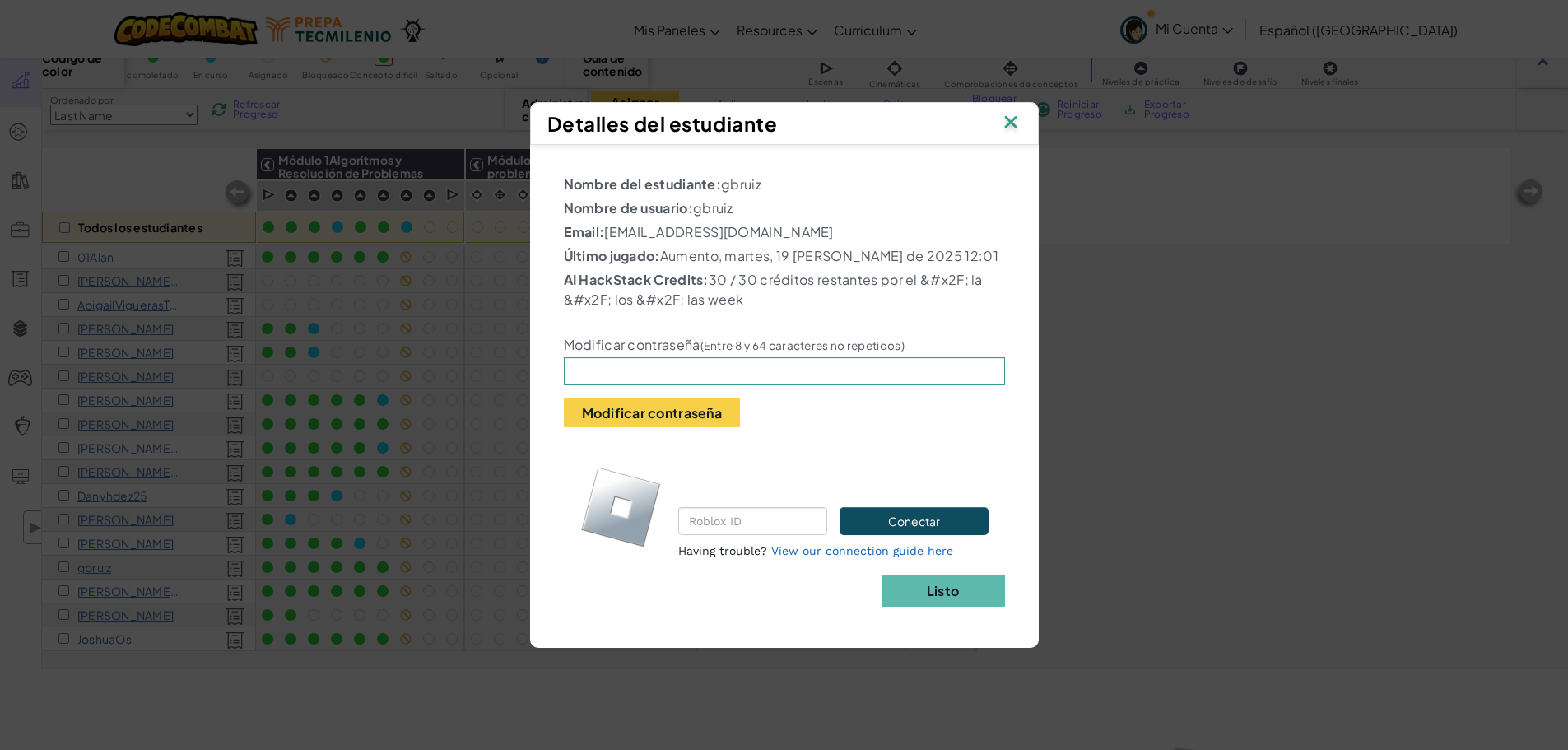
click at [814, 252] on p "Último jugado: Aumento, martes, 19 [PERSON_NAME] de 2025 12:01" at bounding box center [785, 256] width 441 height 20
drag, startPoint x: 723, startPoint y: 188, endPoint x: 778, endPoint y: 184, distance: 55.1
click at [778, 184] on p "Nombre del estudiante: gbruiz" at bounding box center [785, 185] width 441 height 20
click at [729, 185] on p "Nombre del estudiante: gbruiz" at bounding box center [785, 185] width 441 height 20
click at [729, 190] on p "Nombre del estudiante: gbruiz" at bounding box center [785, 185] width 441 height 20
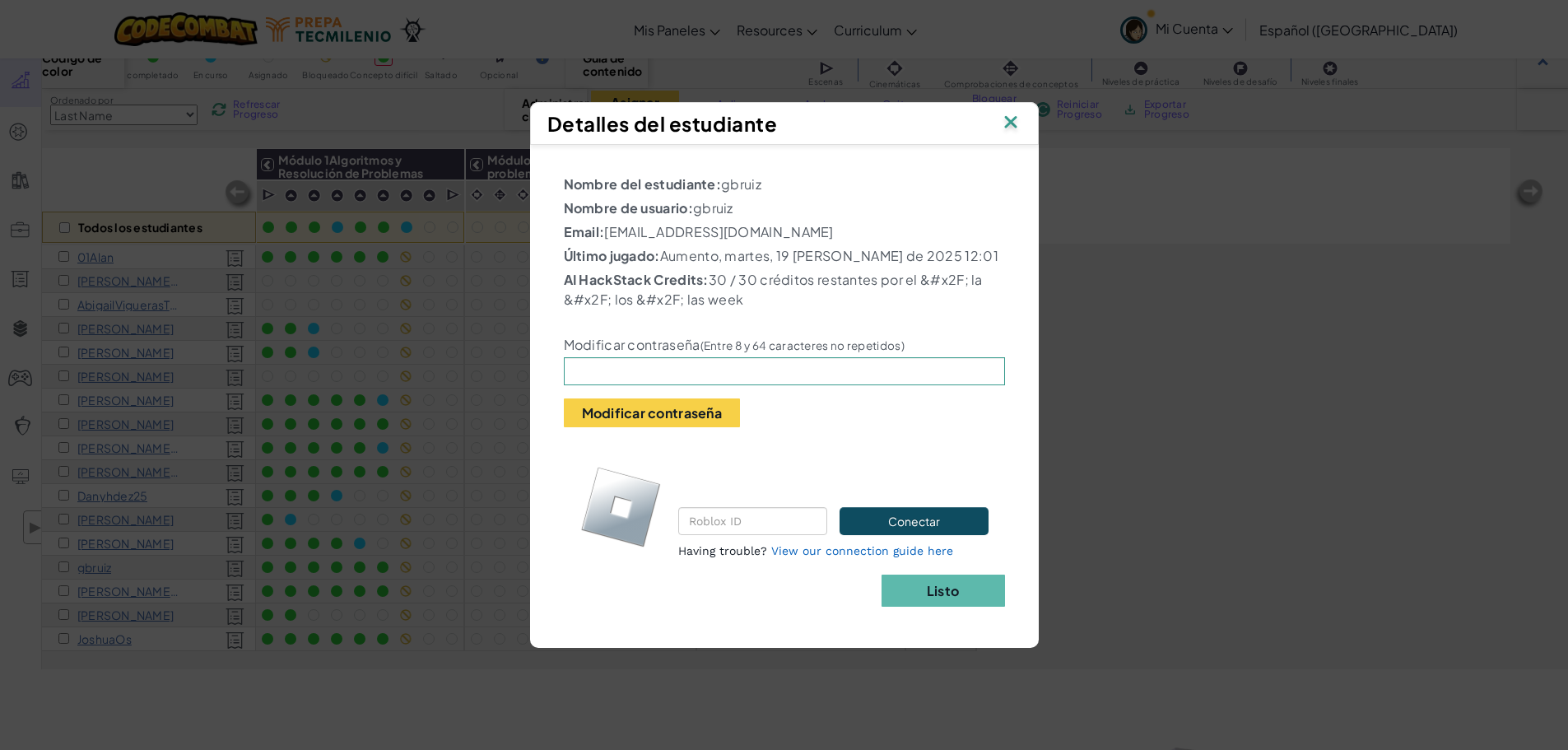
click at [729, 188] on p "Nombre del estudiante: gbruiz" at bounding box center [785, 185] width 441 height 20
click at [732, 182] on p "Nombre del estudiante: gbruiz" at bounding box center [785, 185] width 441 height 20
drag, startPoint x: 740, startPoint y: 185, endPoint x: 771, endPoint y: 185, distance: 31.0
click at [771, 185] on p "Nombre del estudiante: gbruiz" at bounding box center [785, 185] width 441 height 20
drag, startPoint x: 722, startPoint y: 181, endPoint x: 767, endPoint y: 182, distance: 45.0
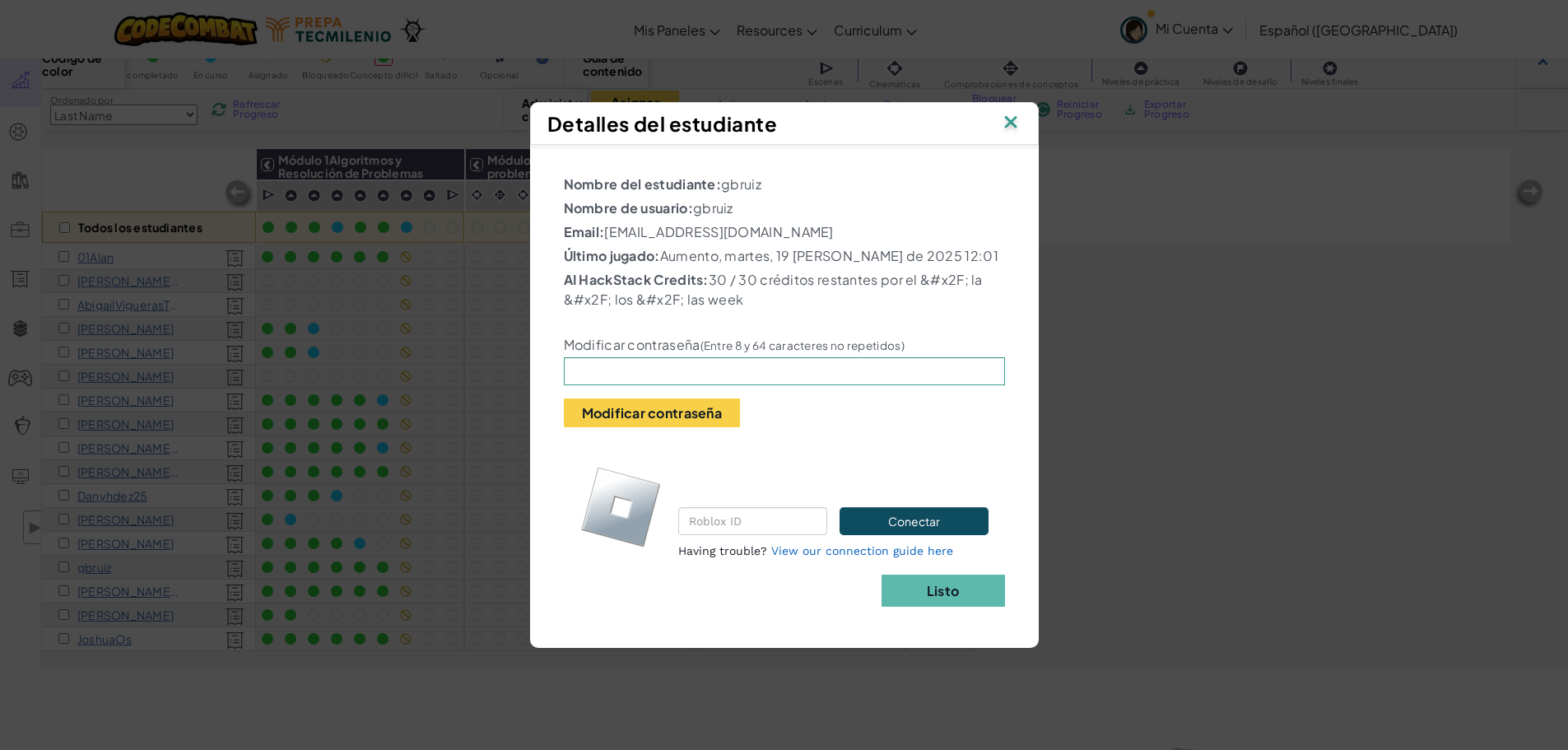
click at [767, 182] on p "Nombre del estudiante: gbruiz" at bounding box center [785, 185] width 441 height 20
copy p "gbruiz"
click at [908, 126] on img at bounding box center [1011, 123] width 22 height 24
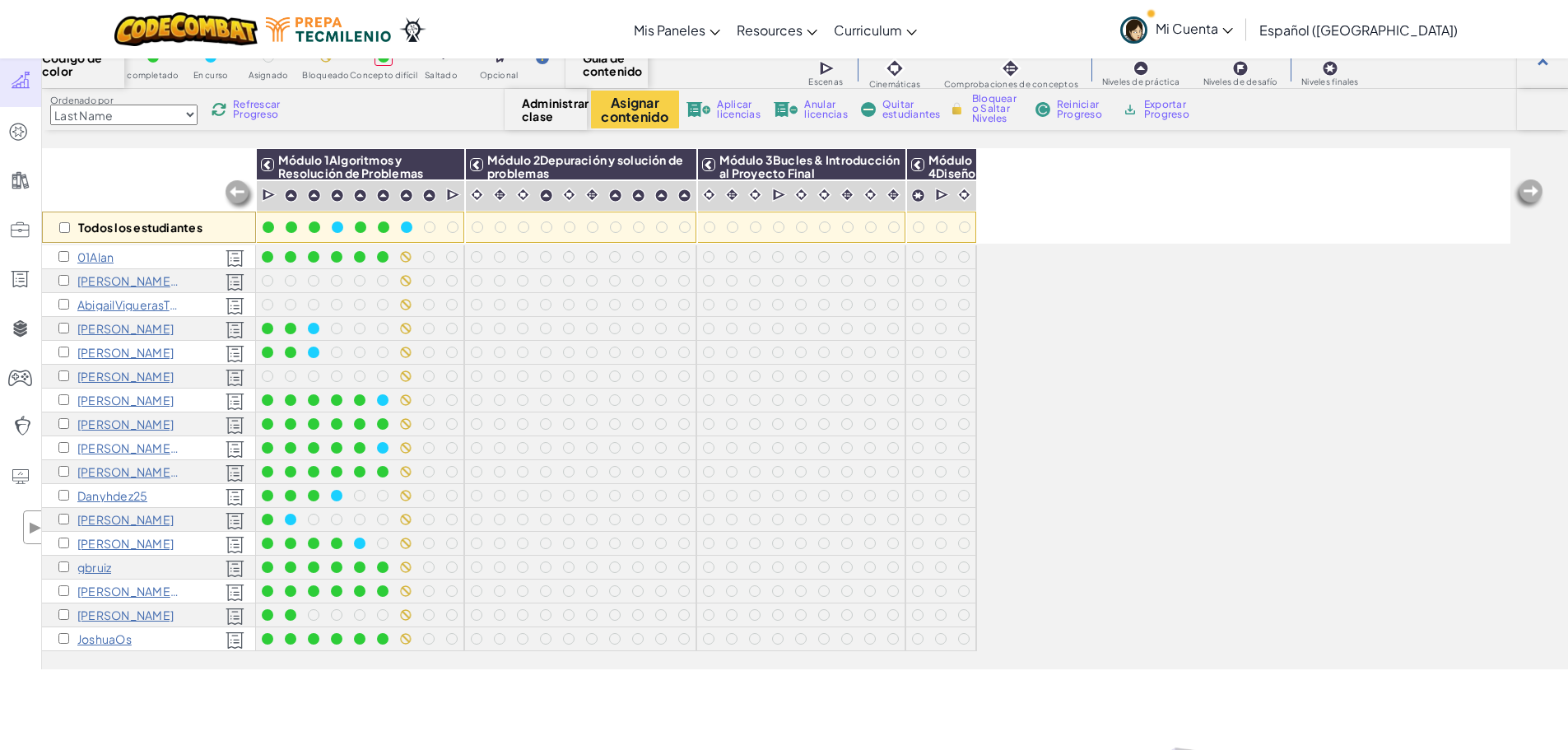
click at [107, 498] on p "Danyhdez25" at bounding box center [112, 496] width 70 height 14
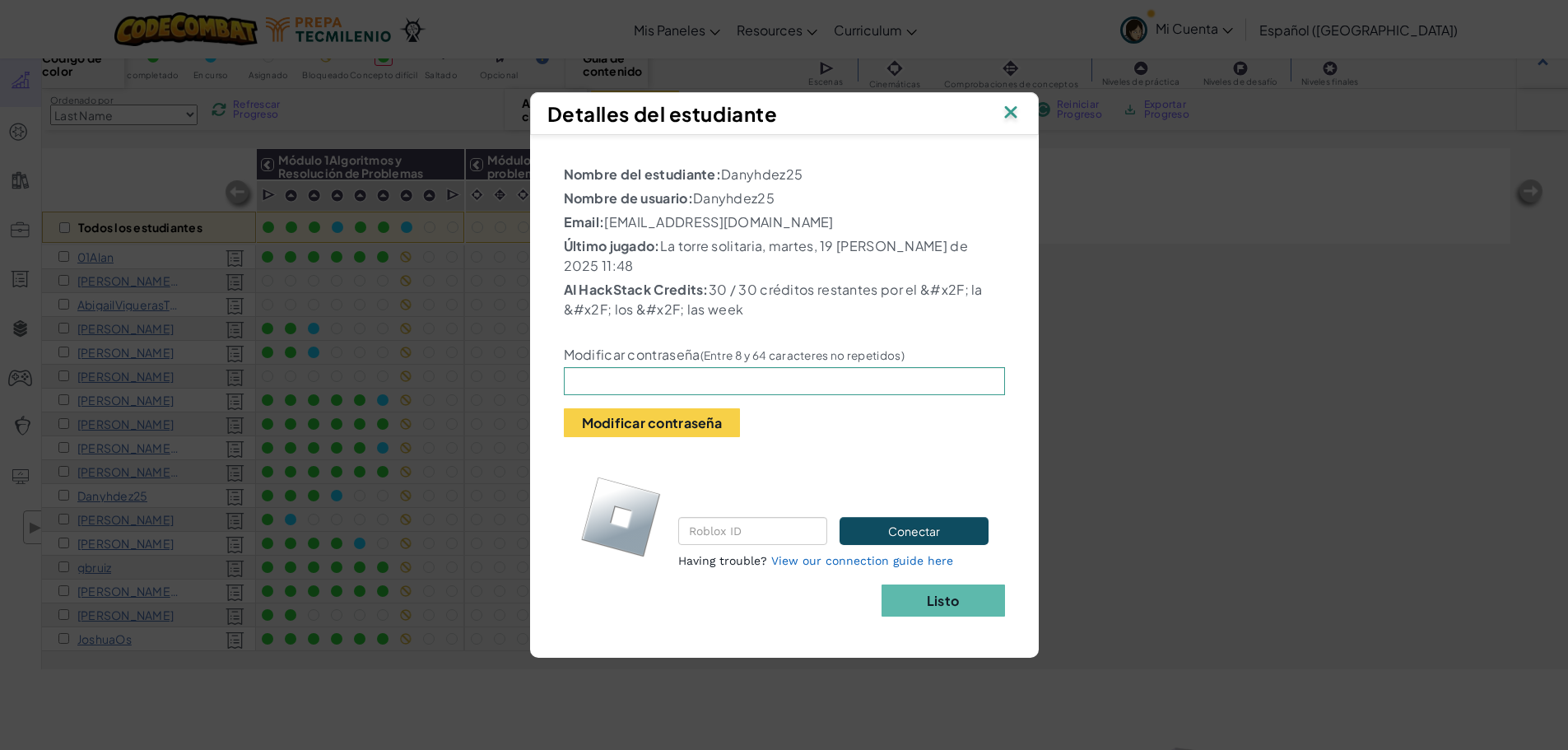
click at [701, 205] on p "Nombre de usuario: Danyhdez25" at bounding box center [785, 198] width 441 height 20
click at [908, 113] on img at bounding box center [1011, 113] width 22 height 24
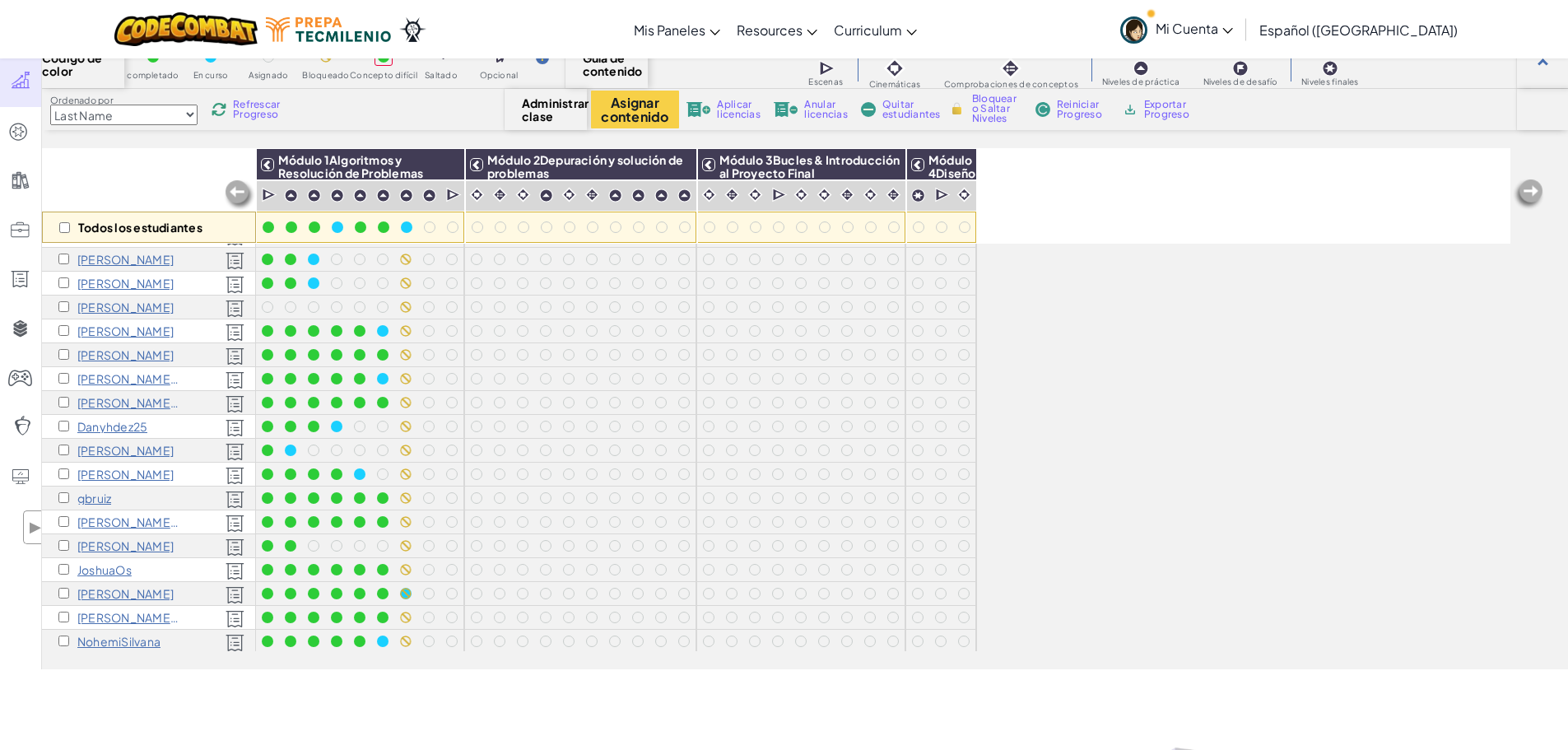
scroll to position [165, 0]
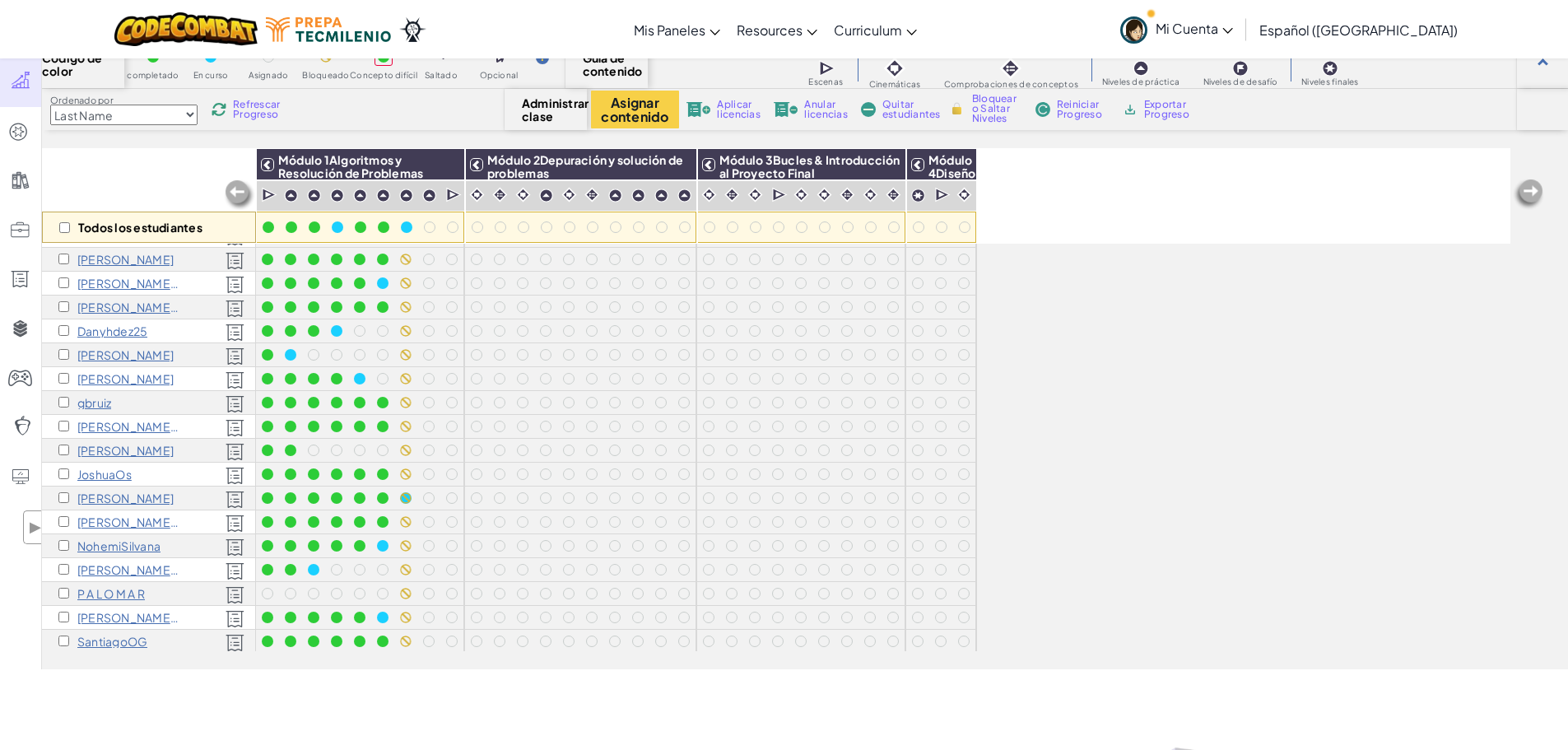
click at [113, 309] on p "[PERSON_NAME] [PERSON_NAME] D" at bounding box center [129, 307] width 103 height 14
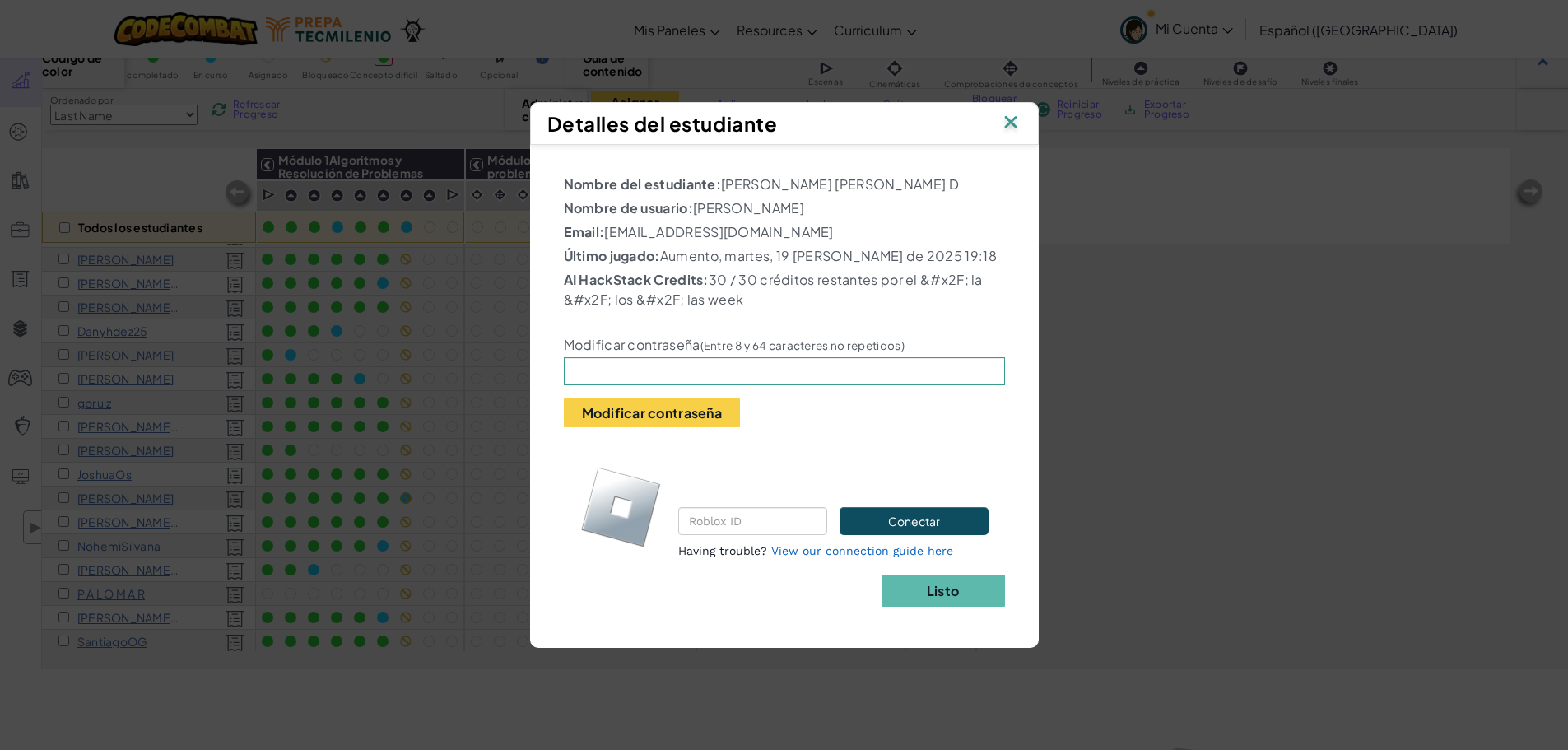
click at [908, 117] on img at bounding box center [1011, 123] width 22 height 24
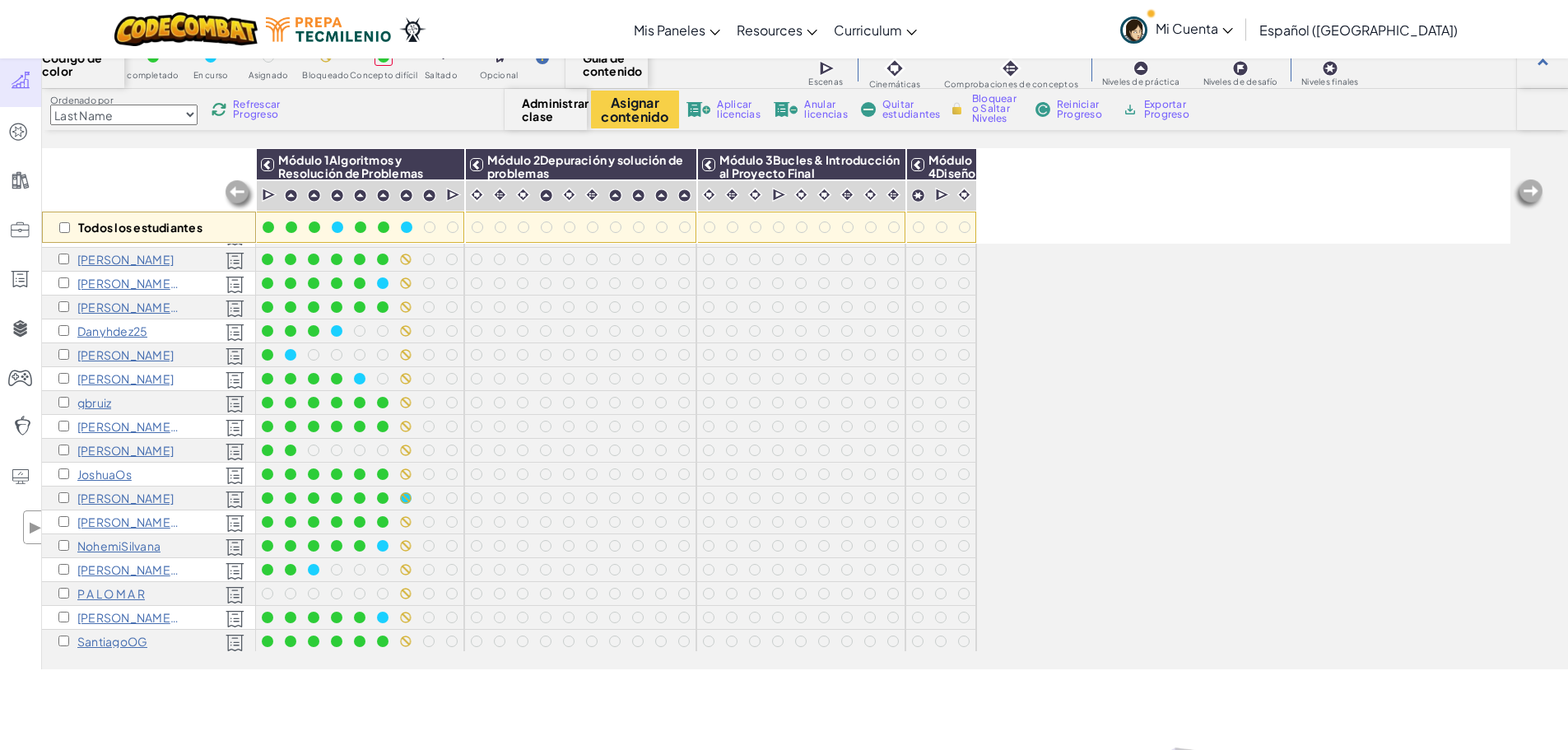
click at [109, 471] on p "JoshuaOs" at bounding box center [105, 474] width 54 height 14
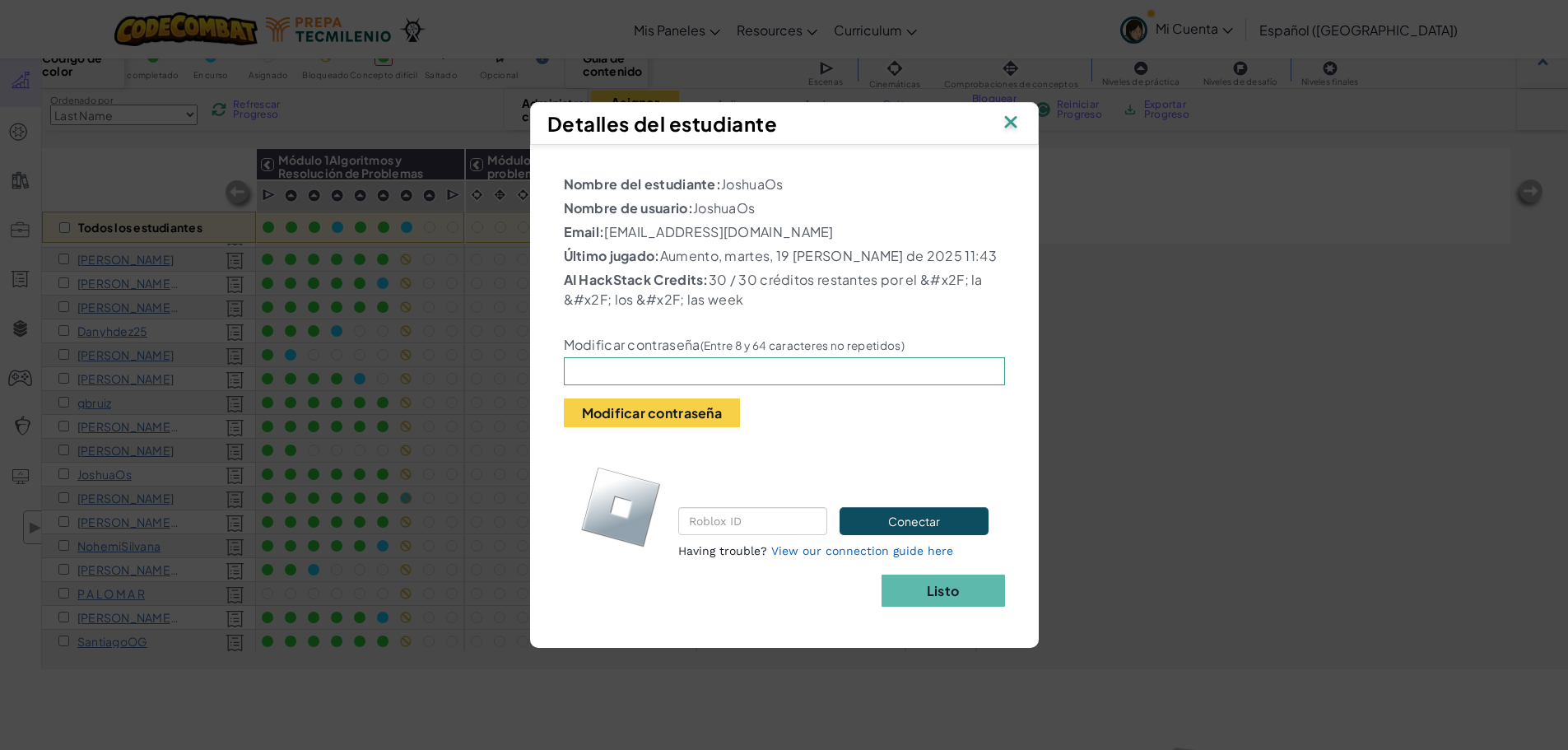
drag, startPoint x: 767, startPoint y: 185, endPoint x: 792, endPoint y: 183, distance: 25.1
click at [792, 183] on p "Nombre del estudiante: [PERSON_NAME]" at bounding box center [785, 185] width 441 height 20
click at [818, 185] on p "Nombre del estudiante: [PERSON_NAME]" at bounding box center [785, 185] width 441 height 20
click at [908, 127] on img at bounding box center [1011, 123] width 22 height 24
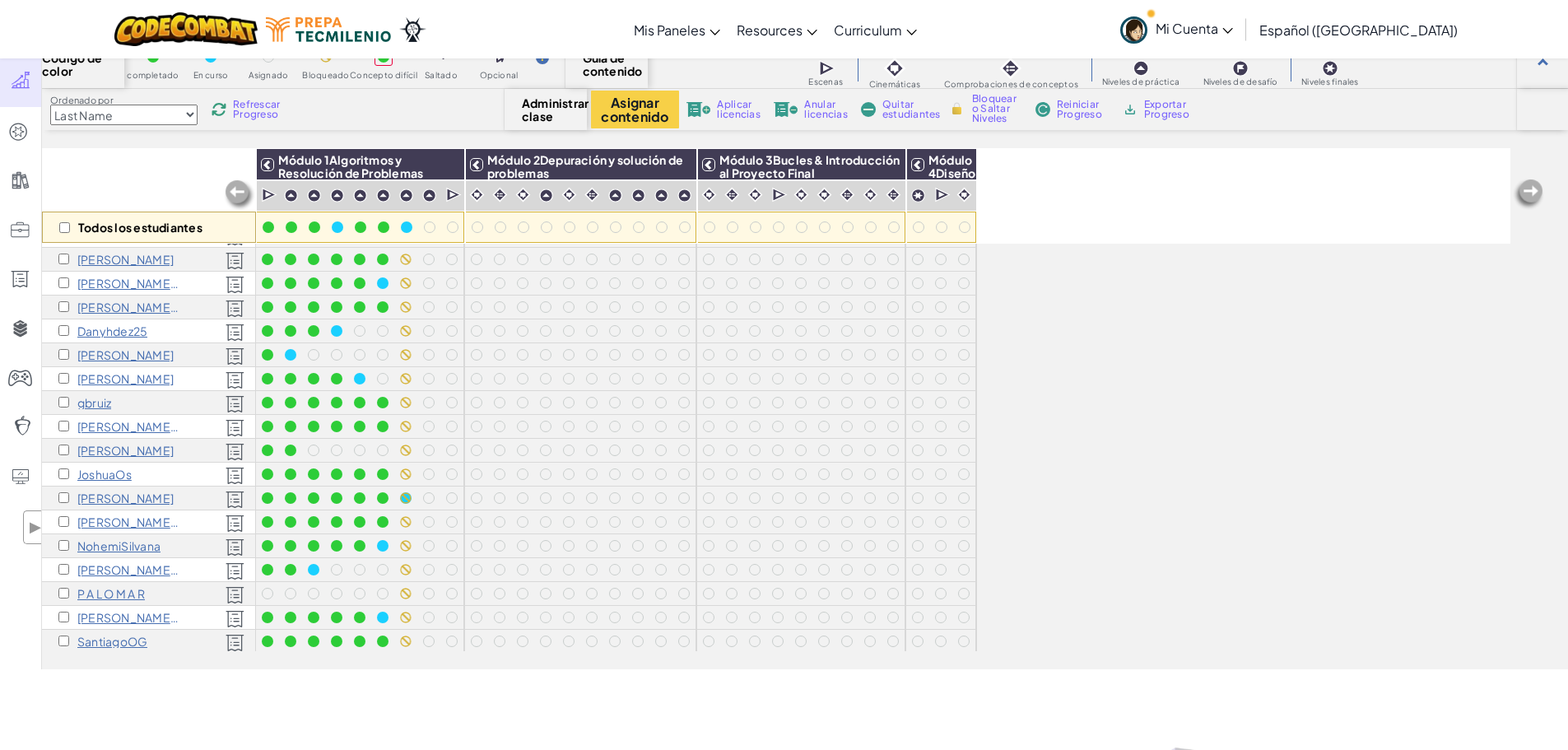
scroll to position [1, 0]
click at [97, 598] on p "P A L O M A R" at bounding box center [111, 593] width 68 height 14
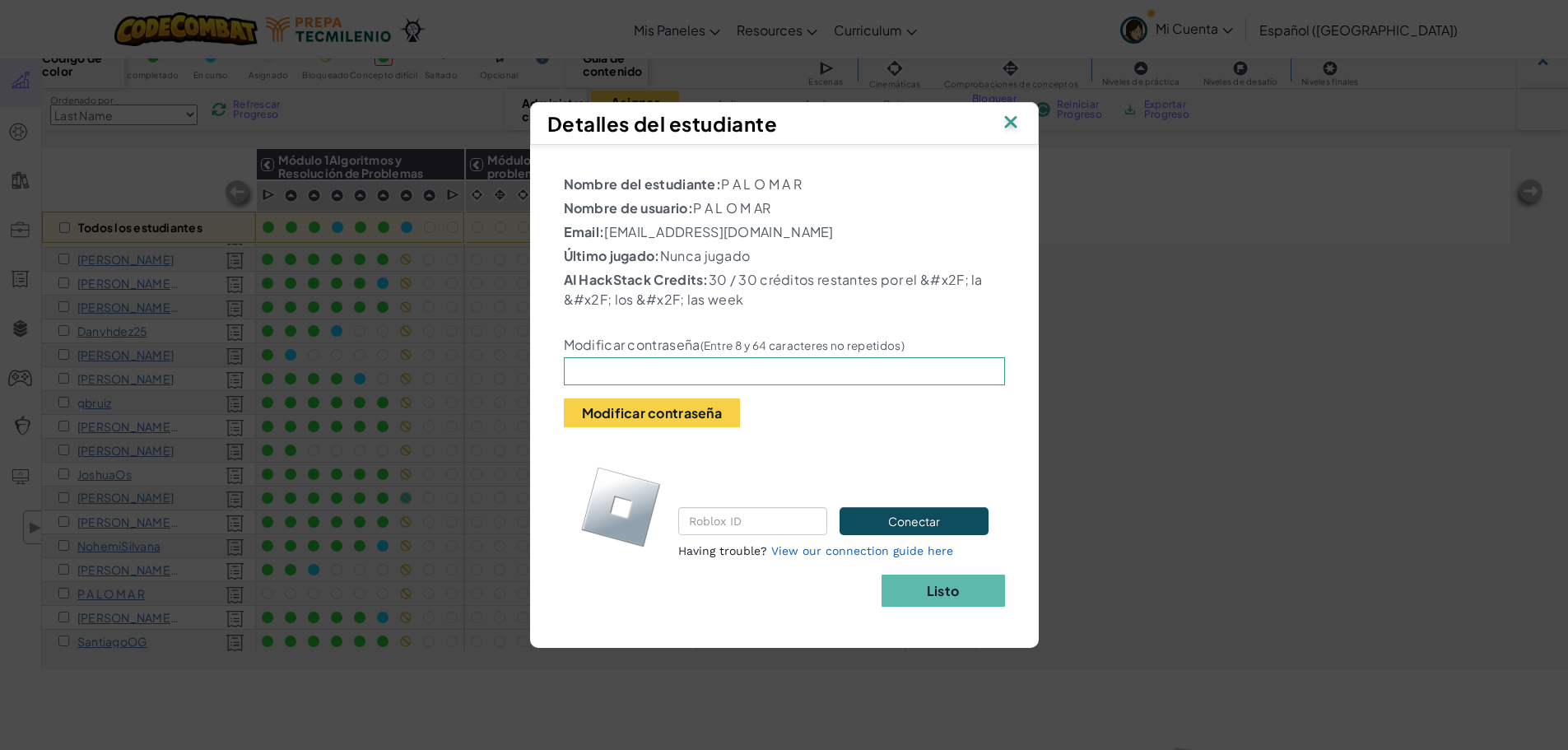
click at [809, 182] on p "Nombre del estudiante: P A L O M A R" at bounding box center [785, 185] width 441 height 20
drag, startPoint x: 694, startPoint y: 212, endPoint x: 770, endPoint y: 205, distance: 76.3
click at [770, 205] on p "Nombre de usuario: P A L O M AR" at bounding box center [785, 208] width 441 height 20
click at [839, 213] on p "Nombre de usuario: P A L O M AR" at bounding box center [785, 208] width 441 height 20
click at [908, 128] on img at bounding box center [1011, 123] width 22 height 24
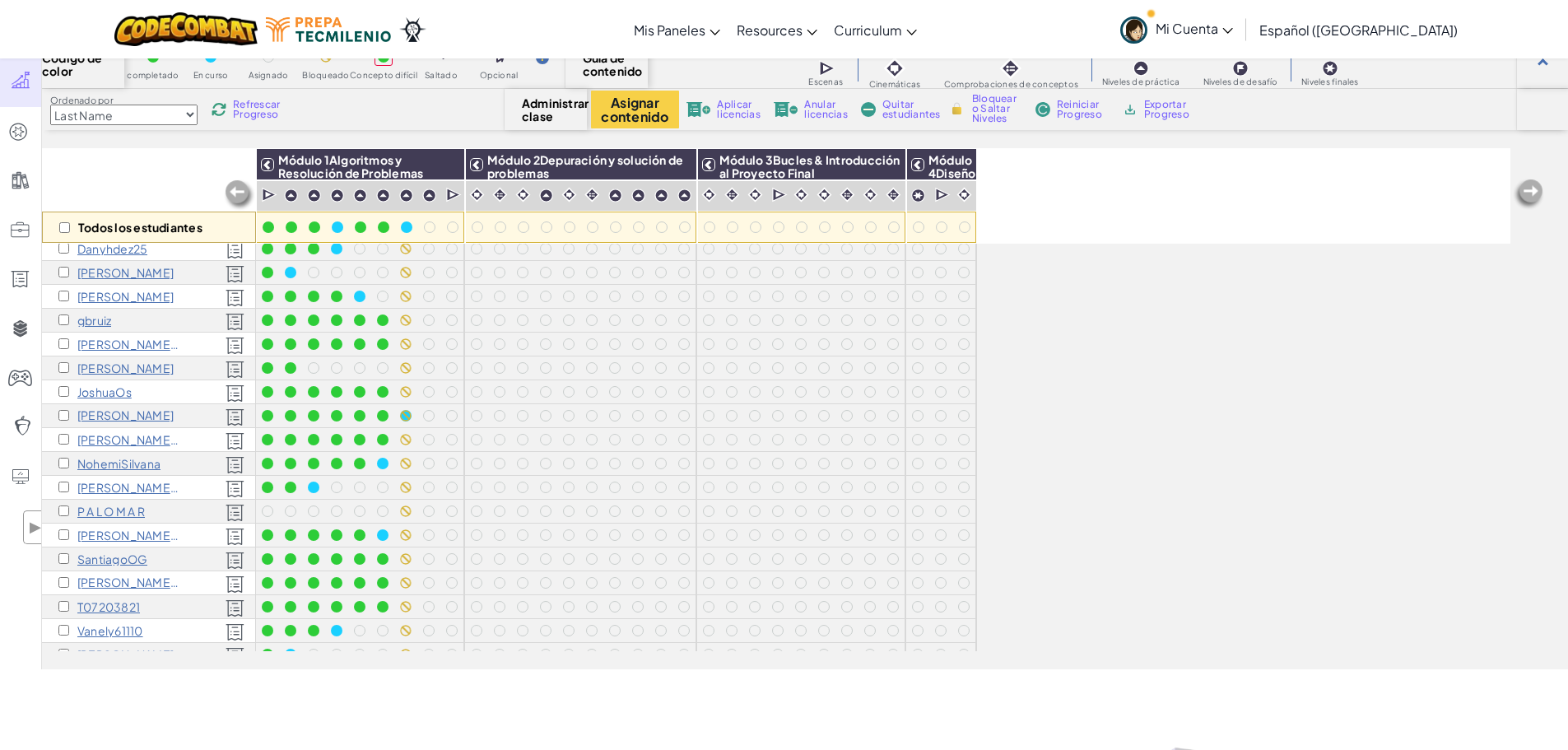
click at [96, 636] on p "Vanely61110" at bounding box center [110, 631] width 66 height 14
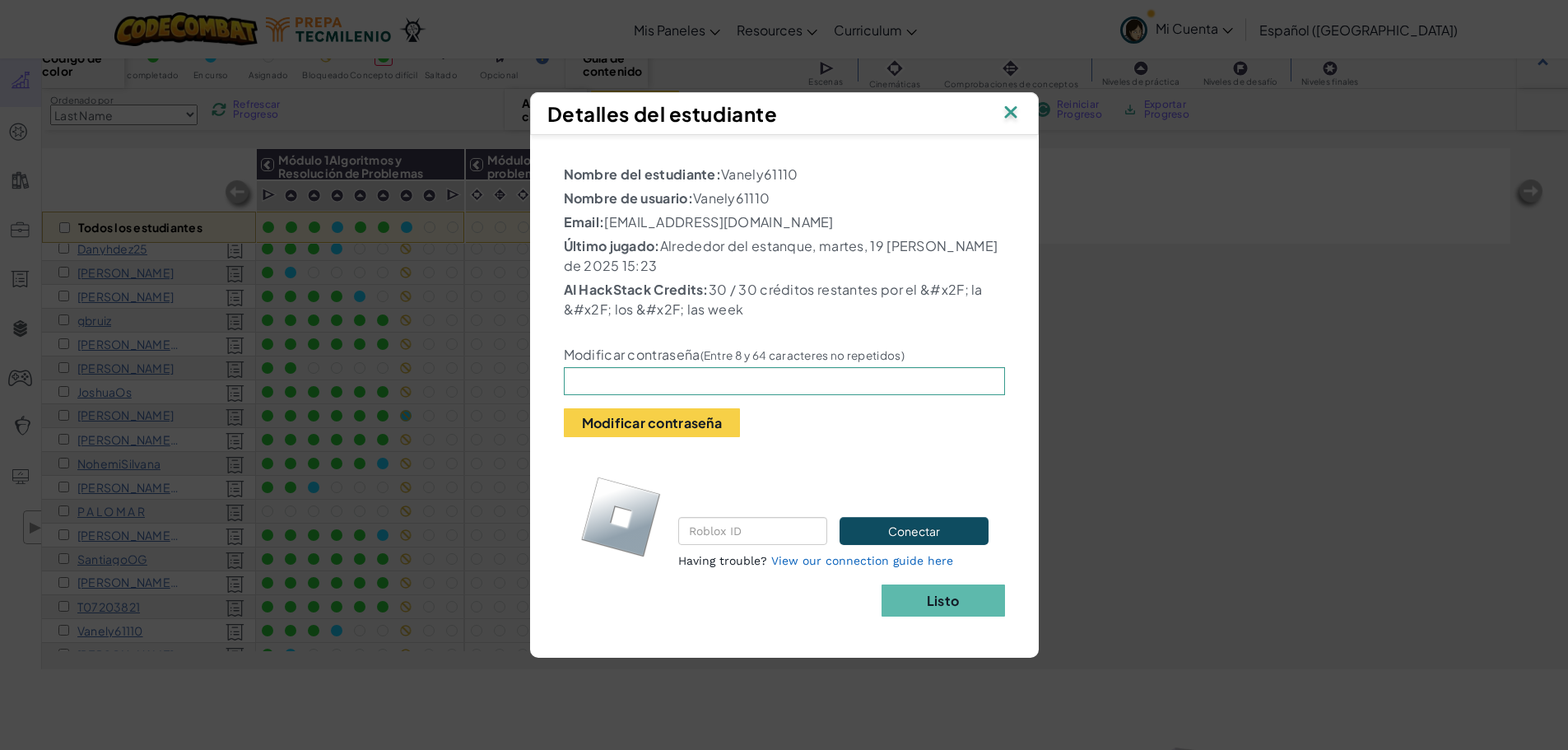
click at [738, 201] on p "Nombre de usuario: Vanely61110" at bounding box center [785, 198] width 441 height 20
drag, startPoint x: 725, startPoint y: 200, endPoint x: 750, endPoint y: 199, distance: 25.0
click at [750, 199] on p "Nombre de usuario: Vanely61110" at bounding box center [785, 198] width 441 height 20
click at [822, 204] on p "Nombre de usuario: Vanely61110" at bounding box center [785, 198] width 441 height 20
click at [908, 111] on img at bounding box center [1011, 113] width 22 height 24
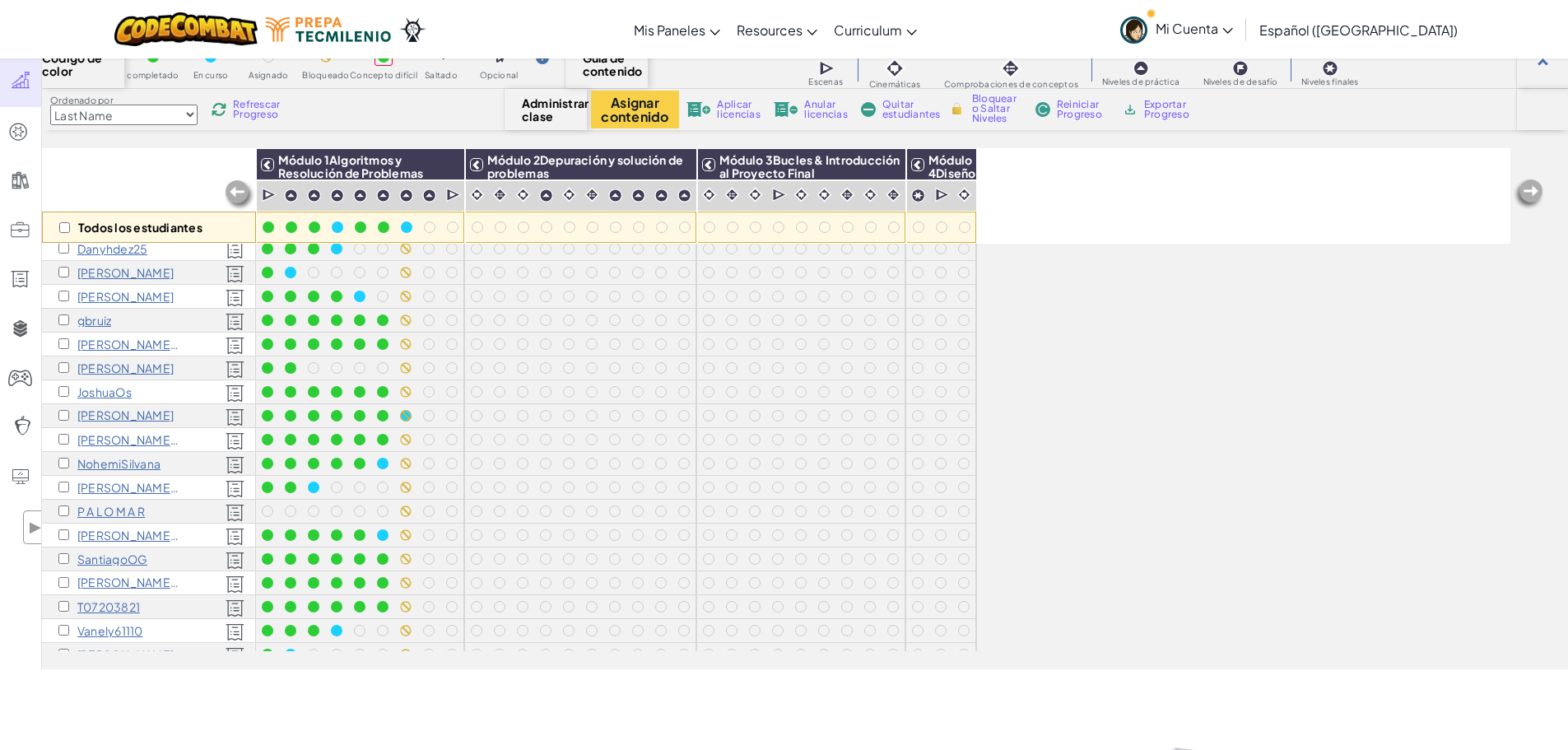
click at [127, 608] on p "T07203821" at bounding box center [109, 607] width 62 height 14
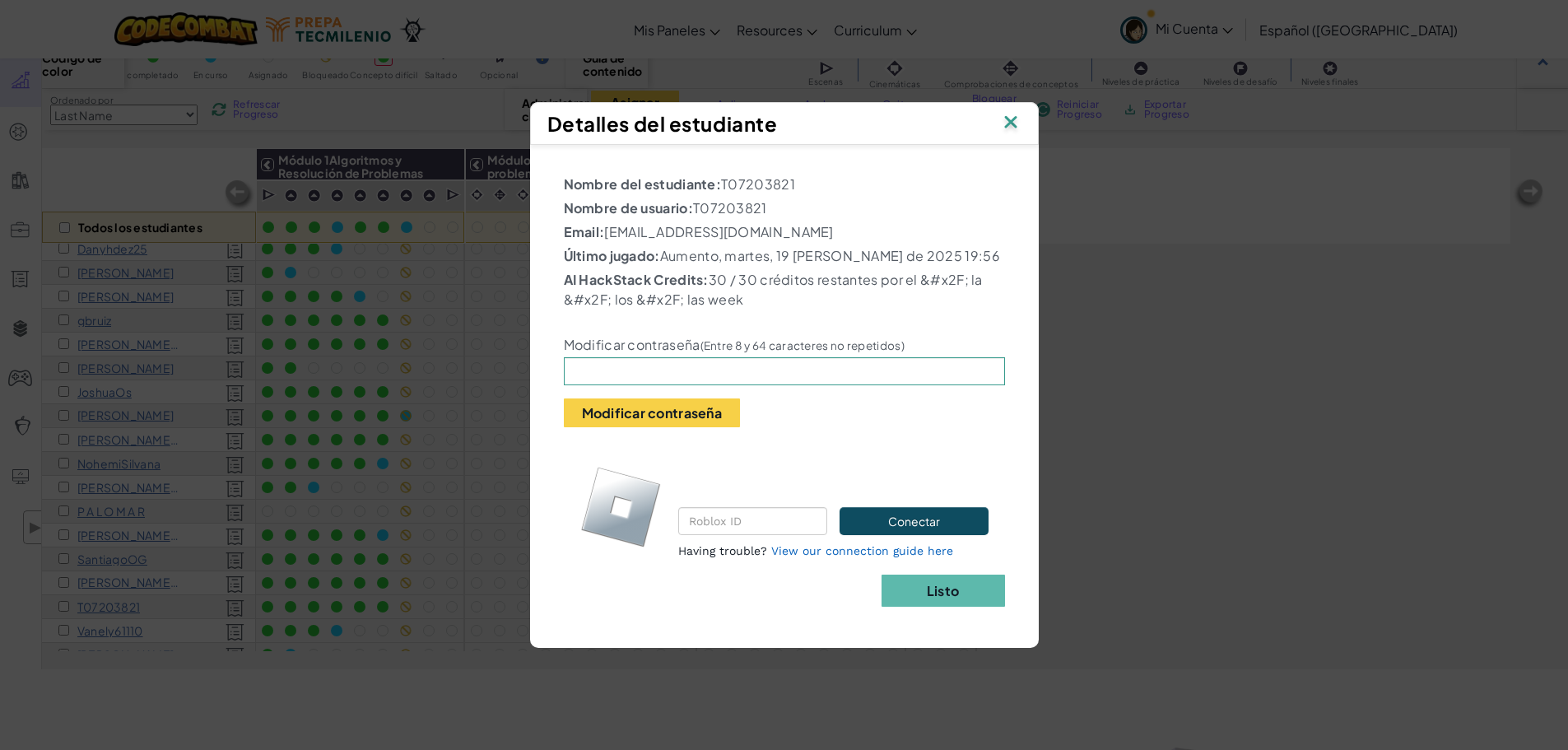
drag, startPoint x: 723, startPoint y: 185, endPoint x: 826, endPoint y: 179, distance: 103.2
click at [826, 179] on p "Nombre del estudiante: T07203821" at bounding box center [785, 185] width 441 height 20
copy p "T07203821"
drag, startPoint x: 1295, startPoint y: 443, endPoint x: 1312, endPoint y: 119, distance: 324.4
click at [908, 442] on div "Detalles del estudiante Nombre del estudiante: T07203821 Nombre de usuario: T07…" at bounding box center [784, 375] width 1568 height 750
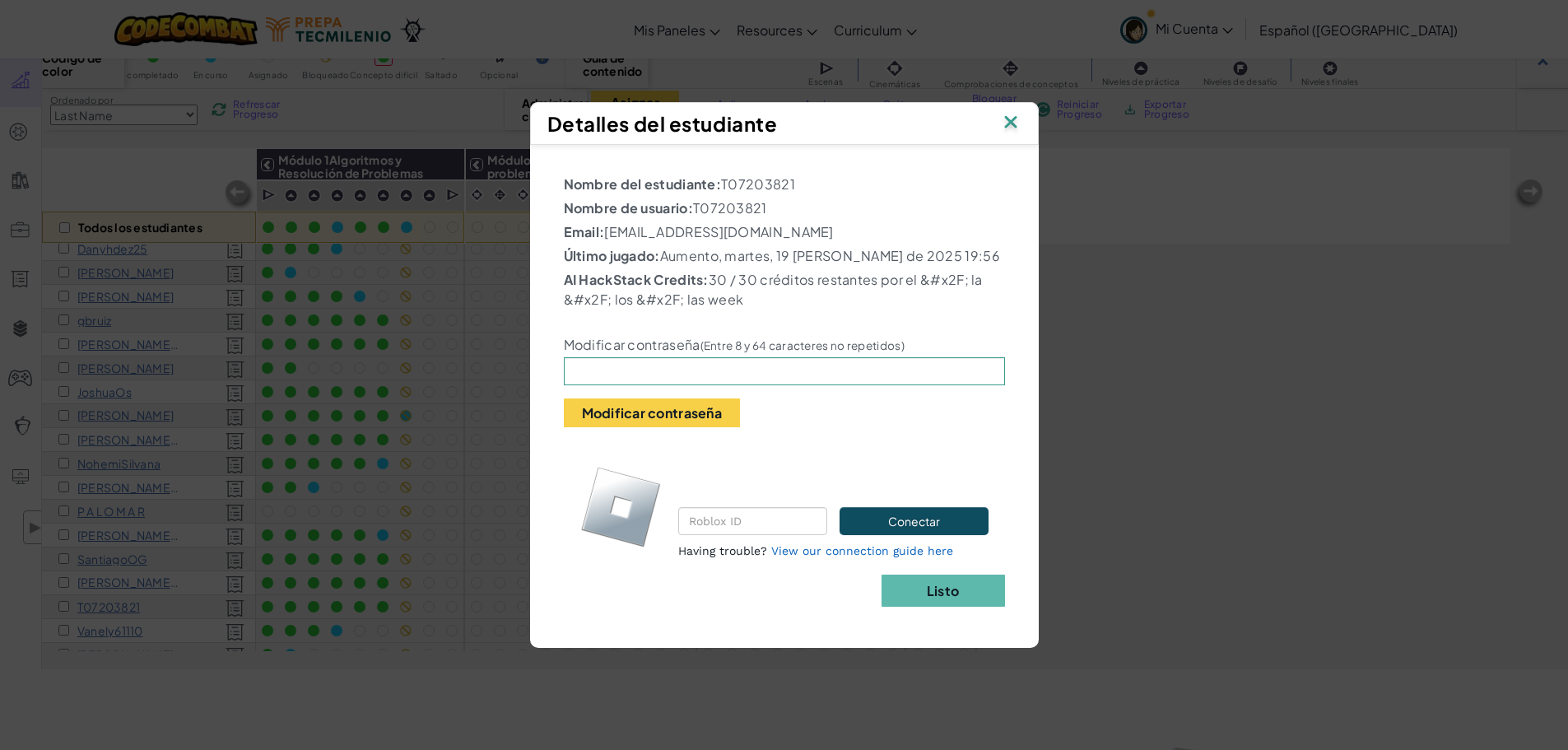
click at [908, 125] on img at bounding box center [1011, 123] width 22 height 24
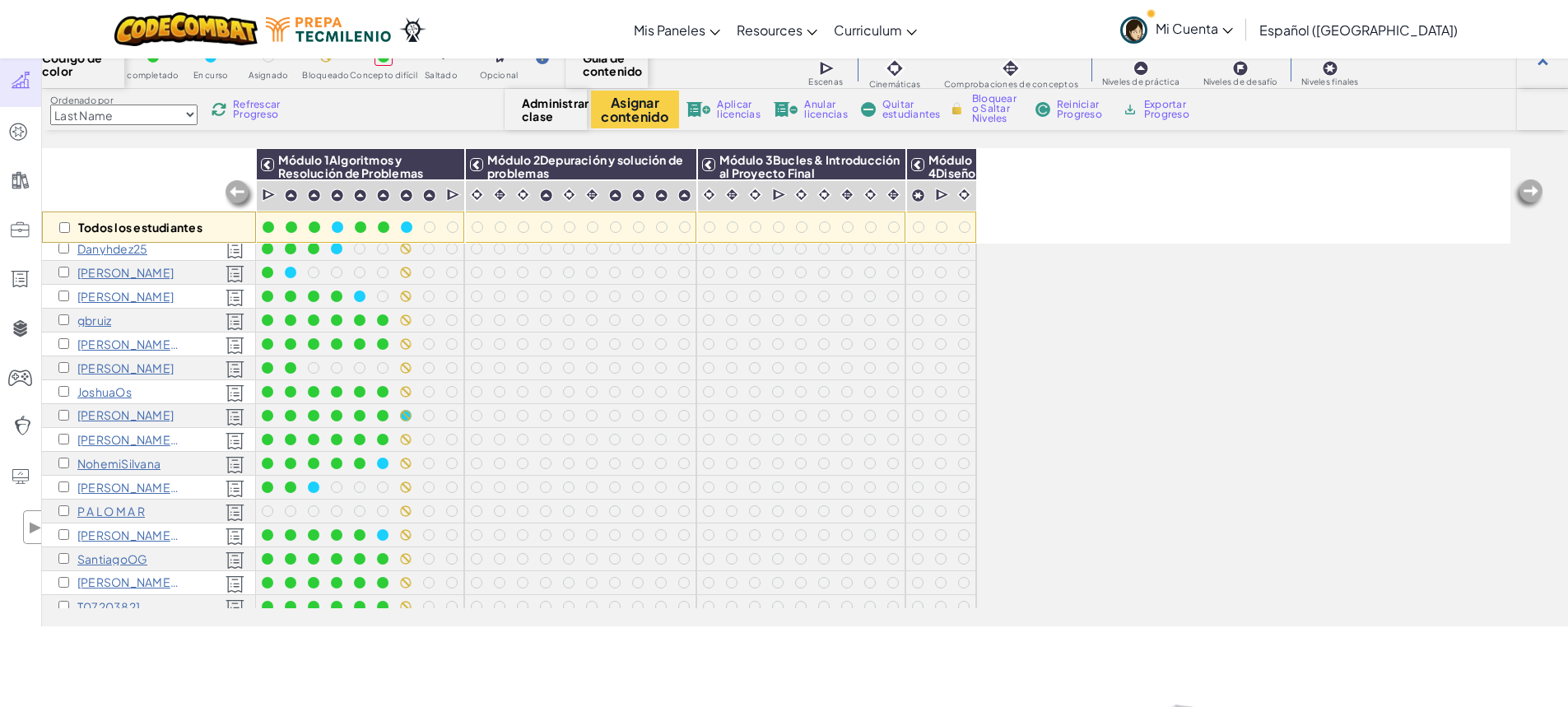
click at [101, 560] on p "SantiagoOG" at bounding box center [112, 559] width 70 height 14
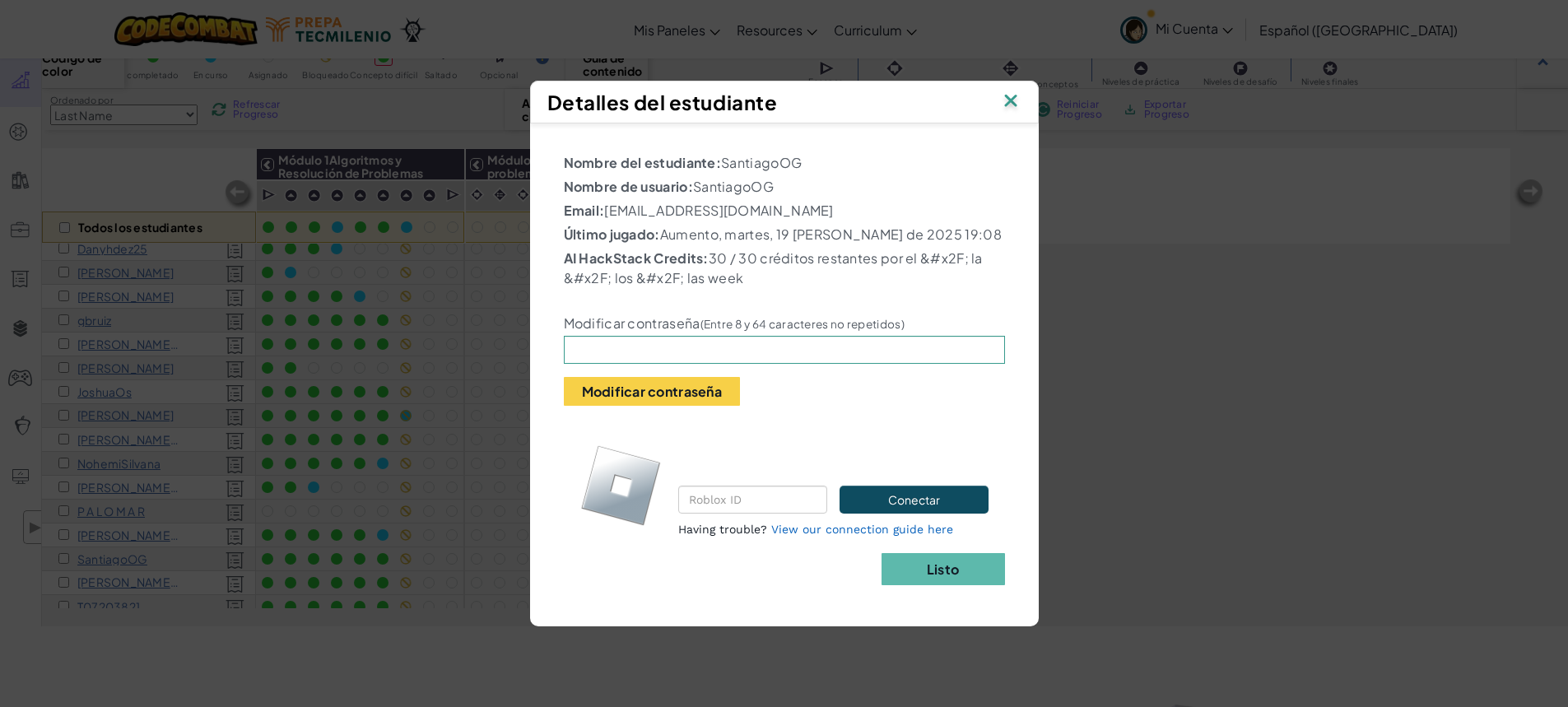
drag, startPoint x: 699, startPoint y: 191, endPoint x: 774, endPoint y: 185, distance: 75.2
click at [774, 185] on p "Nombre de usuario: SantiagoOG" at bounding box center [785, 187] width 441 height 20
click at [866, 196] on p "Nombre de usuario: SantiagoOG" at bounding box center [785, 187] width 441 height 20
drag, startPoint x: 654, startPoint y: 212, endPoint x: 685, endPoint y: 208, distance: 31.3
click at [685, 208] on p "Email: [EMAIL_ADDRESS][DOMAIN_NAME]" at bounding box center [785, 211] width 441 height 20
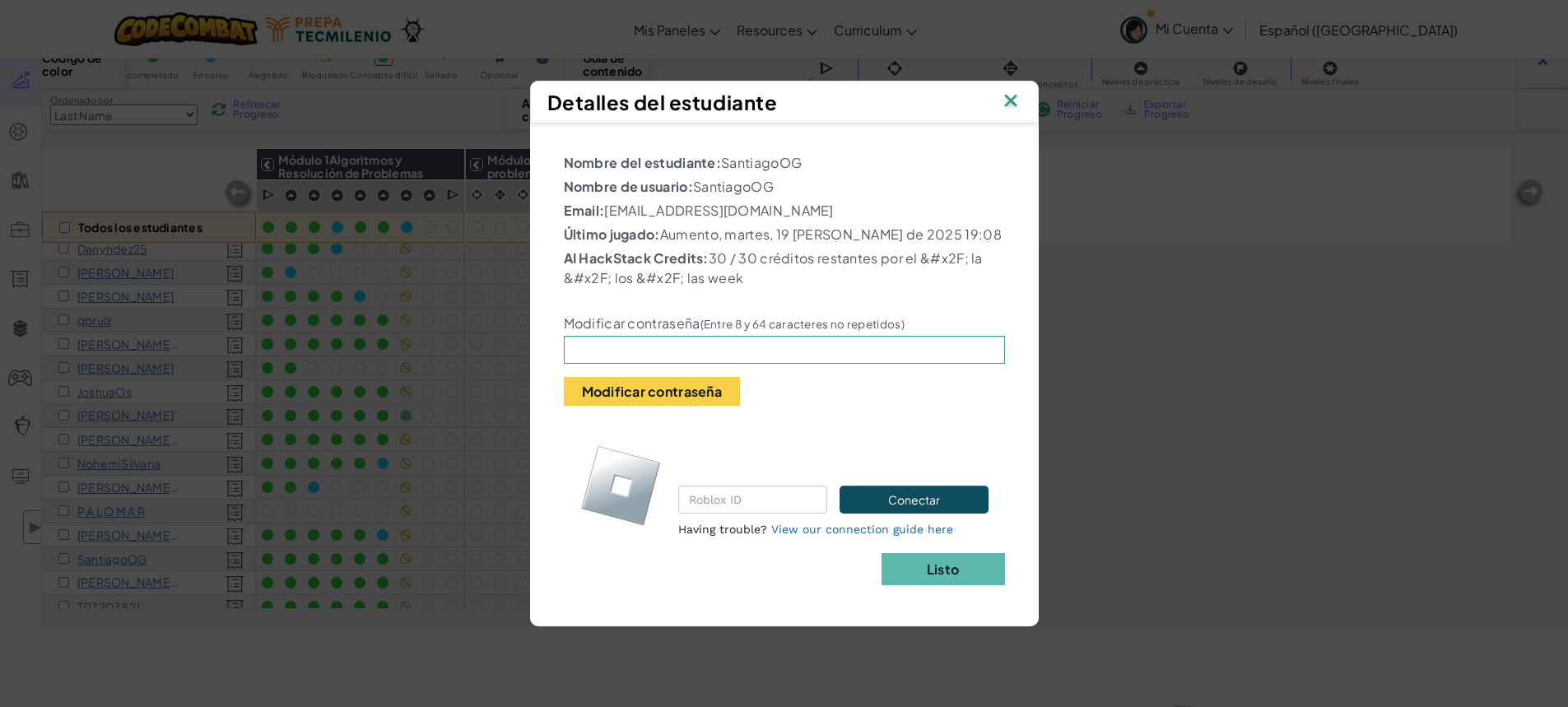
click at [842, 209] on p "Email: [EMAIL_ADDRESS][DOMAIN_NAME]" at bounding box center [785, 211] width 441 height 20
click at [856, 203] on p "Email: [EMAIL_ADDRESS][DOMAIN_NAME]" at bounding box center [785, 211] width 441 height 20
click at [908, 100] on img at bounding box center [1011, 101] width 22 height 24
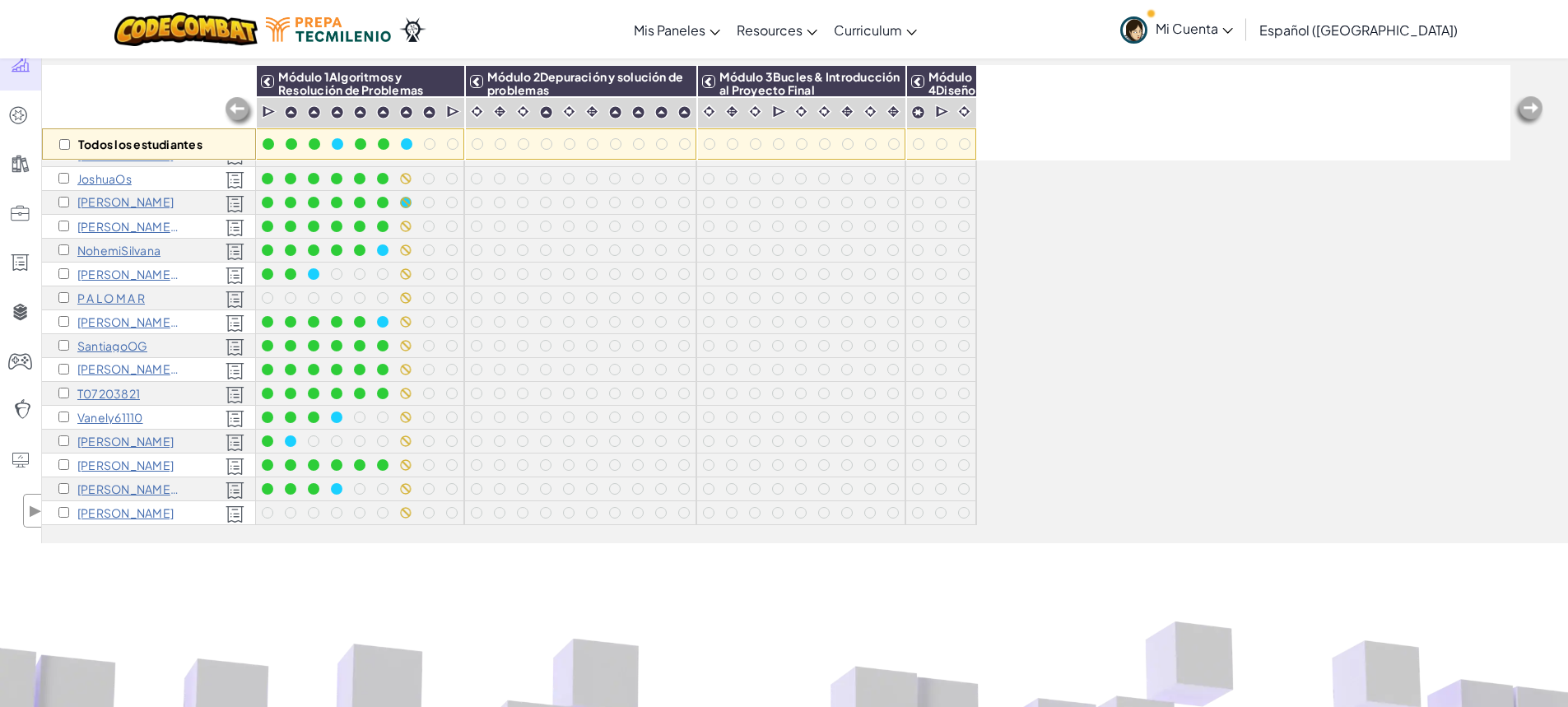
scroll to position [150, 0]
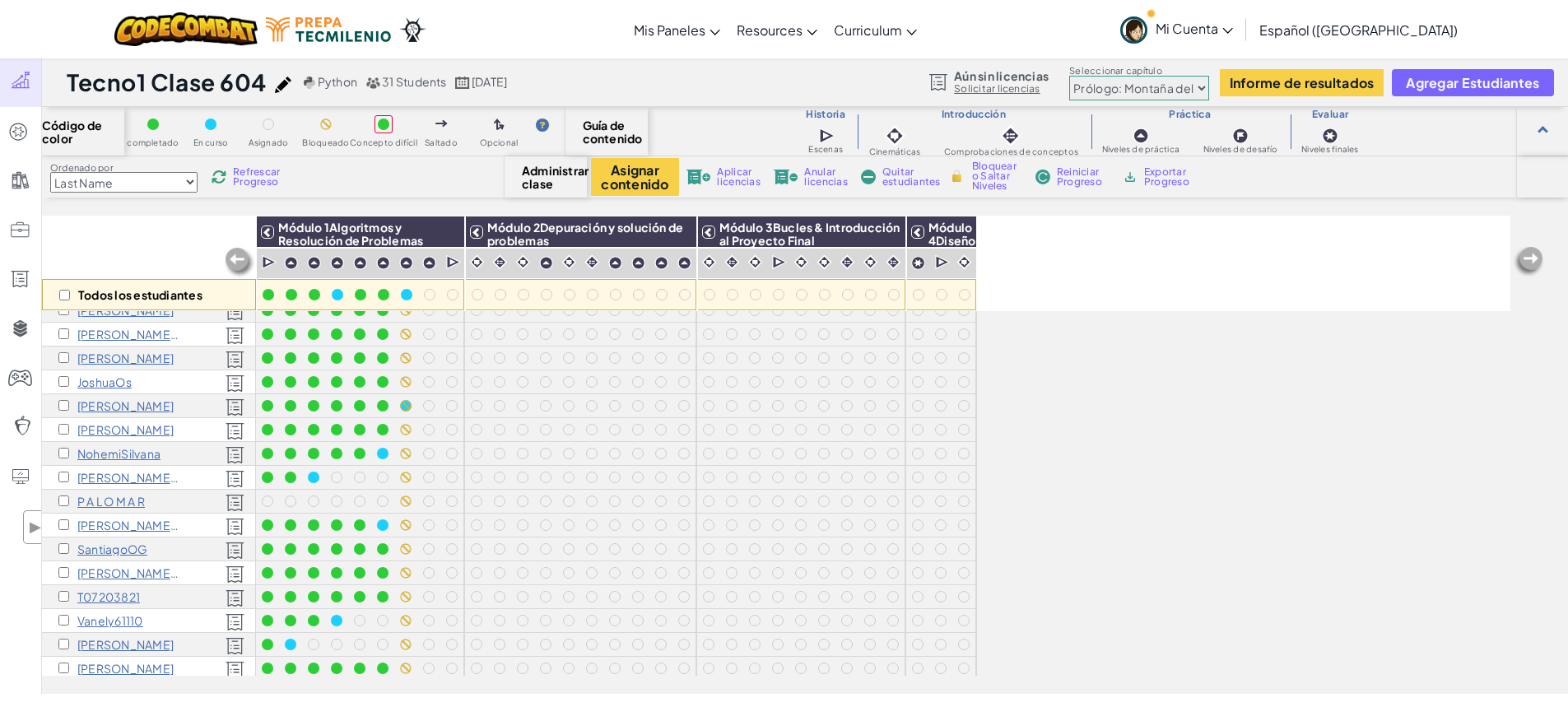
scroll to position [224, 0]
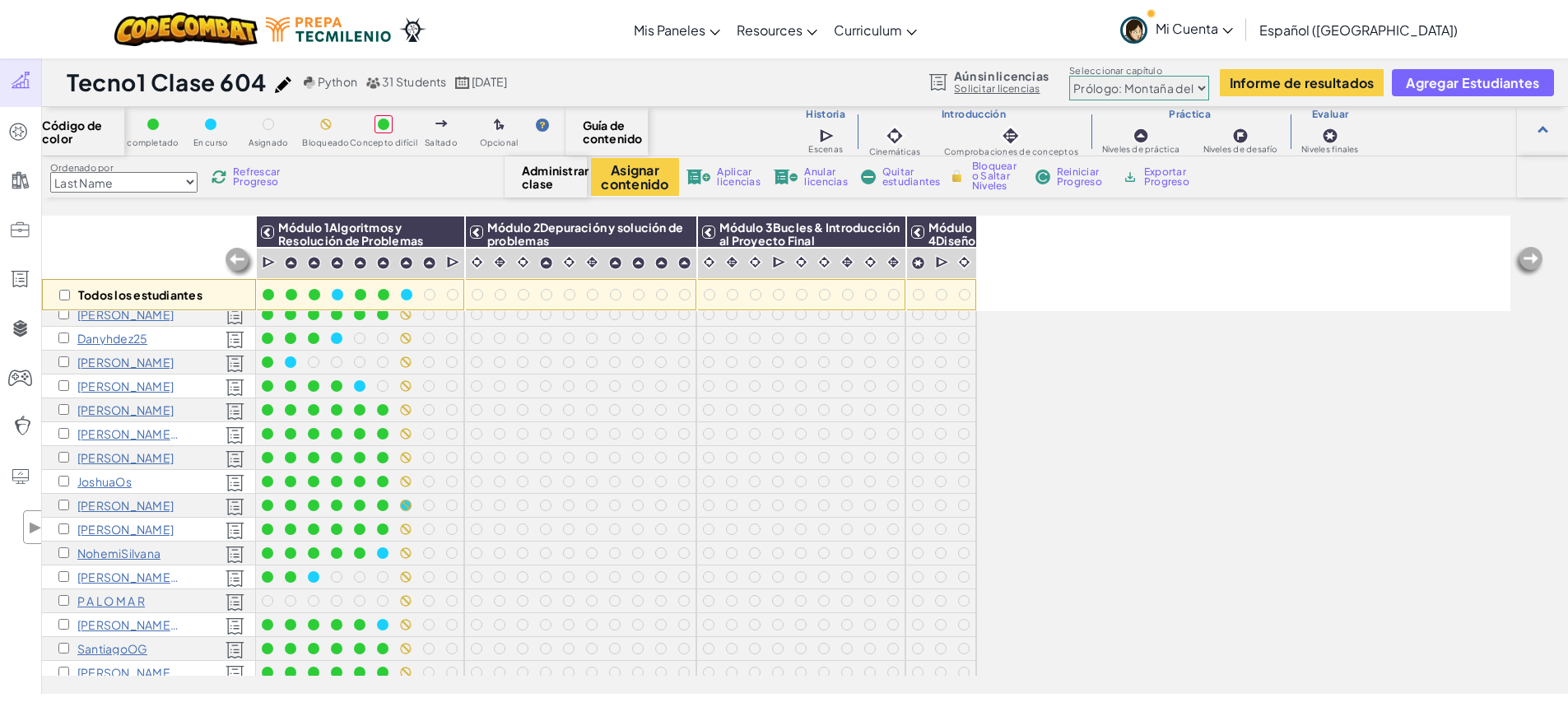
click at [82, 410] on p "gbruiz" at bounding box center [126, 410] width 96 height 14
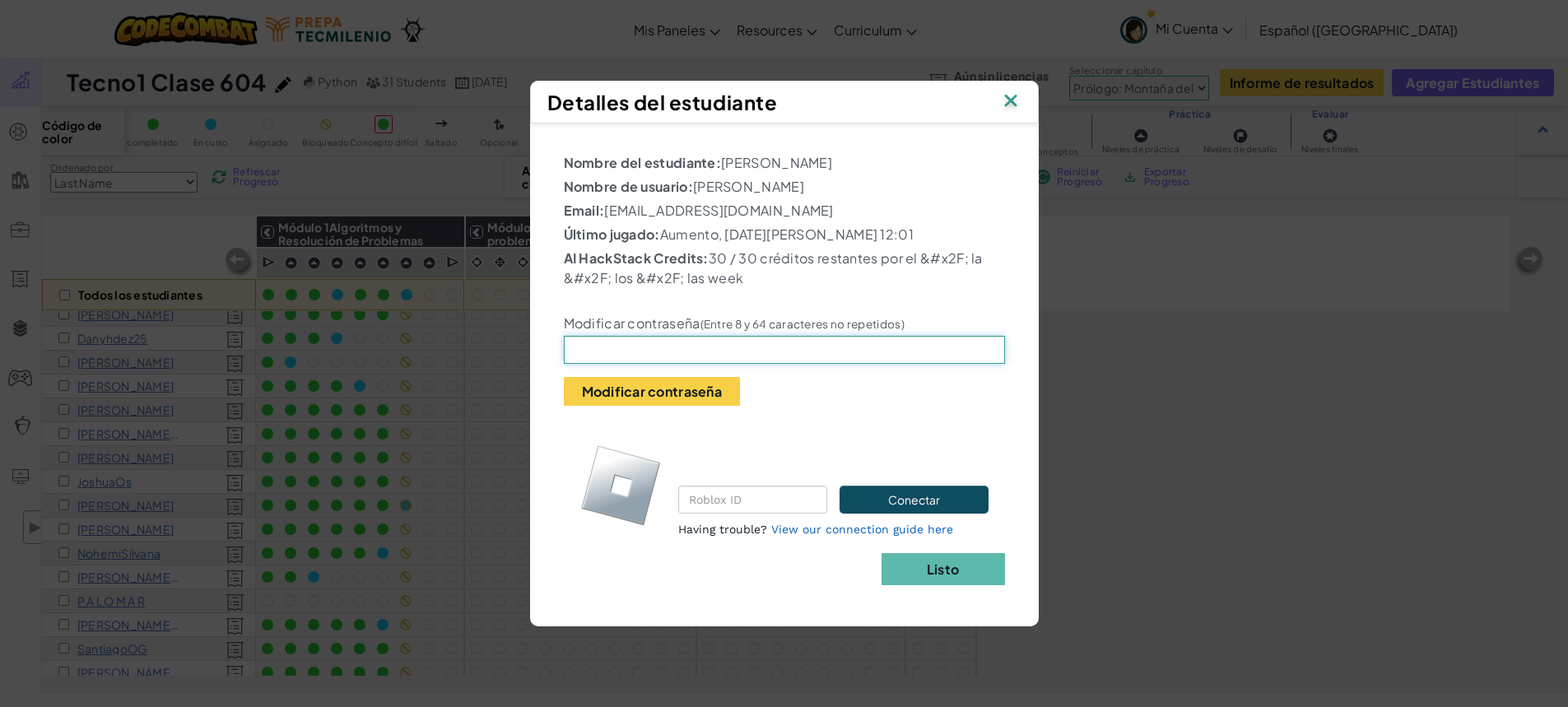
click at [649, 354] on input "text" at bounding box center [785, 349] width 441 height 28
type input "123456"
click at [667, 388] on button "Modificar contraseña" at bounding box center [652, 391] width 176 height 29
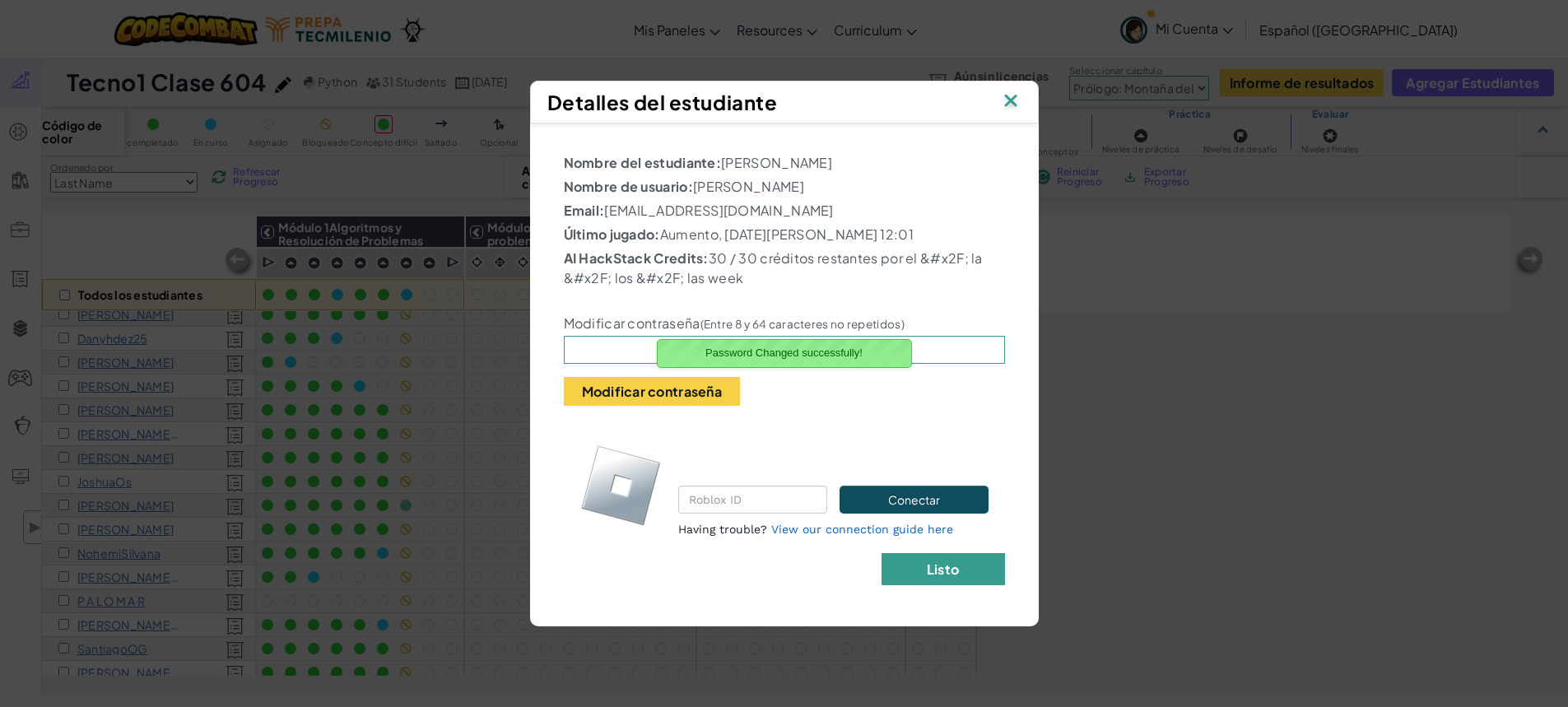
click at [937, 568] on b "Listo" at bounding box center [942, 569] width 32 height 17
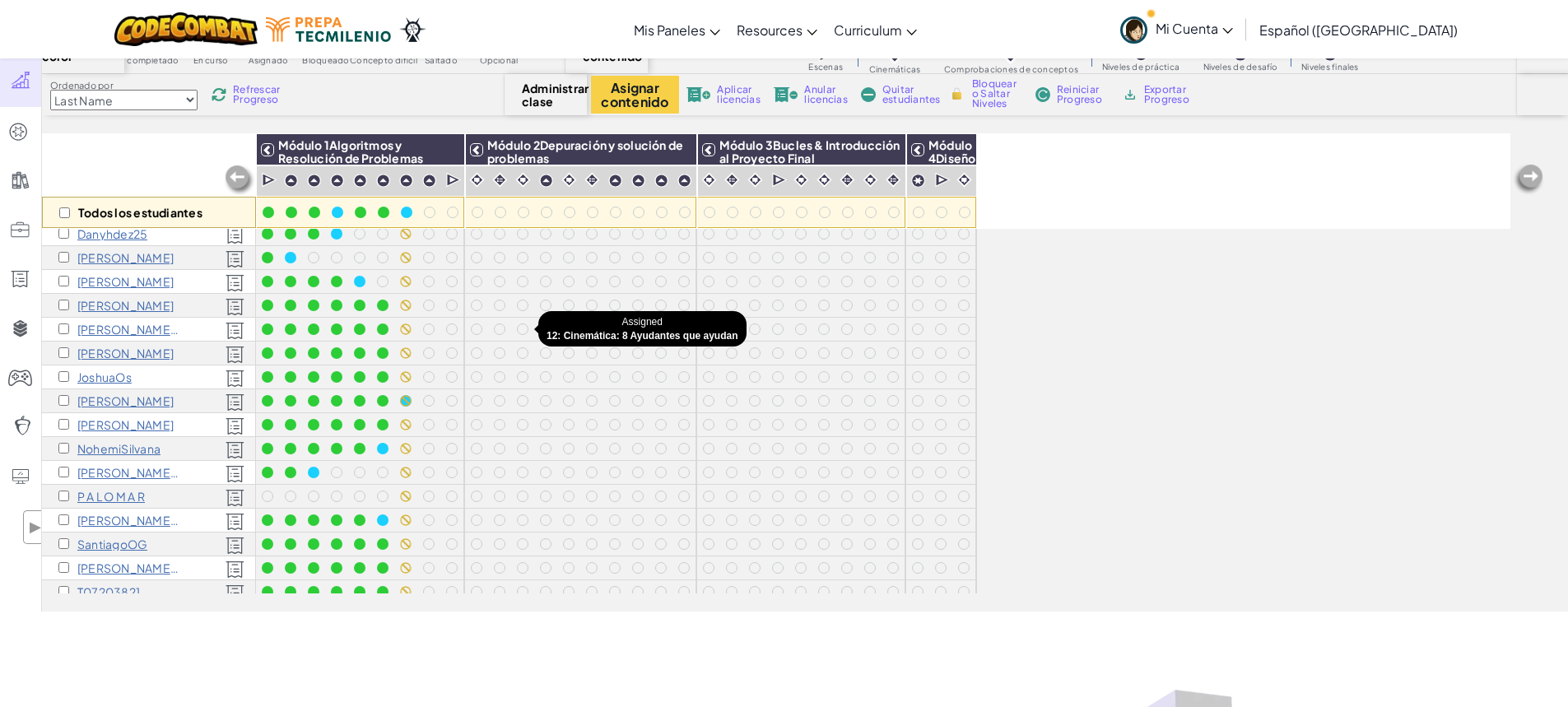
scroll to position [329, 0]
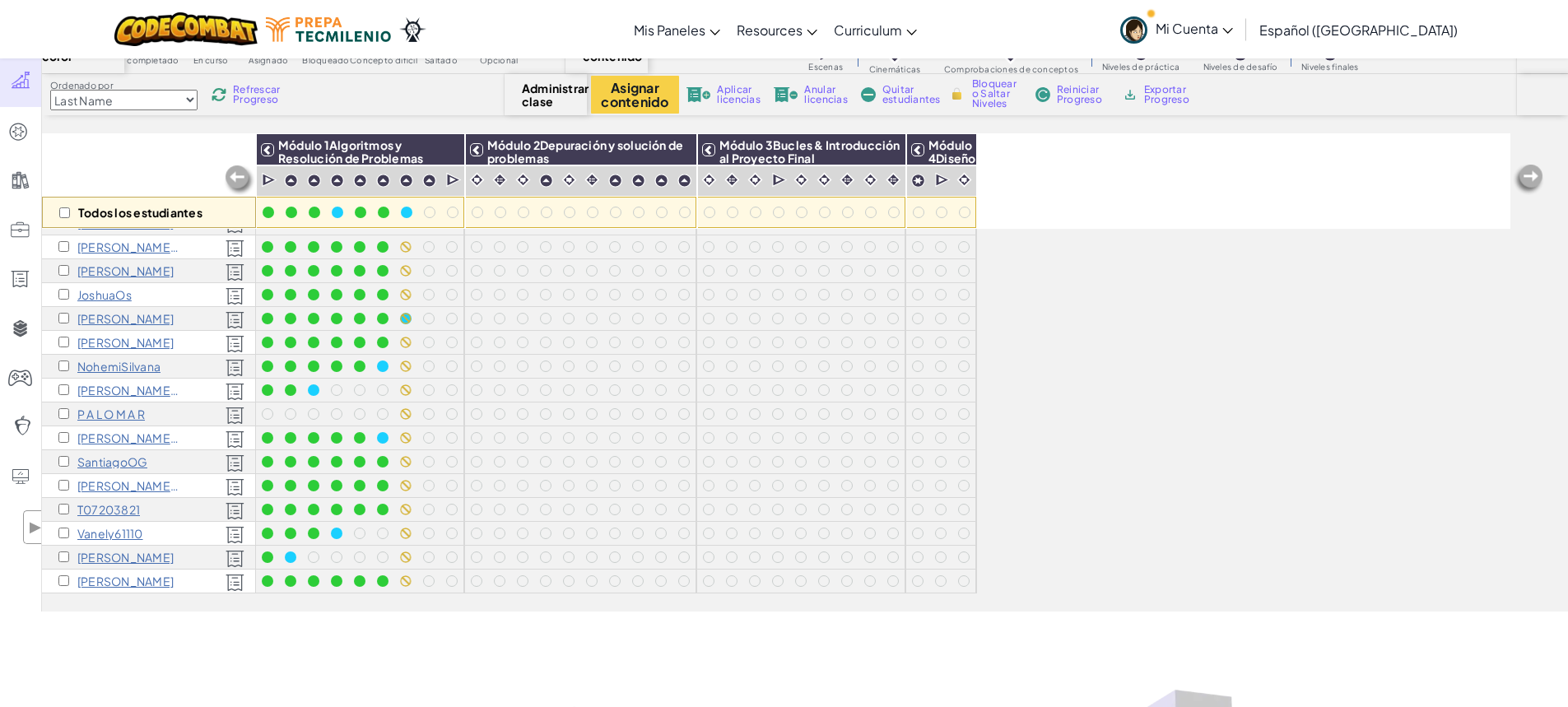
click at [80, 463] on p "SantiagoOG" at bounding box center [112, 461] width 70 height 14
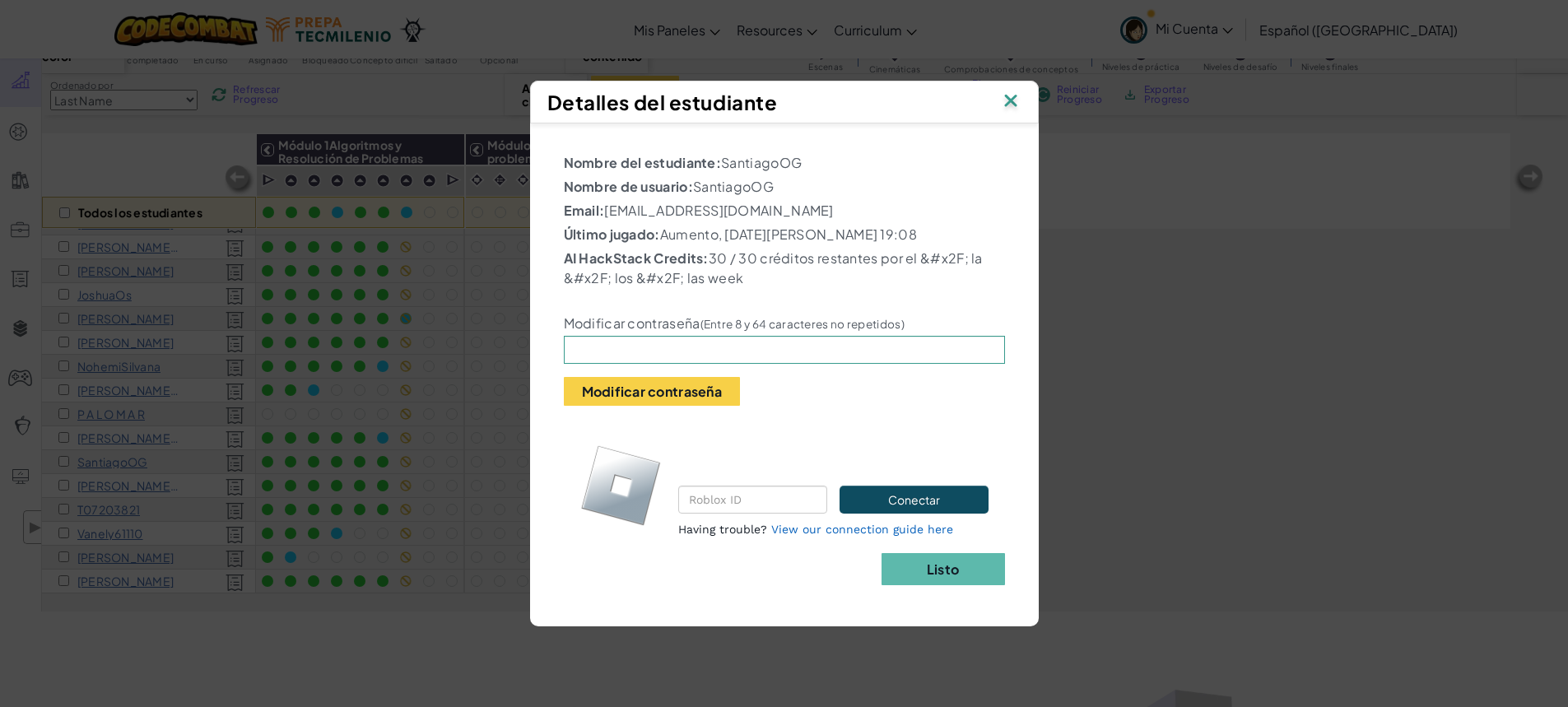
click at [1011, 96] on img at bounding box center [1011, 101] width 22 height 24
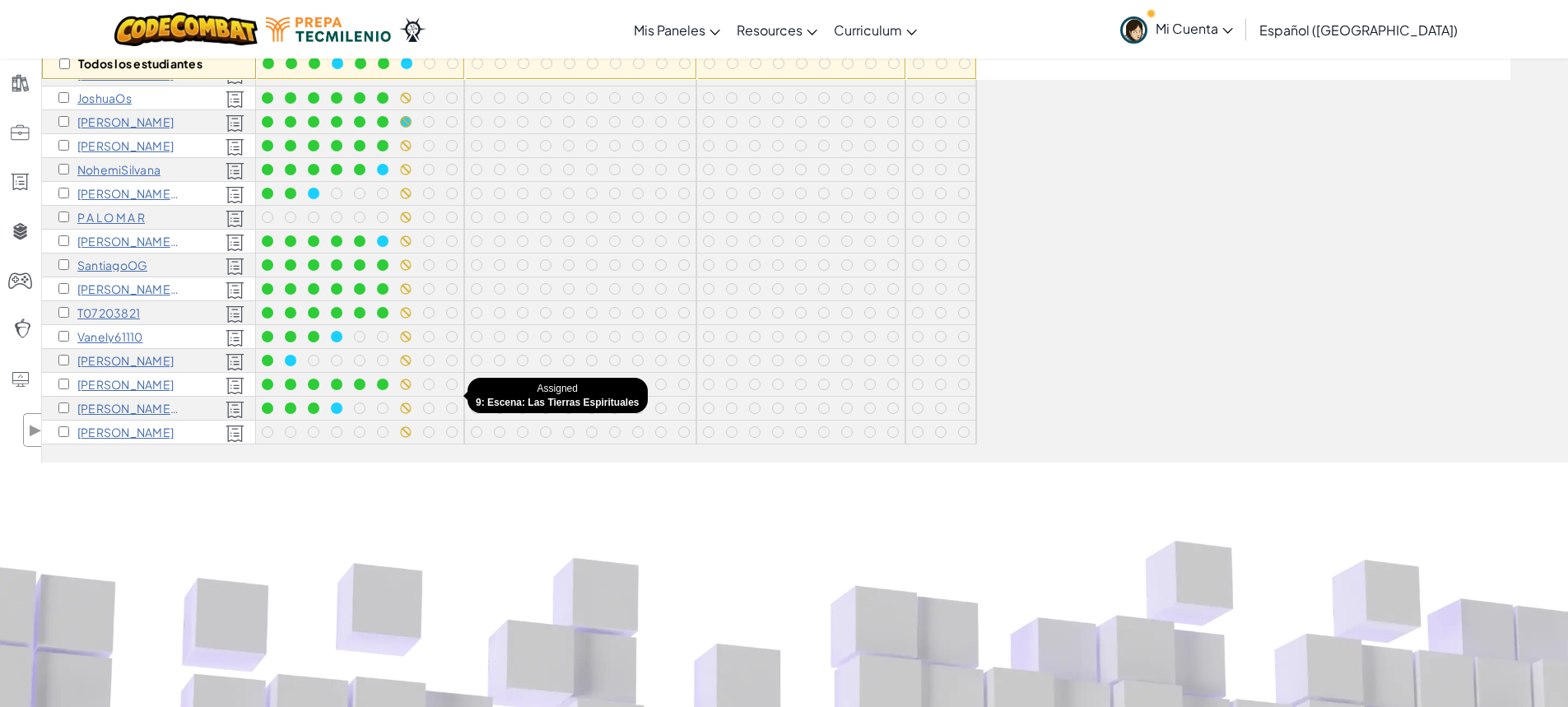
scroll to position [247, 0]
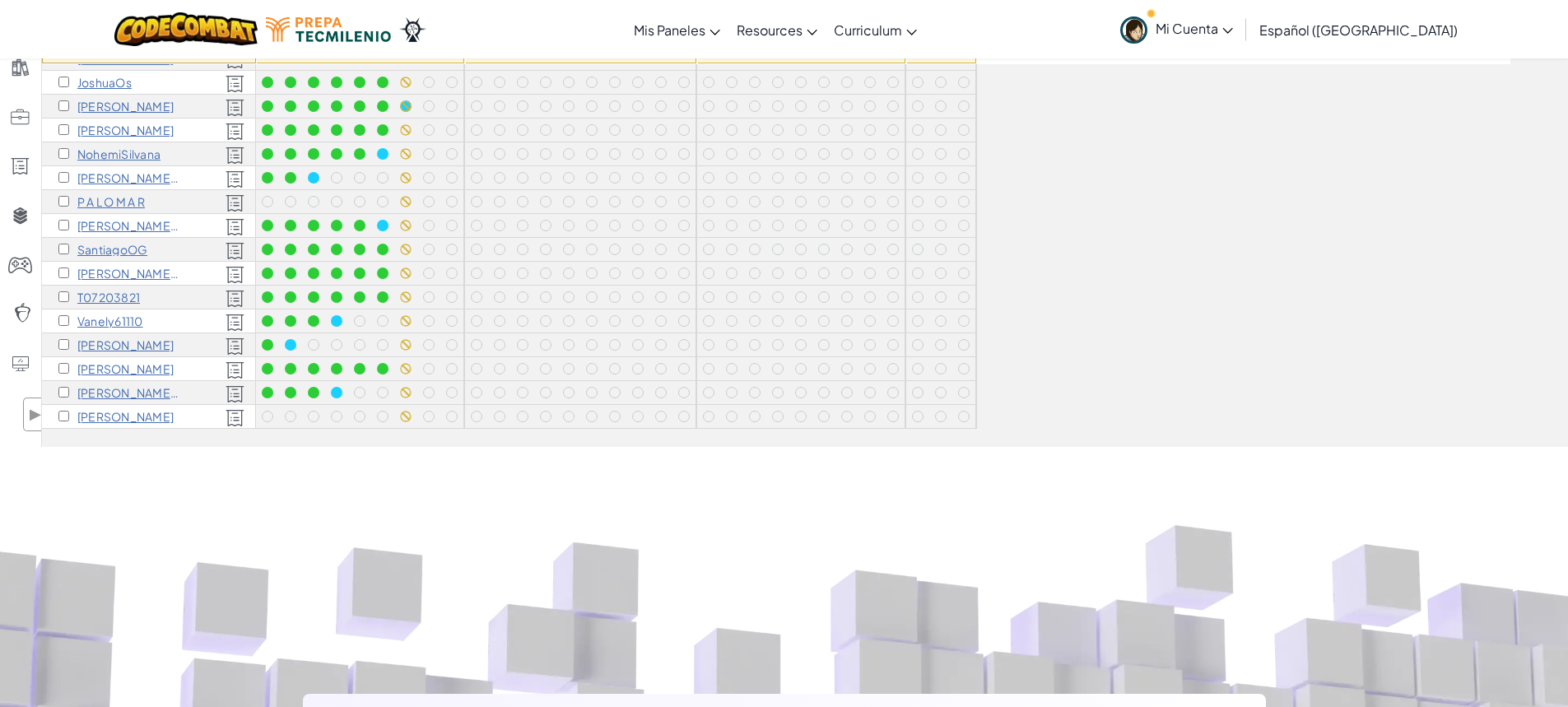
click at [142, 386] on p "[PERSON_NAME] z" at bounding box center [129, 392] width 103 height 14
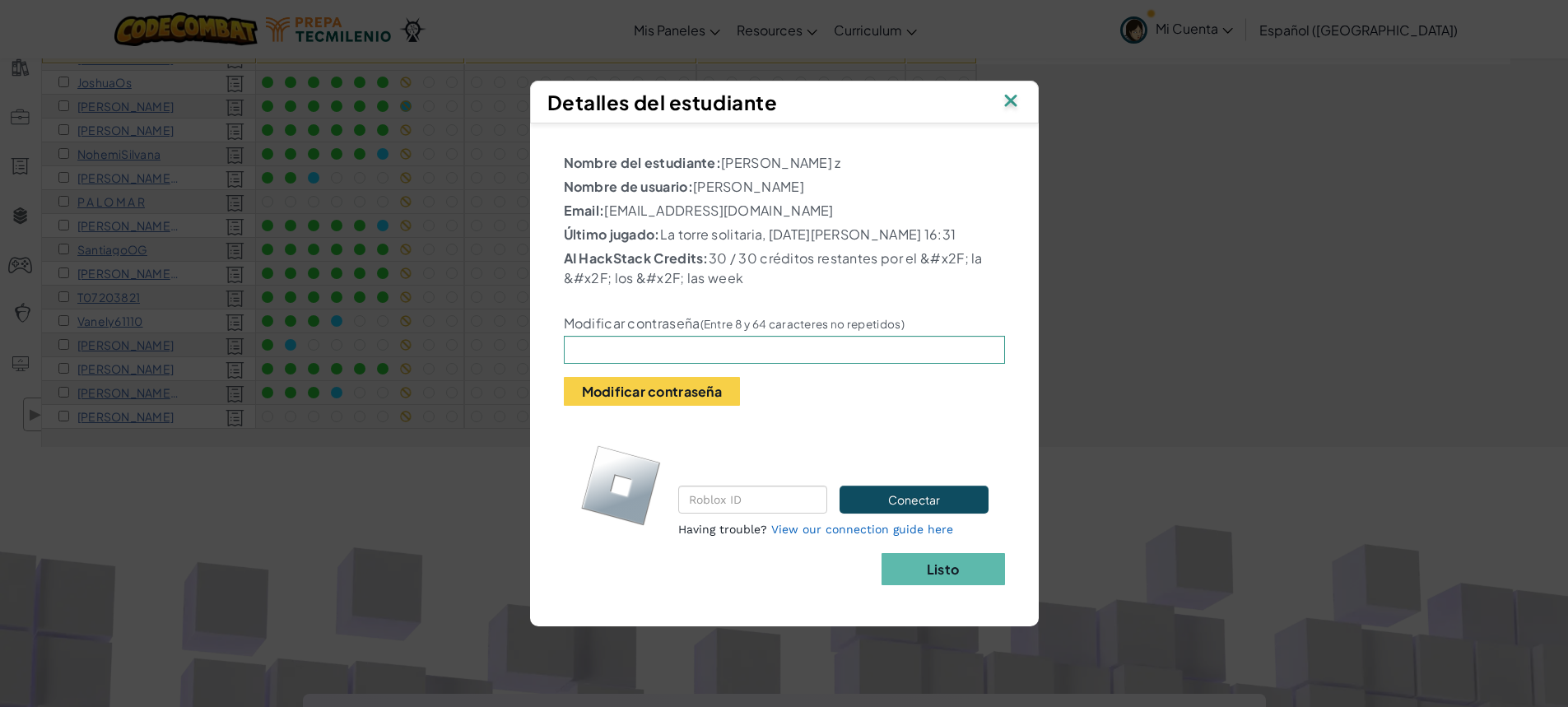
click at [770, 286] on p "AI HackStack Credits: 30 / 30 créditos restantes por el &#x2F; la &#x2F; los &#…" at bounding box center [785, 269] width 441 height 40
click at [1007, 95] on img at bounding box center [1011, 101] width 22 height 24
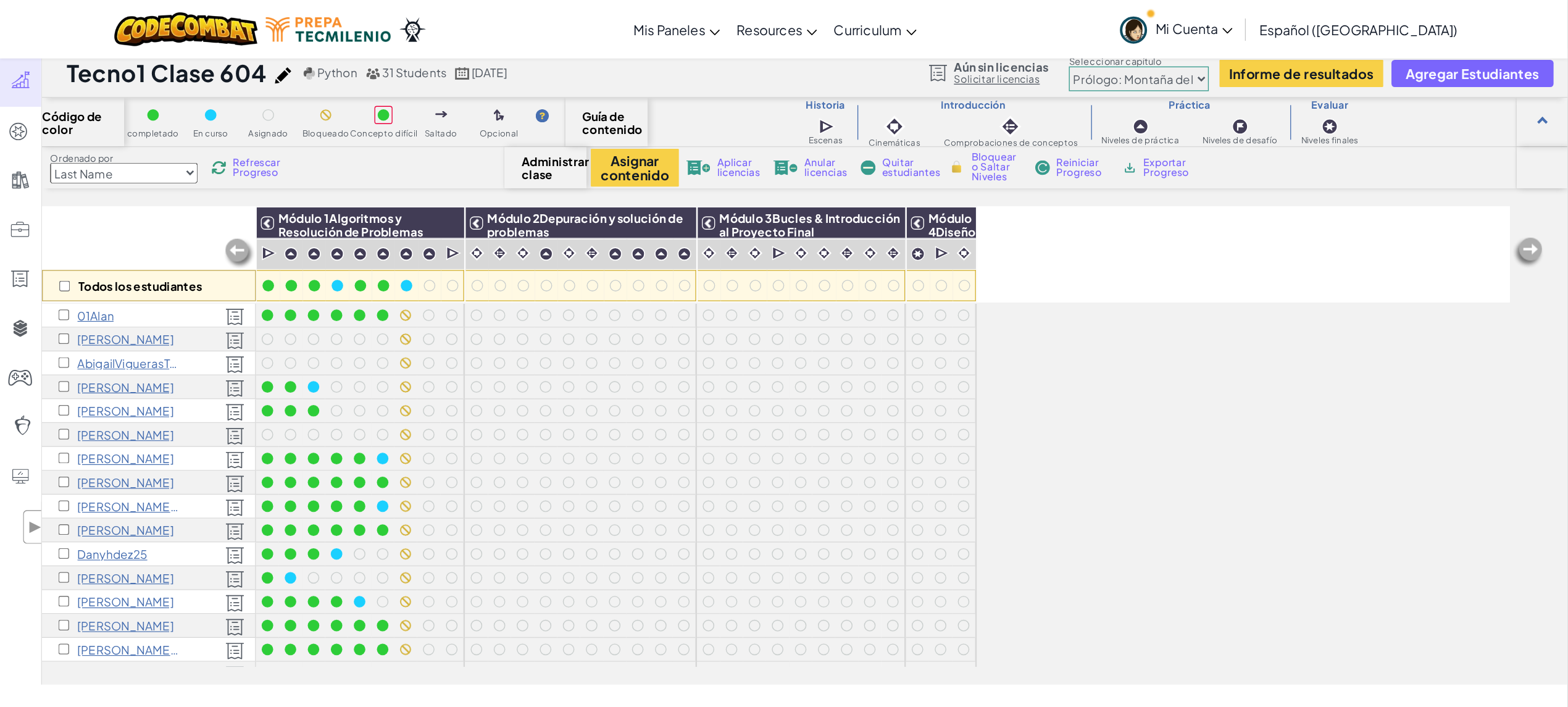
scroll to position [0, 0]
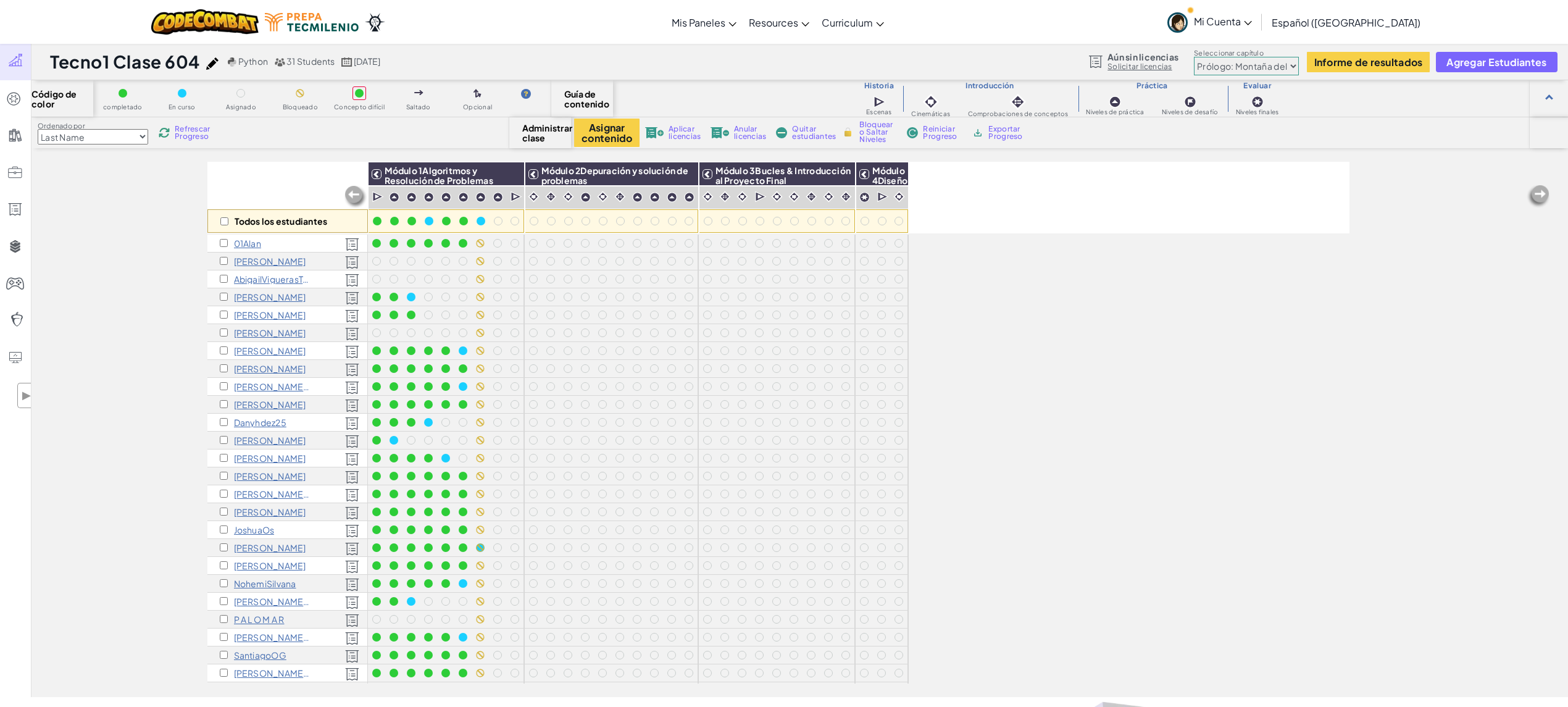
click at [1037, 463] on div "Todos los estudiantes Módulo 1Algoritmos y Resolución de Problemas Módulo 2Depu…" at bounding box center [779, 360] width 1142 height 645
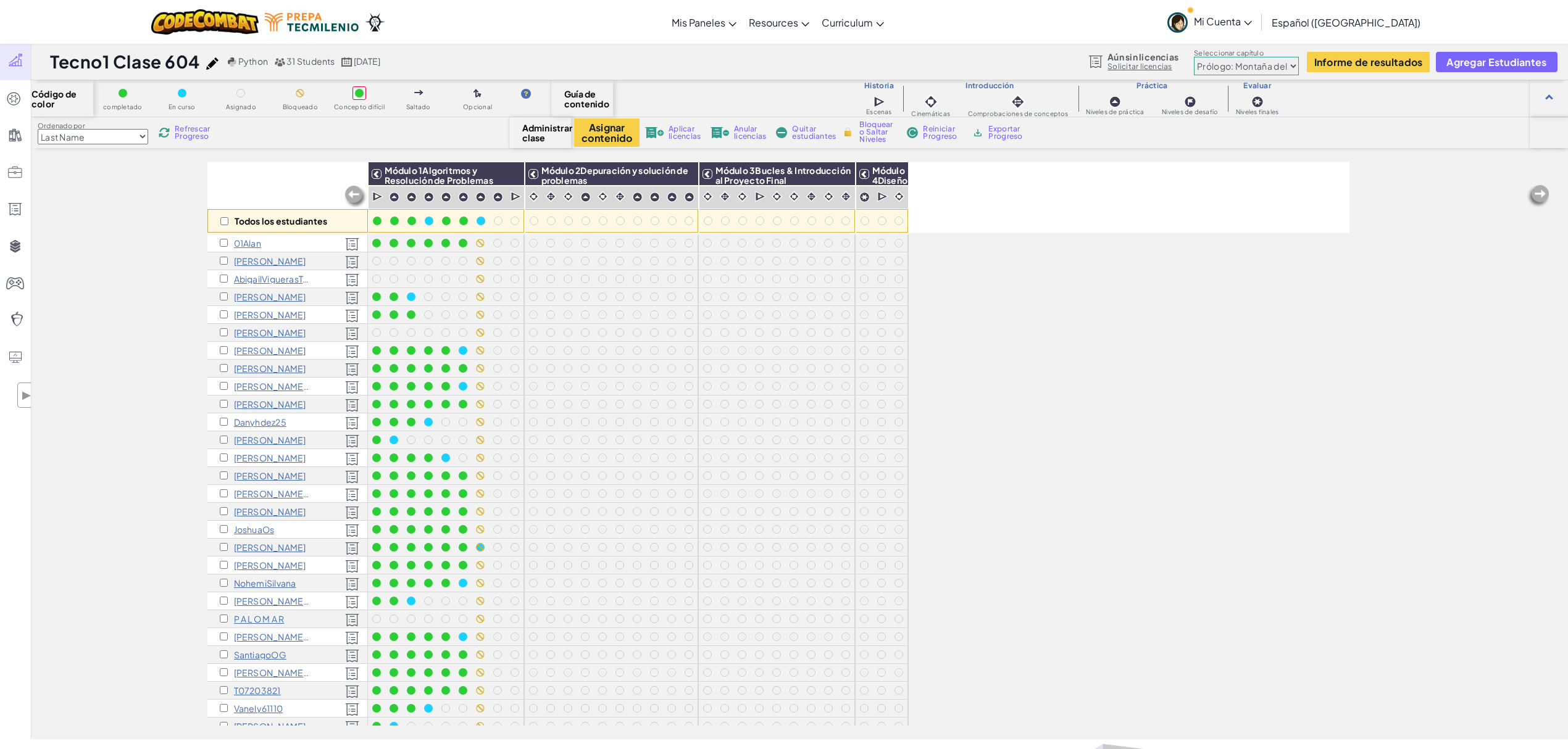
click at [1175, 395] on div "Todos los estudiantes Módulo 1Algoritmos y Resolución de Problemas Módulo 2Depu…" at bounding box center [800, 450] width 1537 height 578
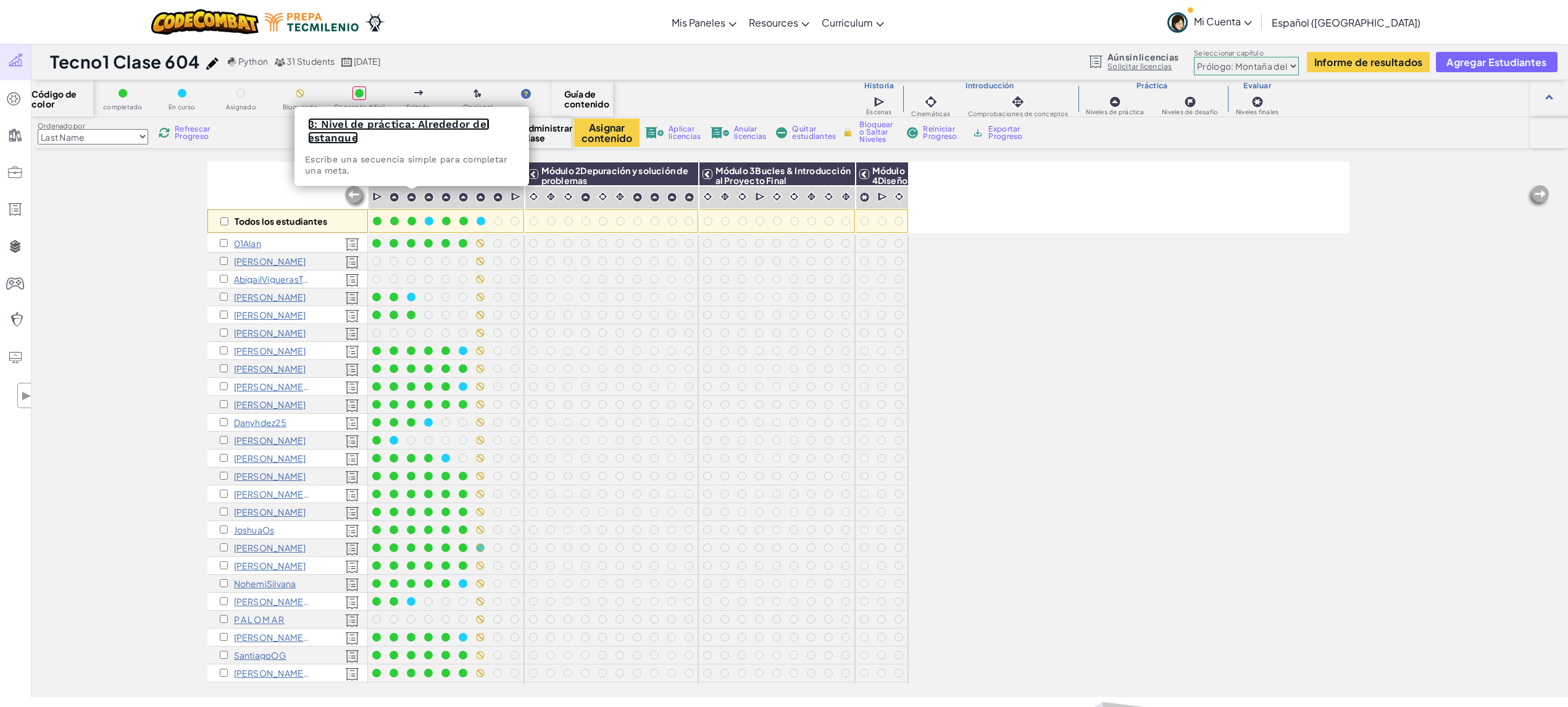
click at [412, 121] on link "3: Nivel de práctica: Alrededor del estanque" at bounding box center [399, 131] width 182 height 26
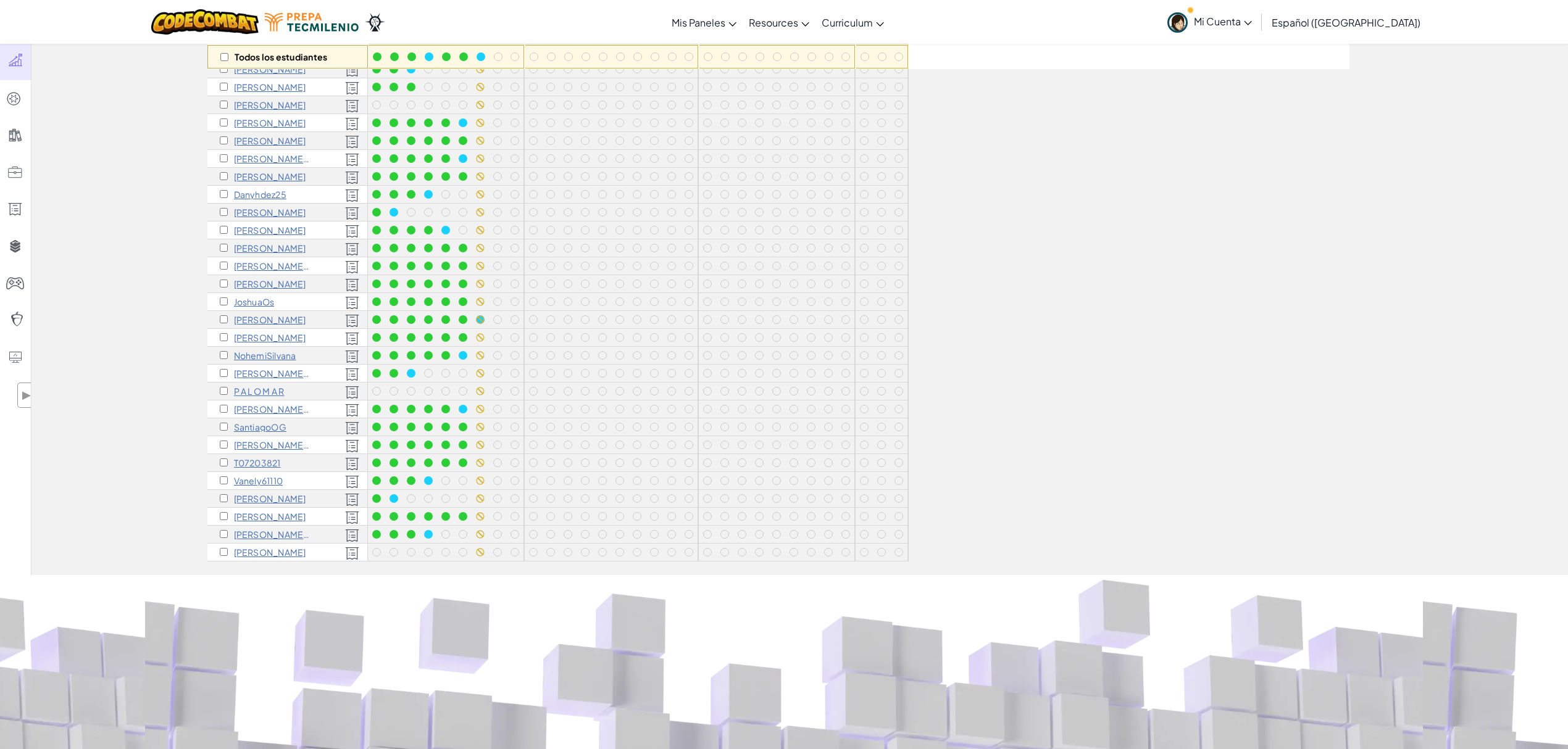
scroll to position [82, 0]
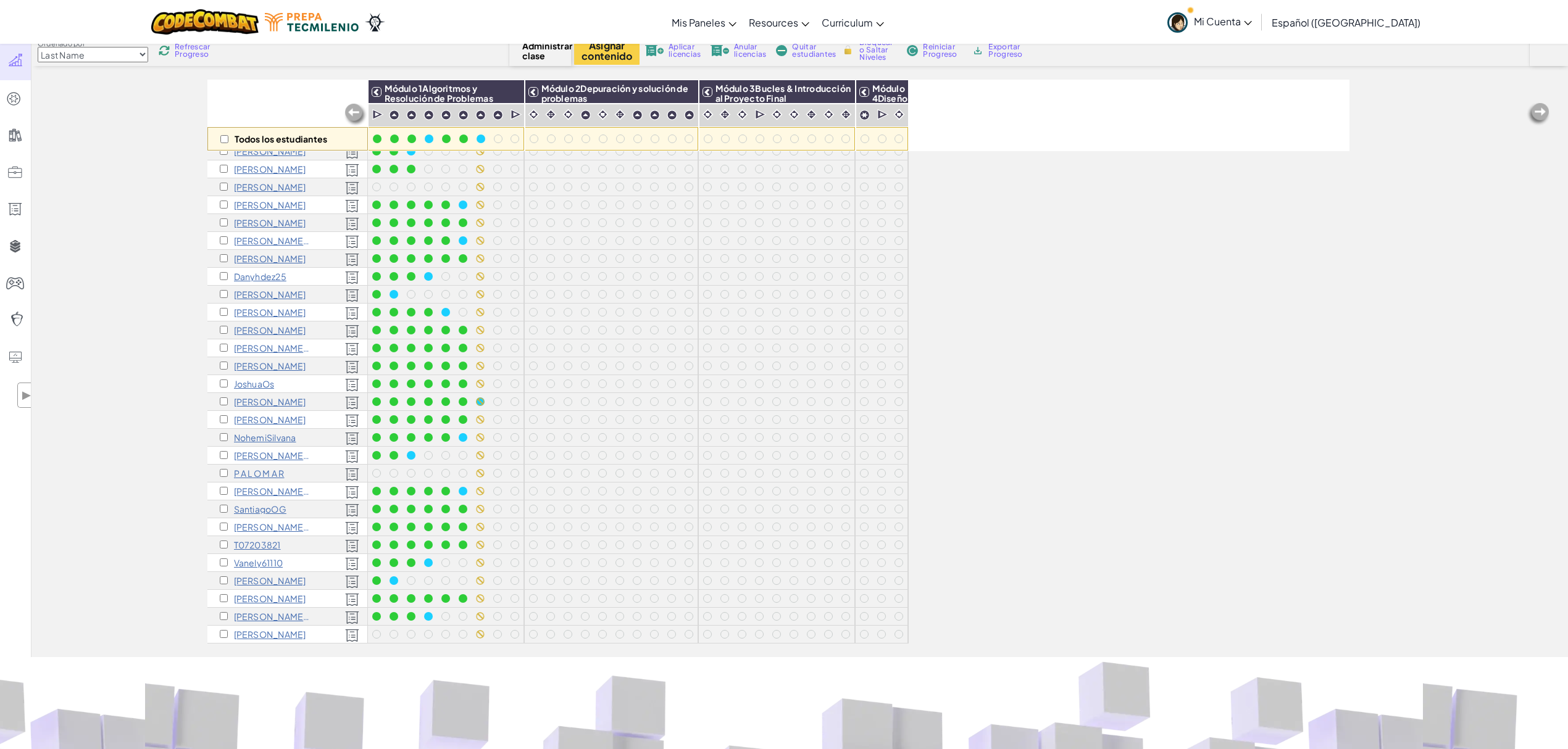
click at [250, 529] on p "T07203821" at bounding box center [257, 544] width 47 height 10
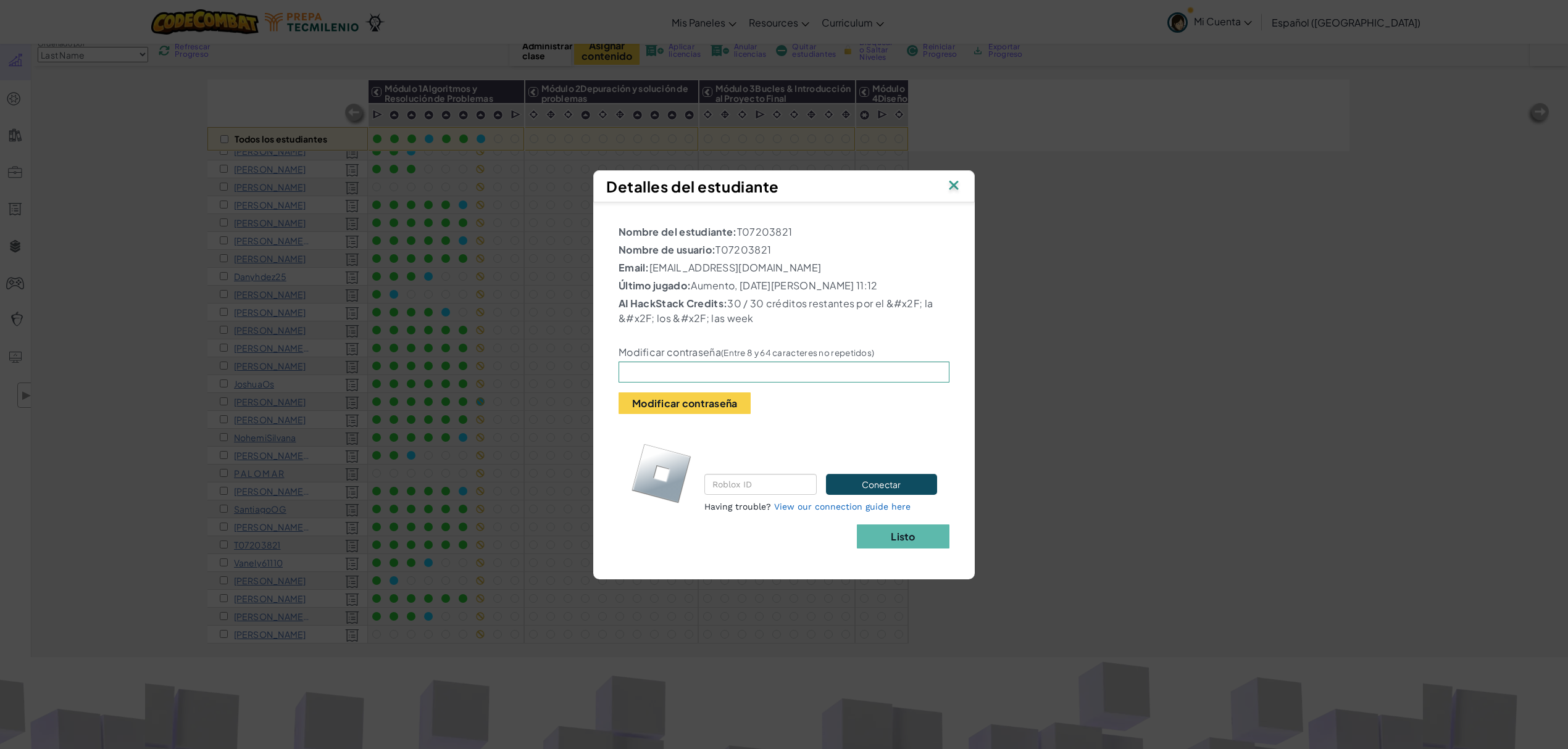
drag, startPoint x: 808, startPoint y: 325, endPoint x: 795, endPoint y: 297, distance: 30.9
click at [808, 325] on p "AI HackStack Credits: 30 / 30 créditos restantes por el &#x2F; la &#x2F; los &#…" at bounding box center [784, 311] width 331 height 30
click at [956, 186] on img at bounding box center [954, 186] width 16 height 18
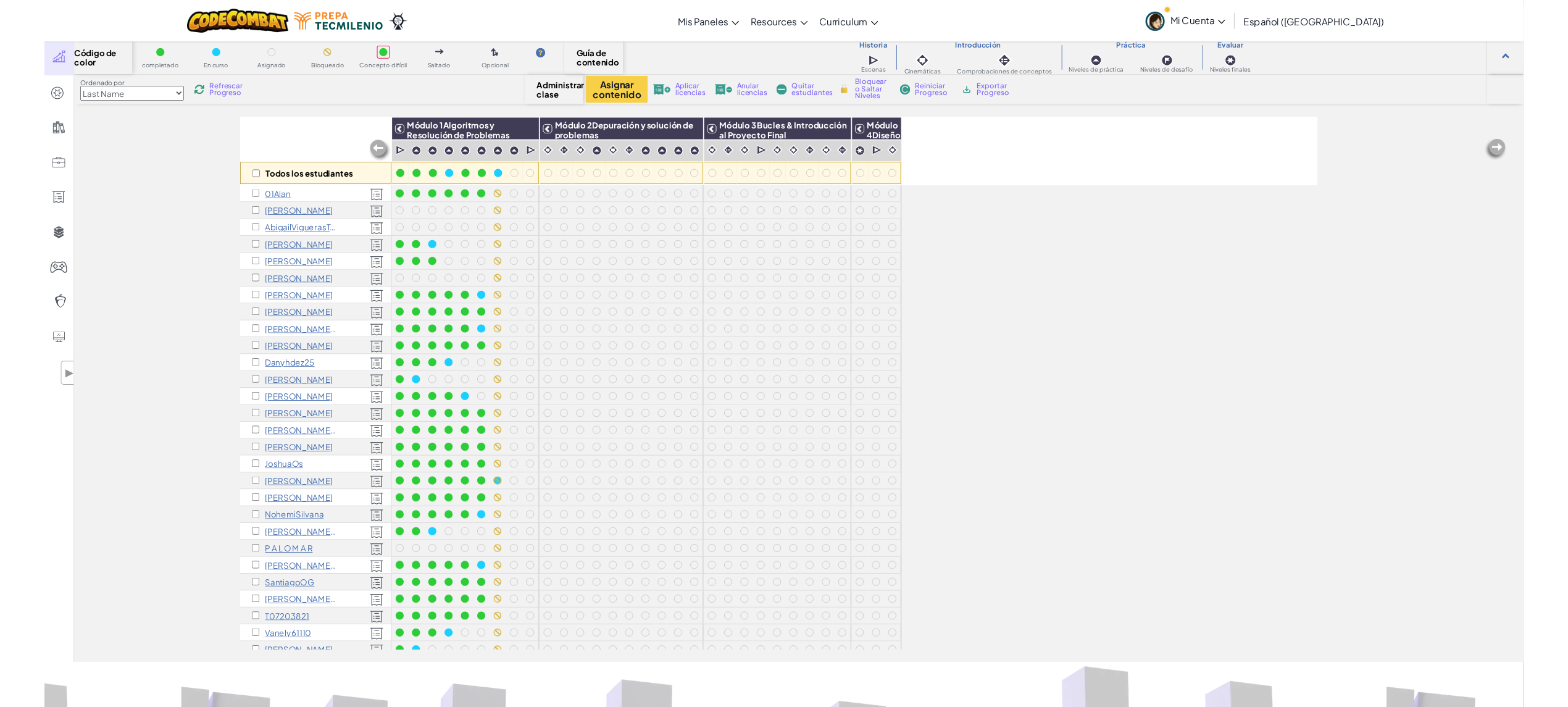
scroll to position [0, 0]
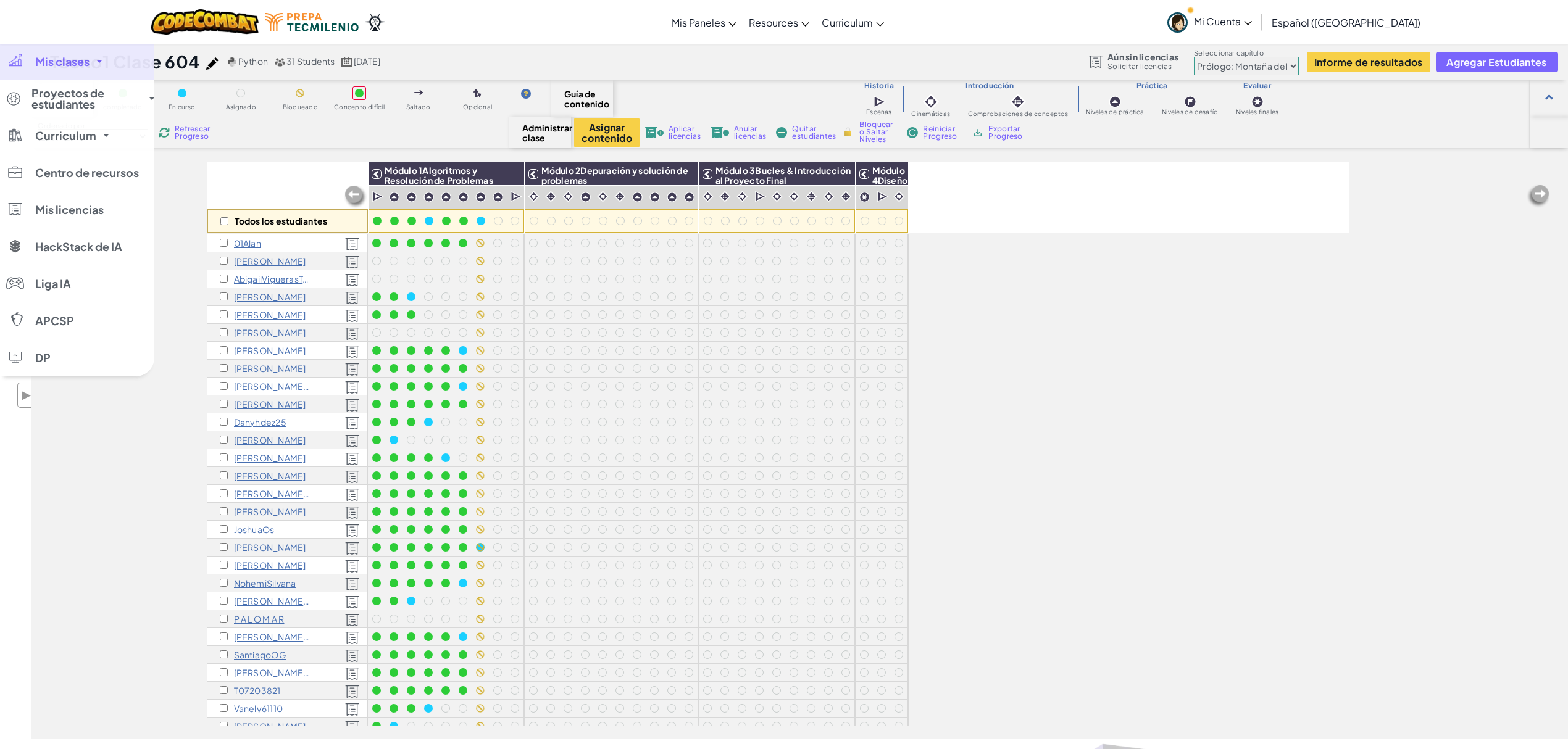
click at [102, 60] on span at bounding box center [99, 62] width 5 height 3
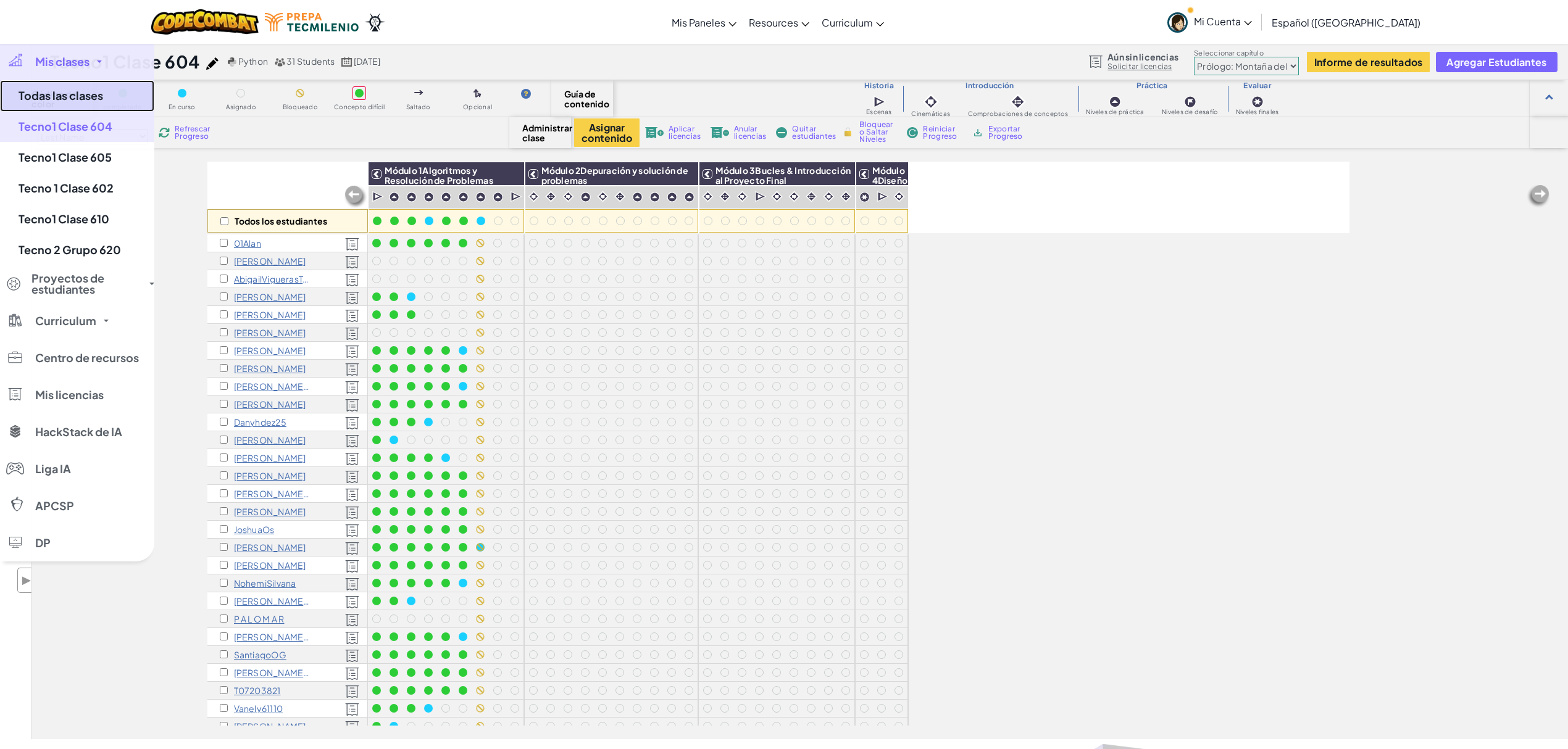
click at [83, 102] on link "Todas las clases" at bounding box center [77, 96] width 155 height 31
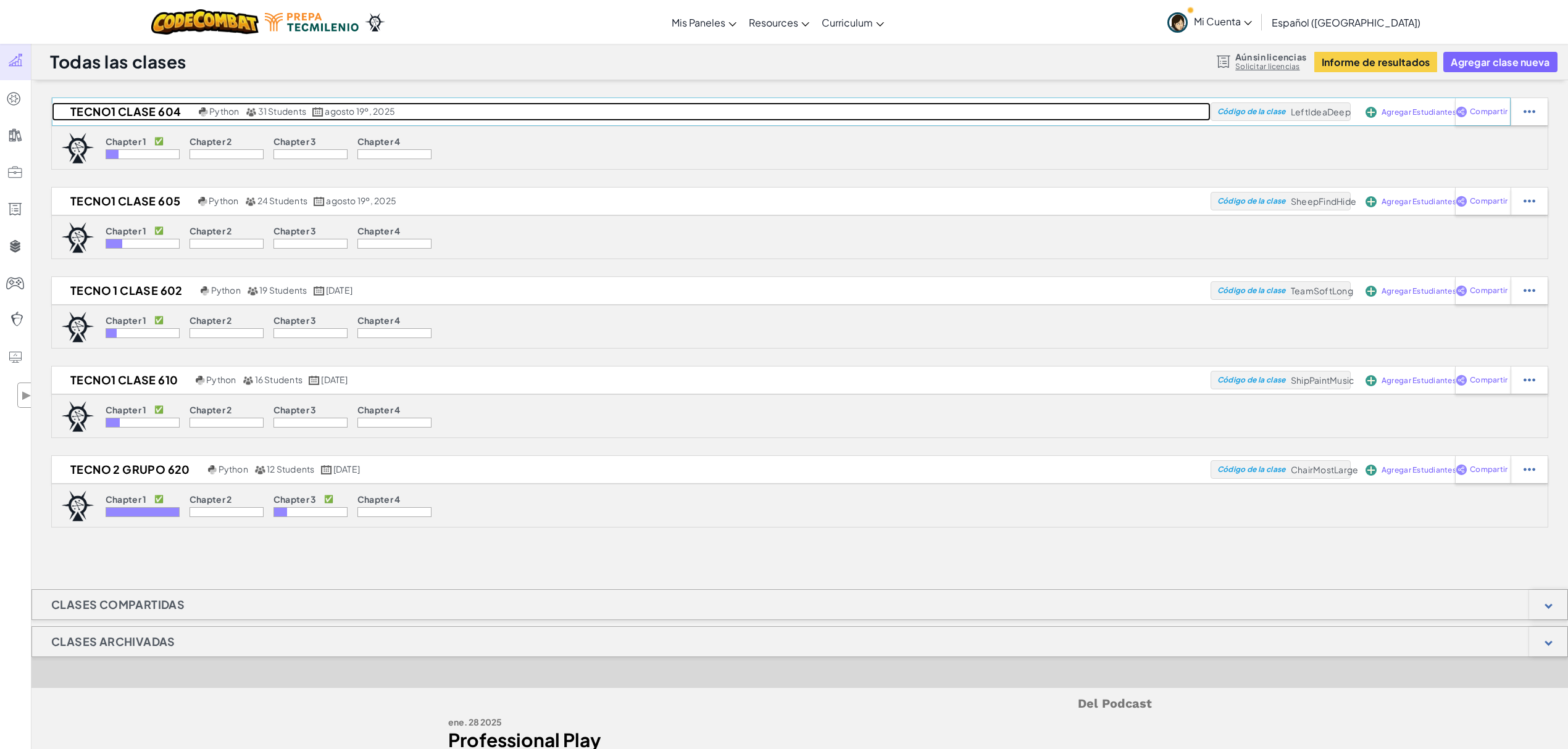
click at [155, 109] on h2 "Tecno1 Clase 604" at bounding box center [123, 111] width 144 height 18
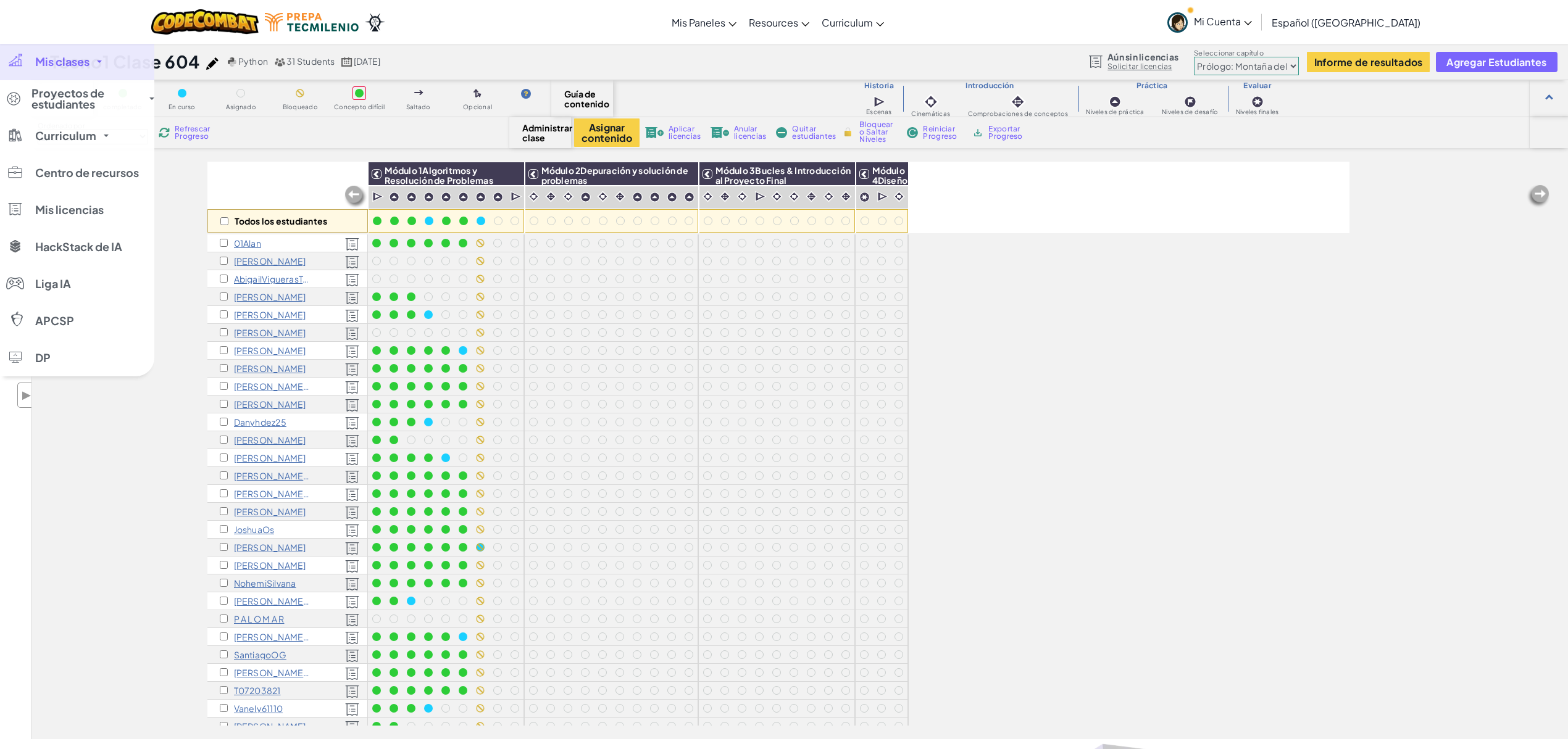
drag, startPoint x: 65, startPoint y: 64, endPoint x: 64, endPoint y: 72, distance: 8.1
click at [65, 64] on span "Mis clases" at bounding box center [62, 62] width 54 height 11
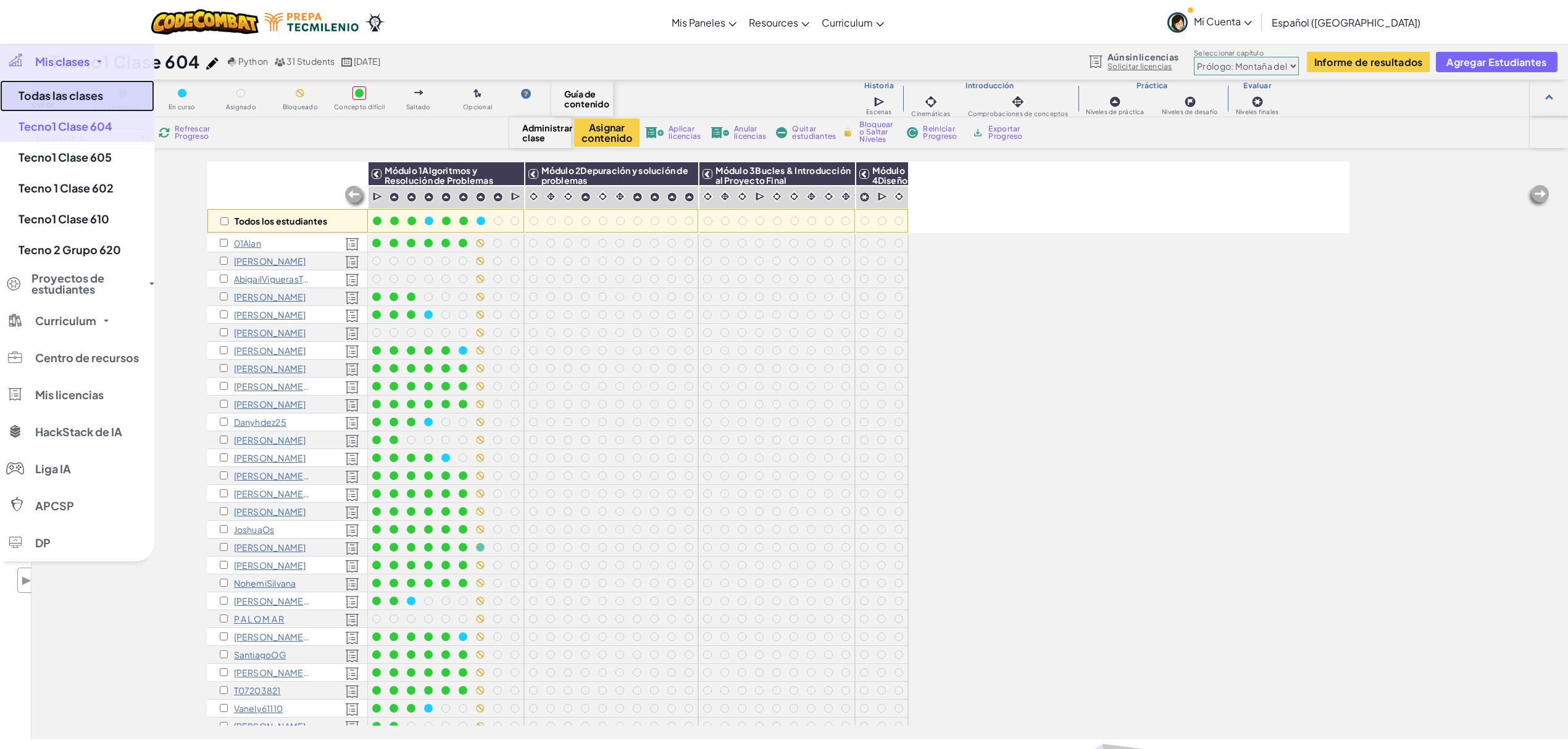
click at [67, 93] on link "Todas las clases" at bounding box center [77, 96] width 155 height 31
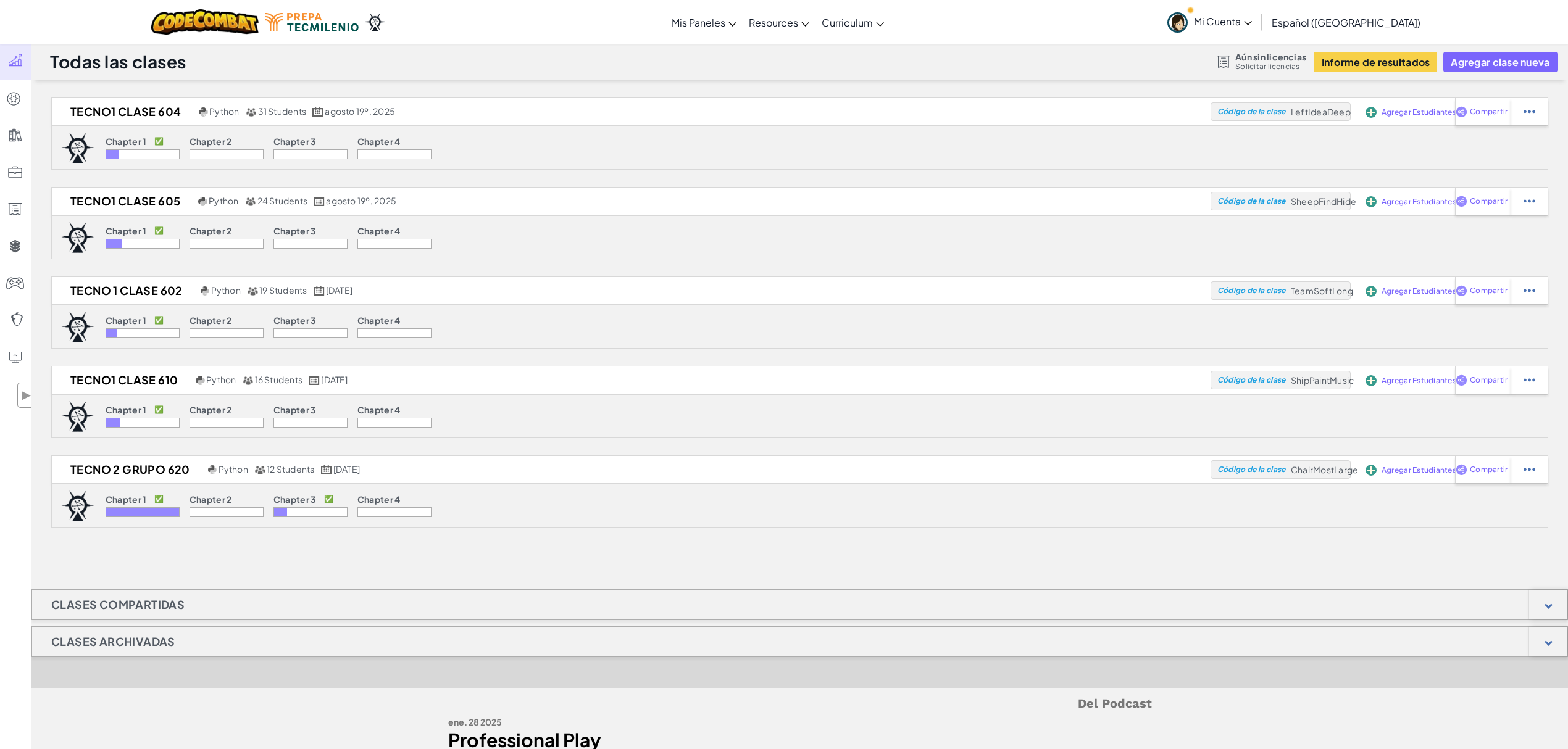
click at [1175, 24] on icon at bounding box center [1248, 23] width 8 height 4
click at [1175, 141] on link "Configuración" at bounding box center [1230, 137] width 138 height 18
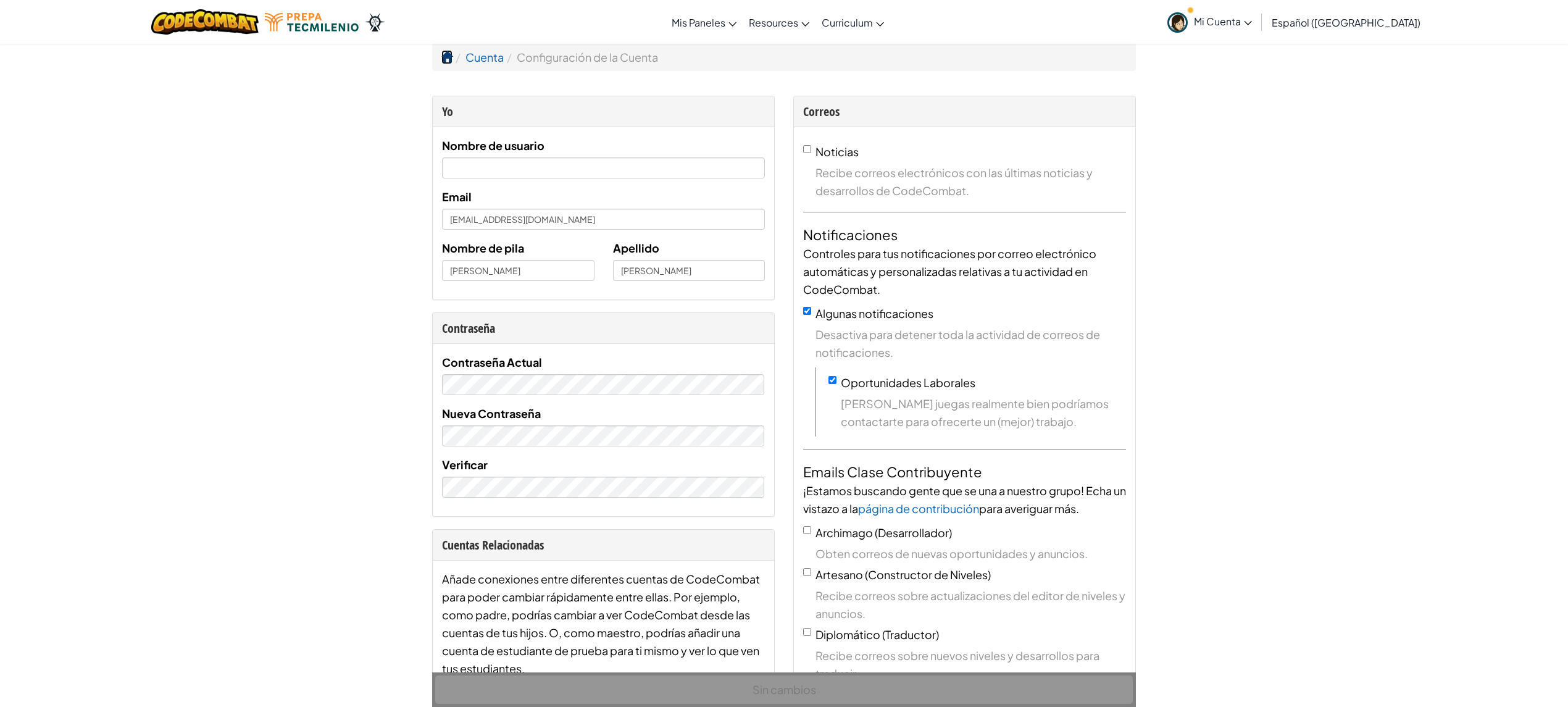
click at [443, 57] on span at bounding box center [447, 57] width 11 height 11
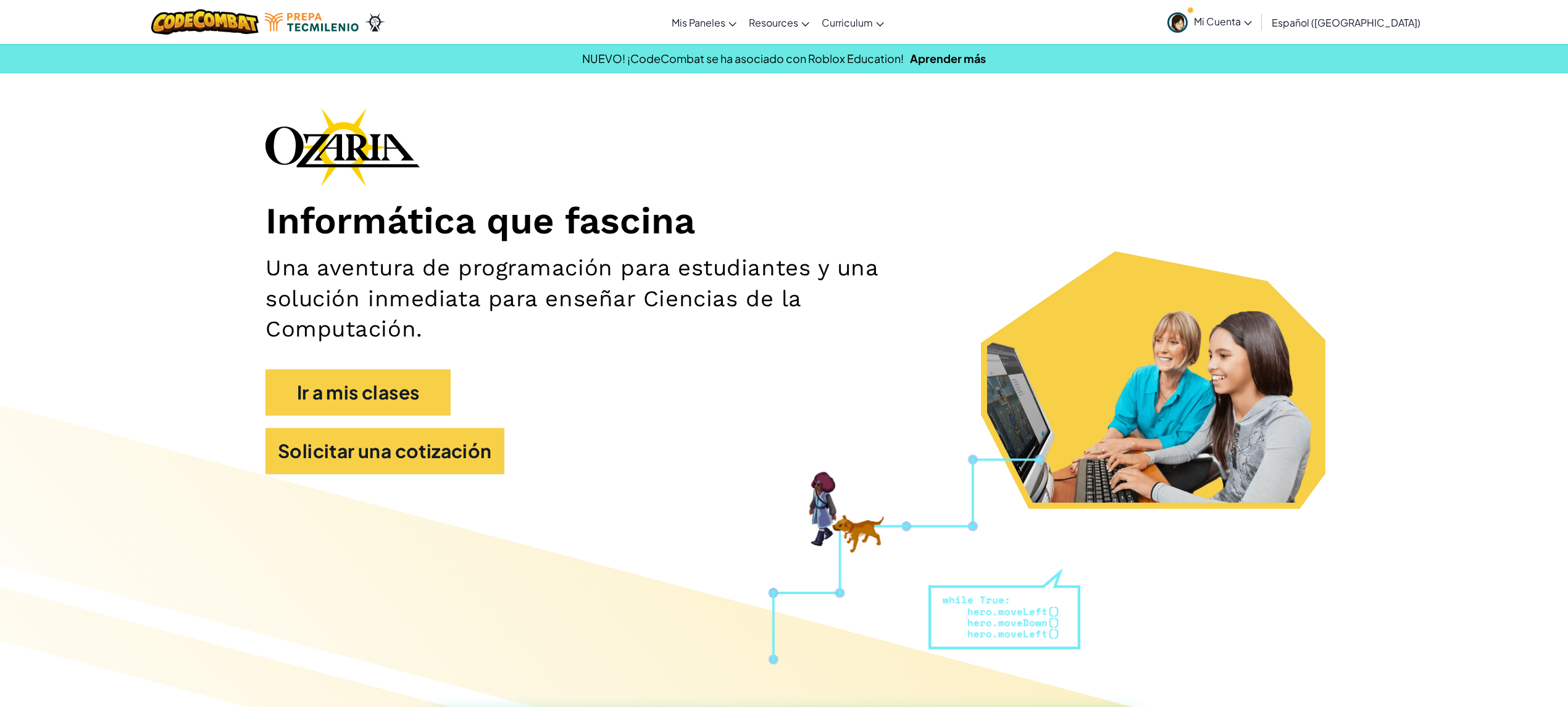
click at [1175, 21] on span "Mi Cuenta" at bounding box center [1223, 21] width 58 height 13
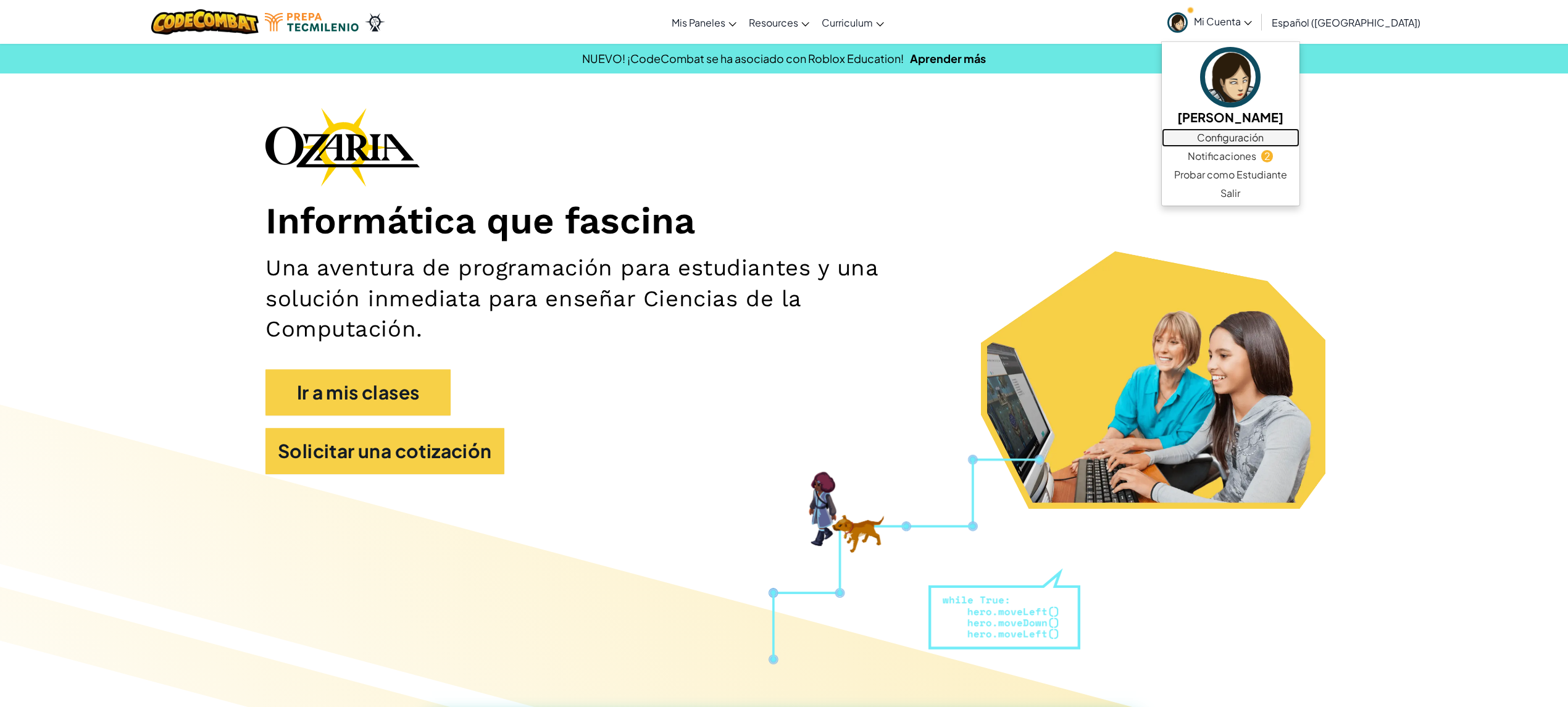
click at [1175, 143] on link "Configuración" at bounding box center [1230, 137] width 138 height 18
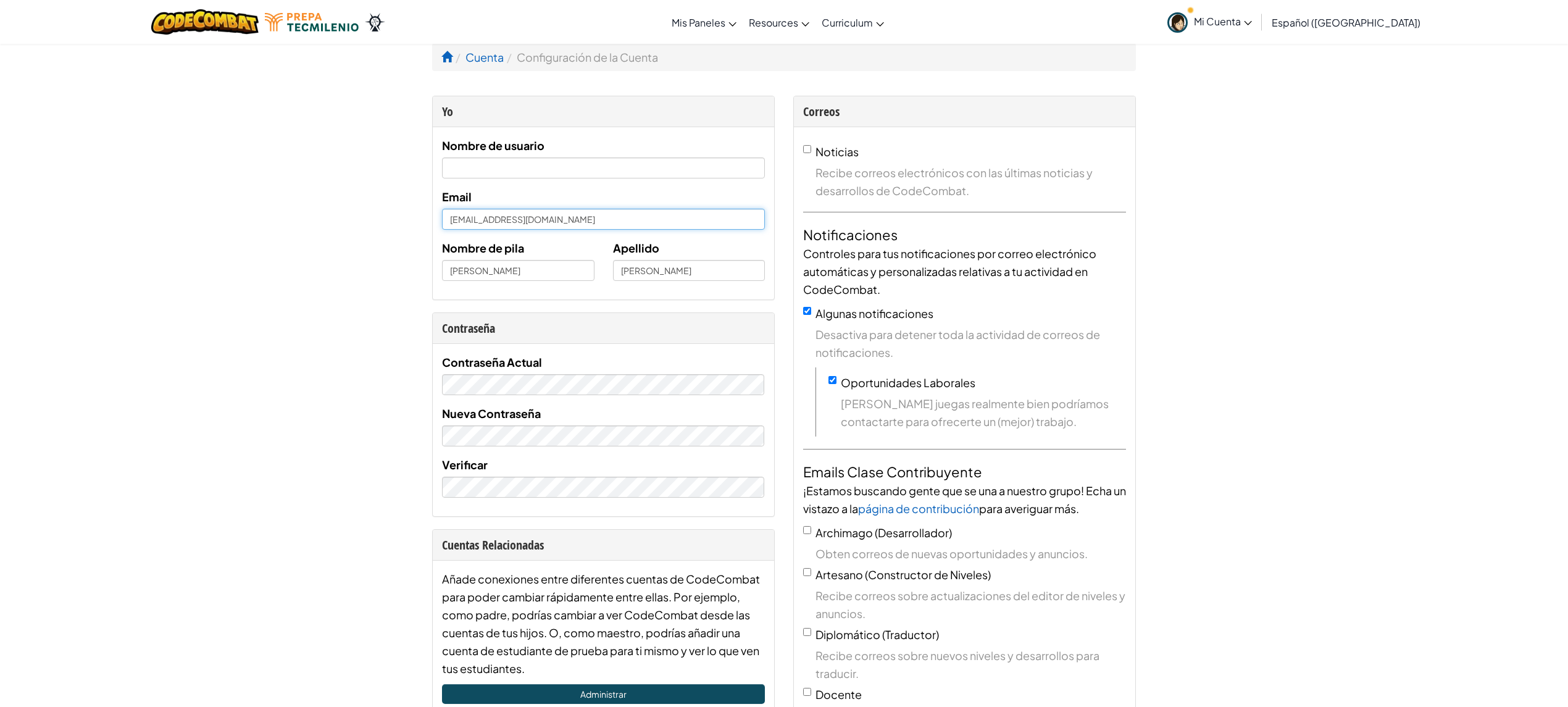
drag, startPoint x: 598, startPoint y: 223, endPoint x: 433, endPoint y: 210, distance: 165.5
click at [433, 210] on div "Nombre de usuario Email arelivargas@tecmilenio.mx Nombre de pila Areli Apellido…" at bounding box center [603, 214] width 341 height 172
drag, startPoint x: 1395, startPoint y: 405, endPoint x: 1409, endPoint y: 401, distance: 14.6
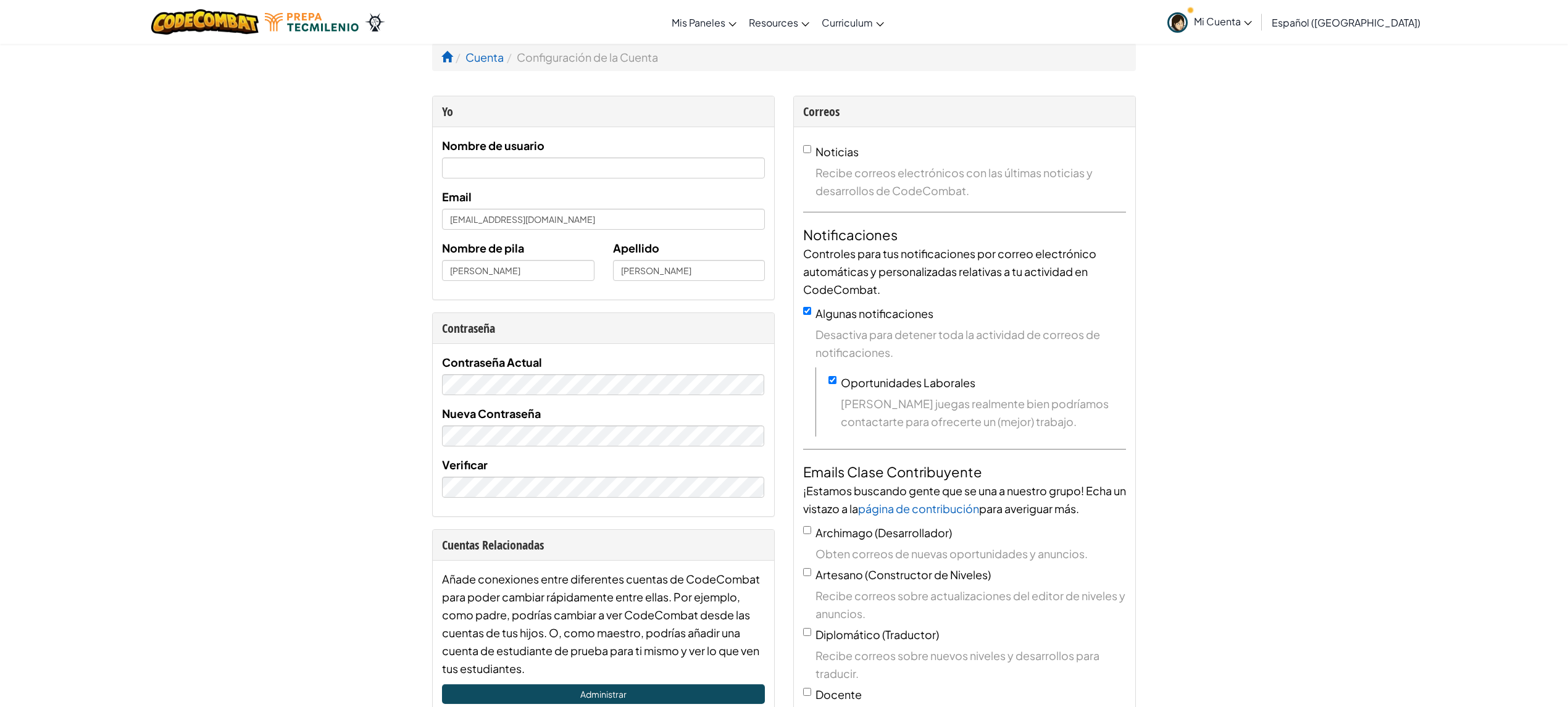
click at [588, 218] on input "arelivargas@tecmilenio.mx" at bounding box center [604, 219] width 323 height 21
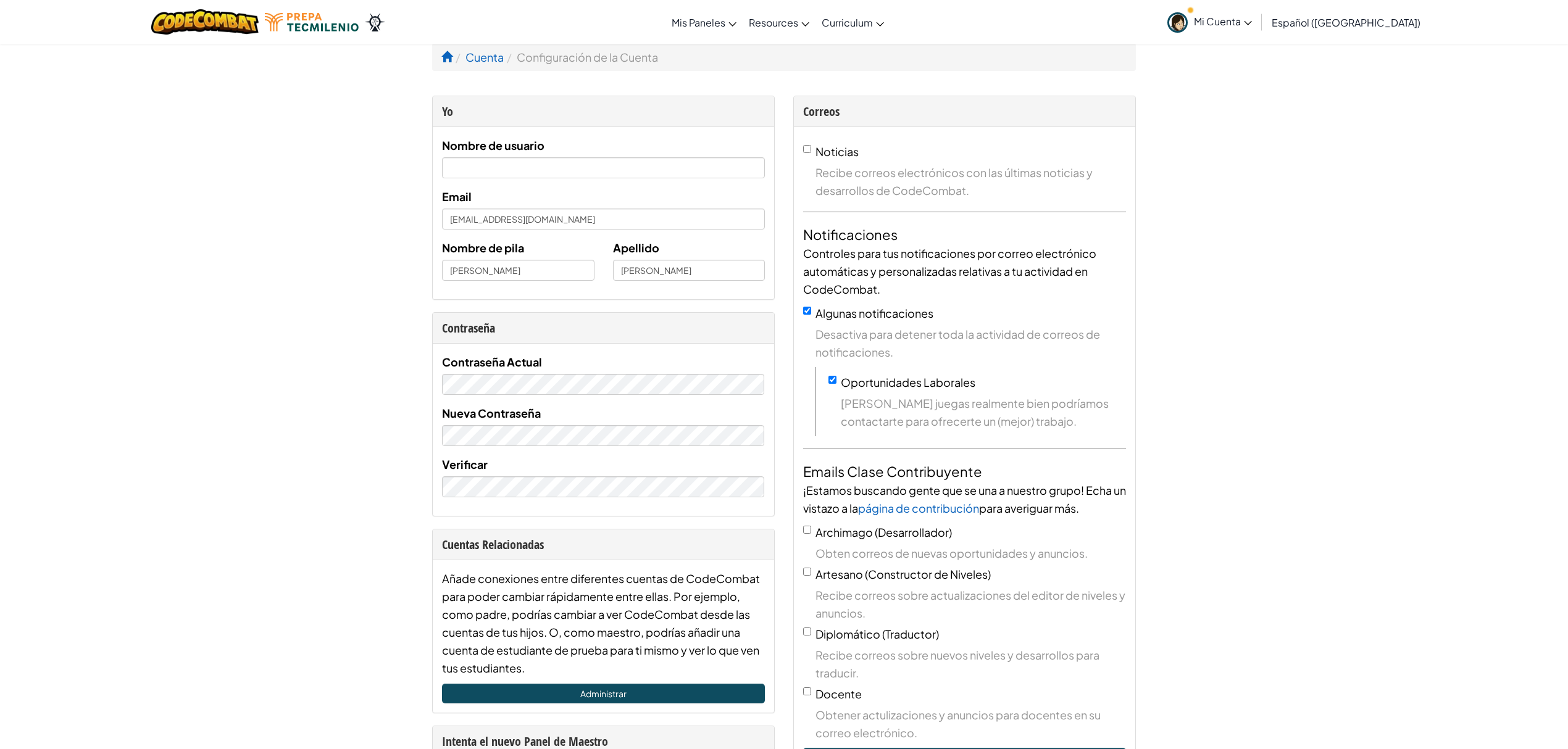
click at [1175, 24] on span "Mi Cuenta" at bounding box center [1223, 21] width 58 height 13
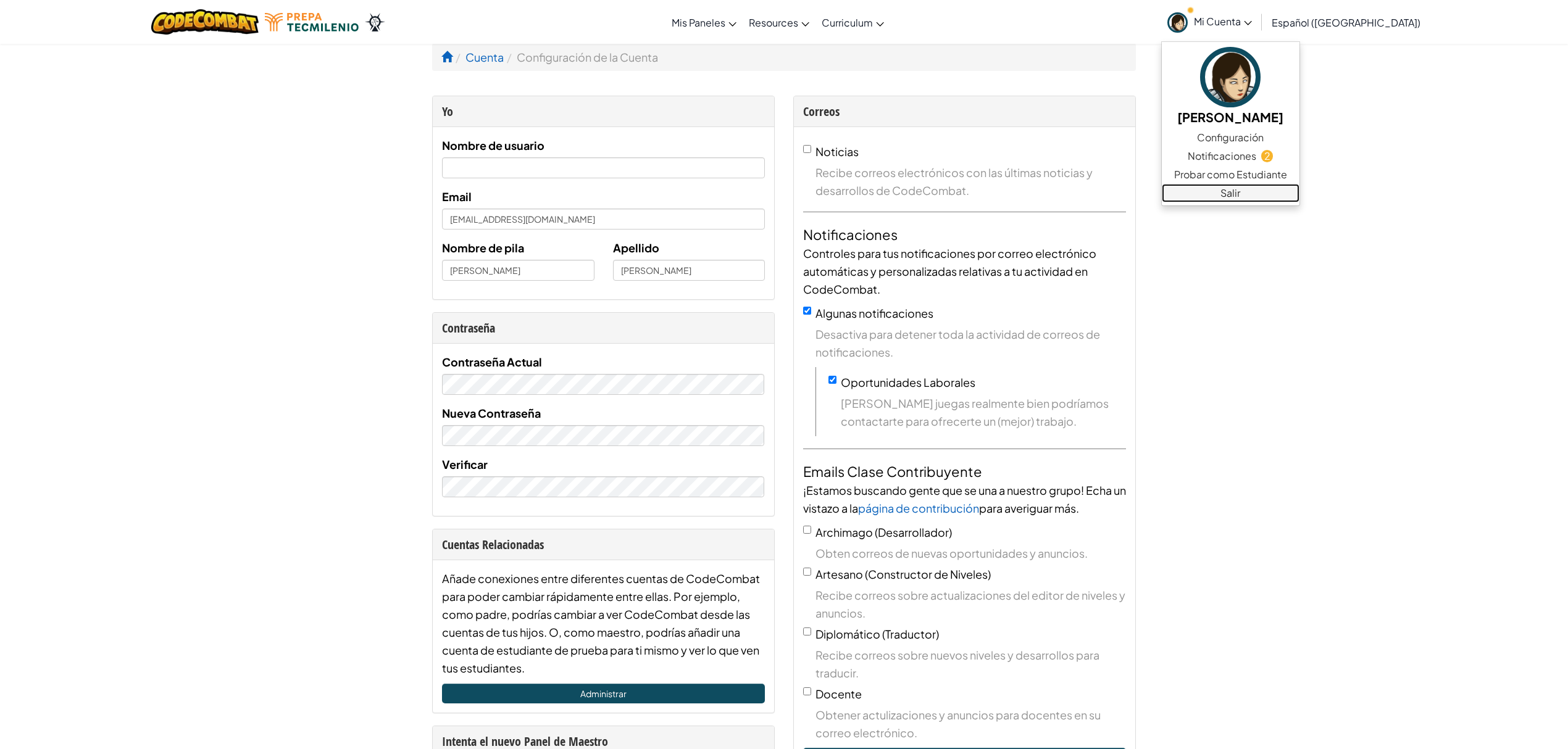
click at [1175, 196] on link "Salir" at bounding box center [1230, 193] width 138 height 18
